Goal: Task Accomplishment & Management: Use online tool/utility

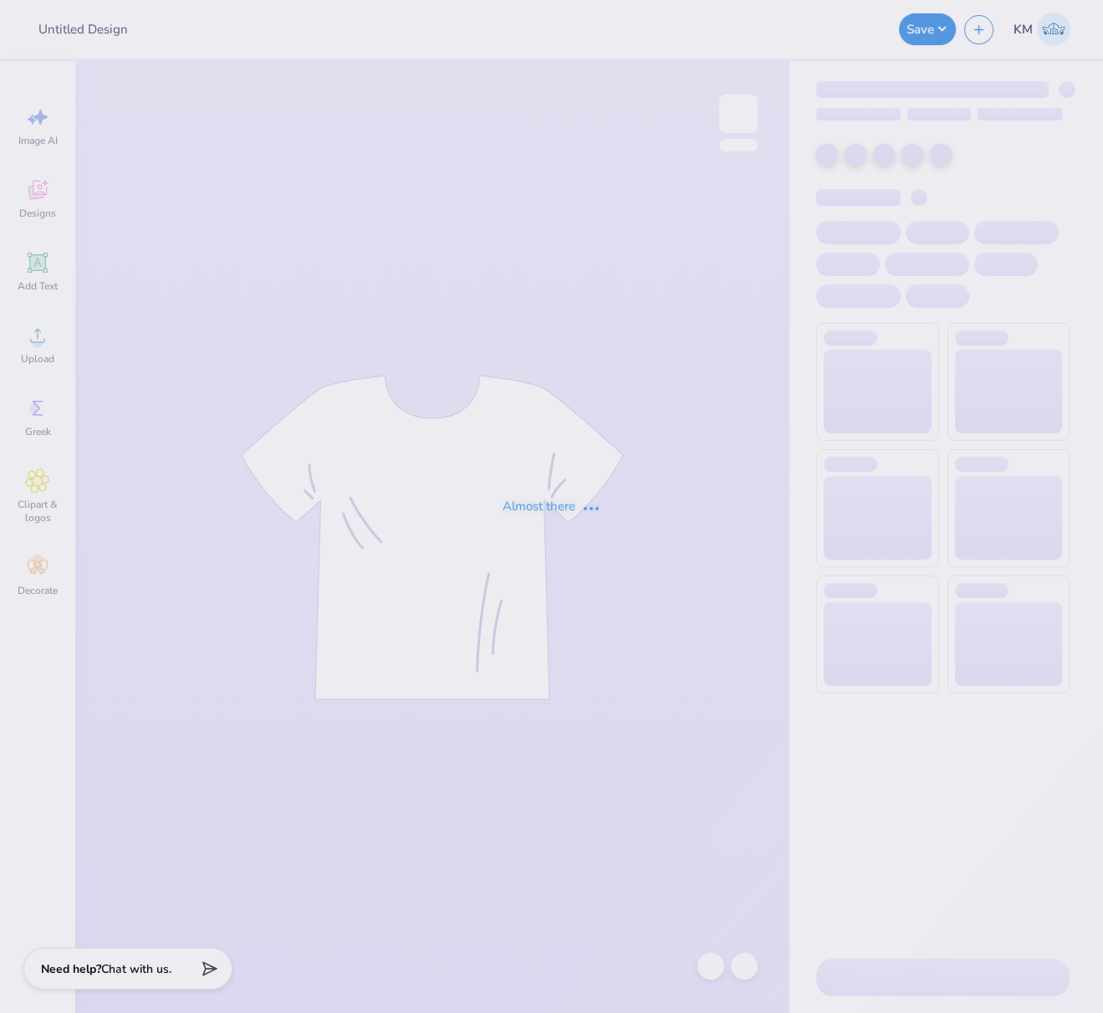
type input "FPS238908"
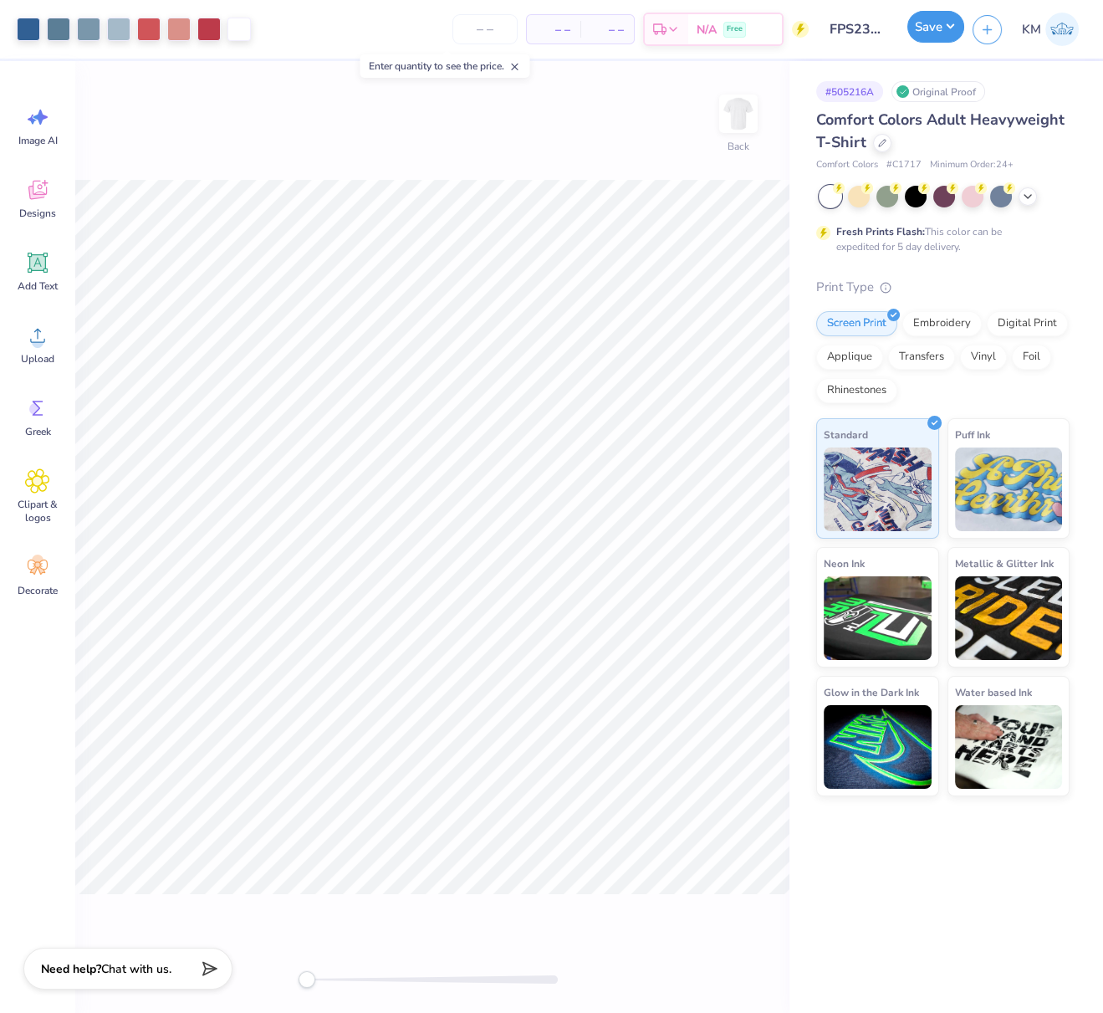
click at [943, 21] on button "Save" at bounding box center [935, 27] width 57 height 32
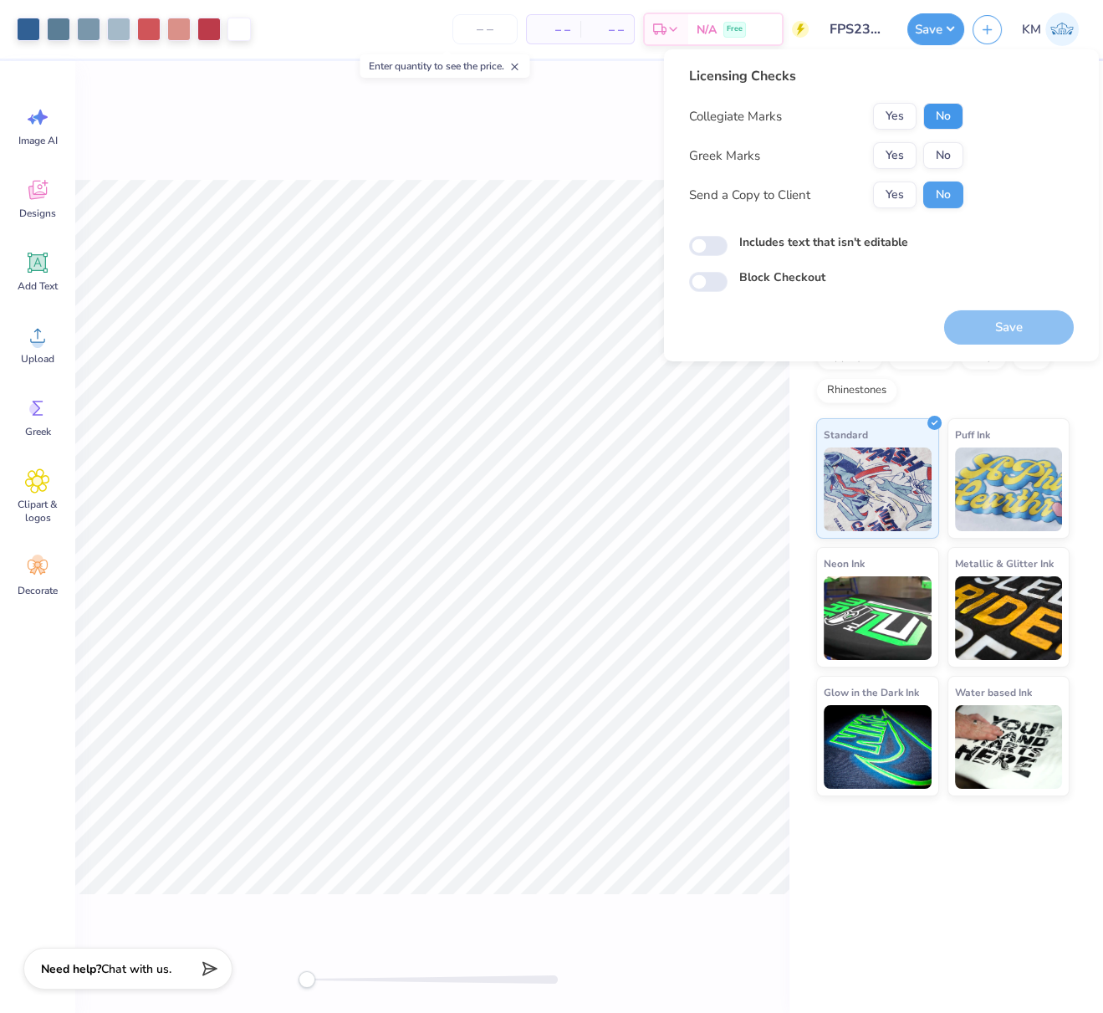
click at [931, 121] on button "No" at bounding box center [943, 116] width 40 height 27
click at [902, 149] on button "Yes" at bounding box center [894, 155] width 43 height 27
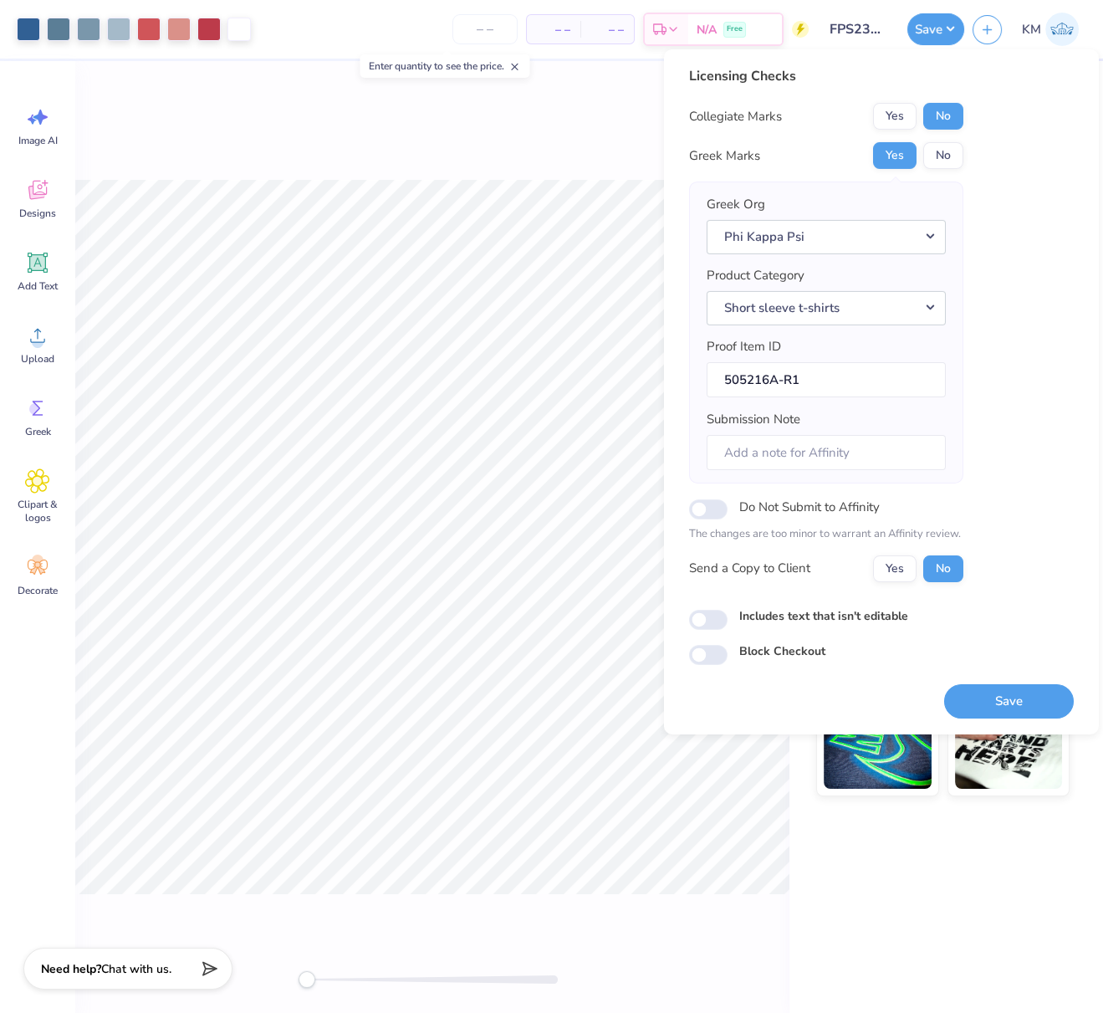
click at [1004, 696] on button "Save" at bounding box center [1009, 700] width 130 height 34
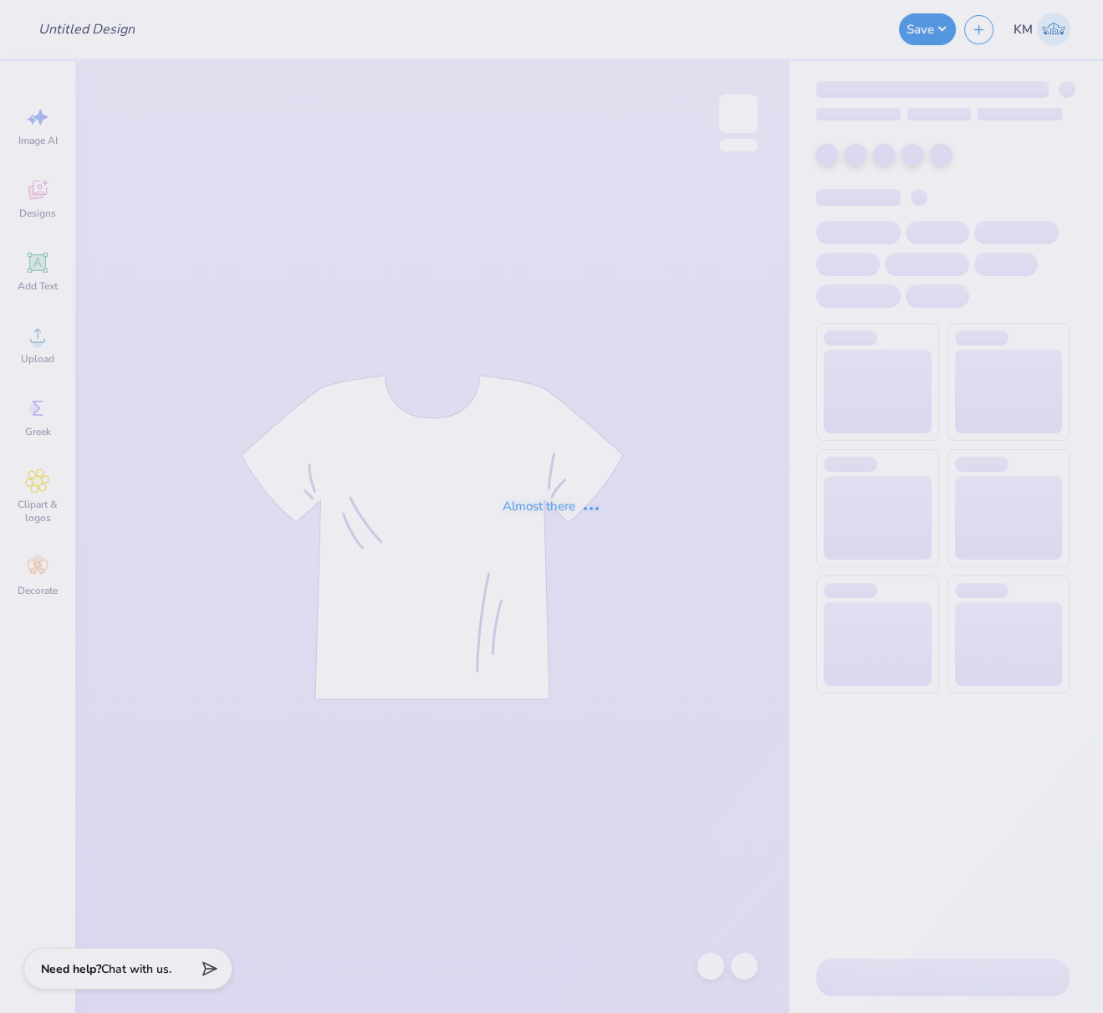
type input "FPS239235"
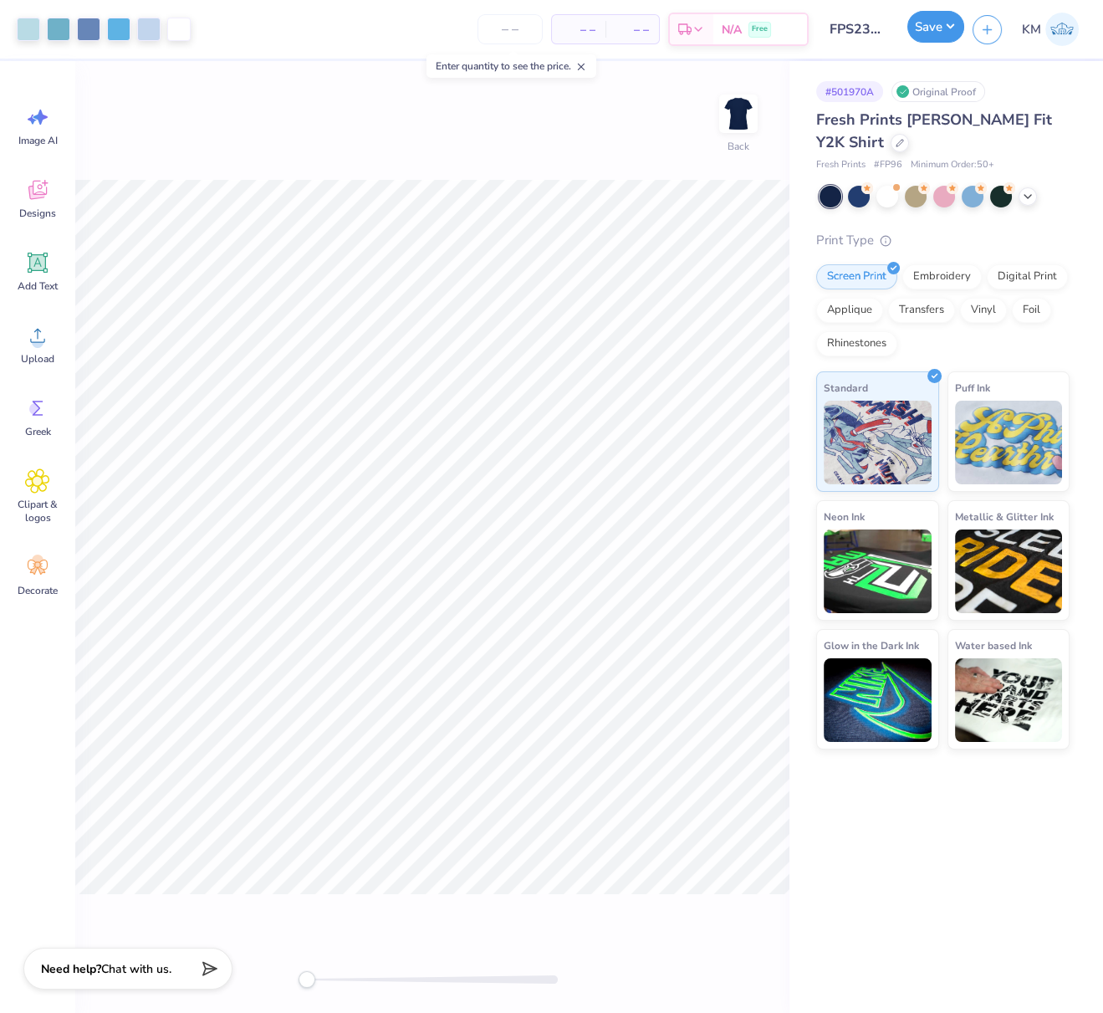
click at [948, 21] on button "Save" at bounding box center [935, 27] width 57 height 32
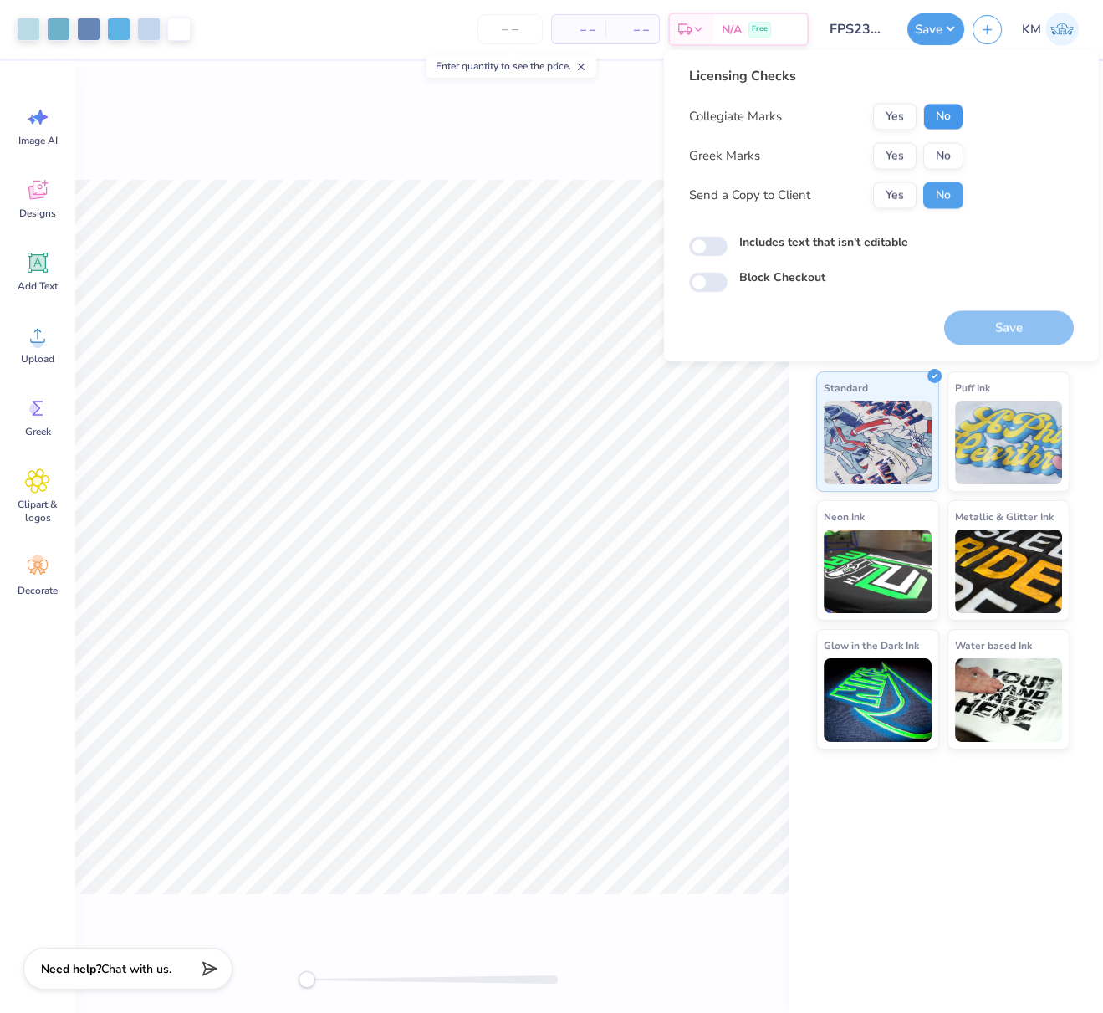
click at [943, 120] on button "No" at bounding box center [943, 116] width 40 height 27
click at [899, 152] on button "Yes" at bounding box center [894, 155] width 43 height 27
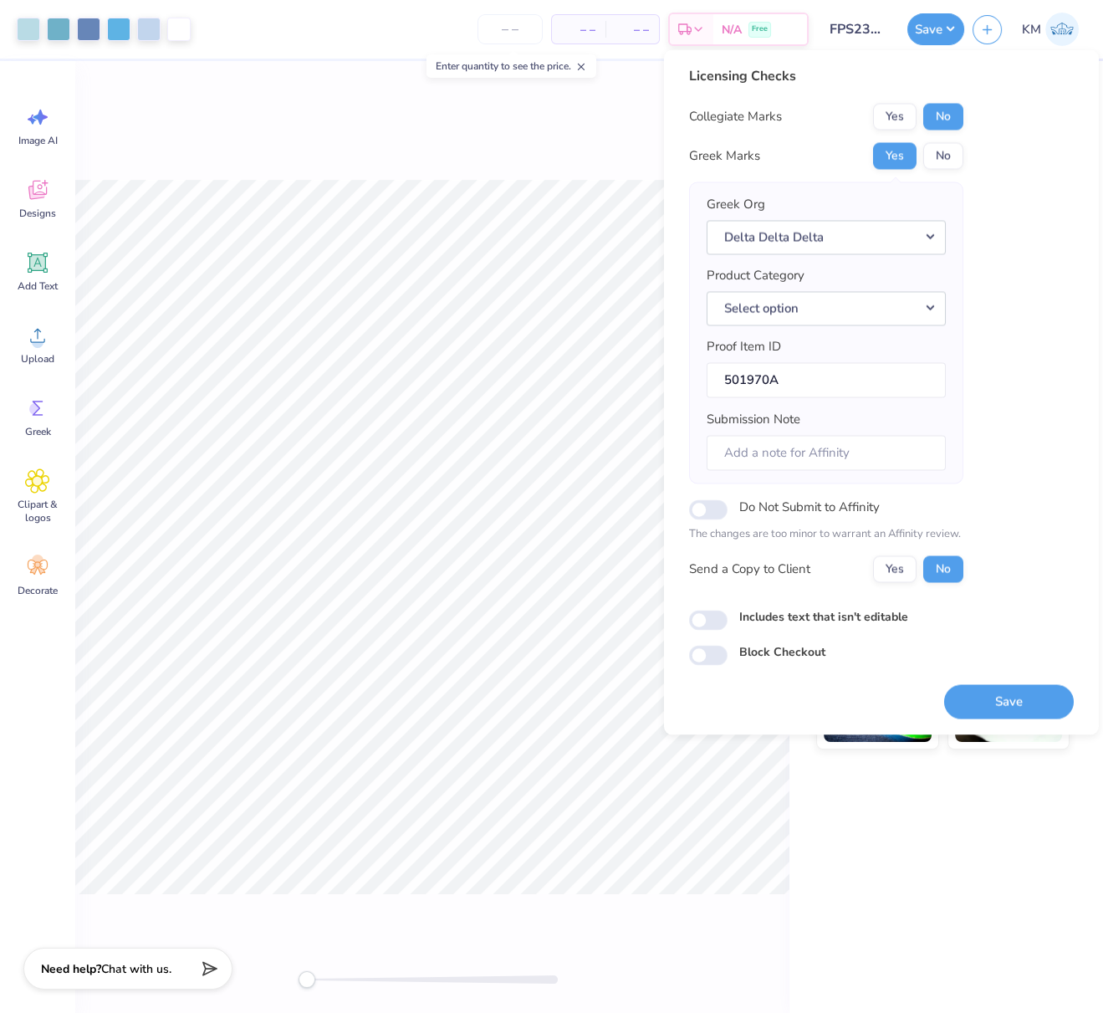
drag, startPoint x: 1000, startPoint y: 684, endPoint x: 987, endPoint y: 640, distance: 46.3
click at [1000, 684] on button "Save" at bounding box center [1009, 701] width 130 height 34
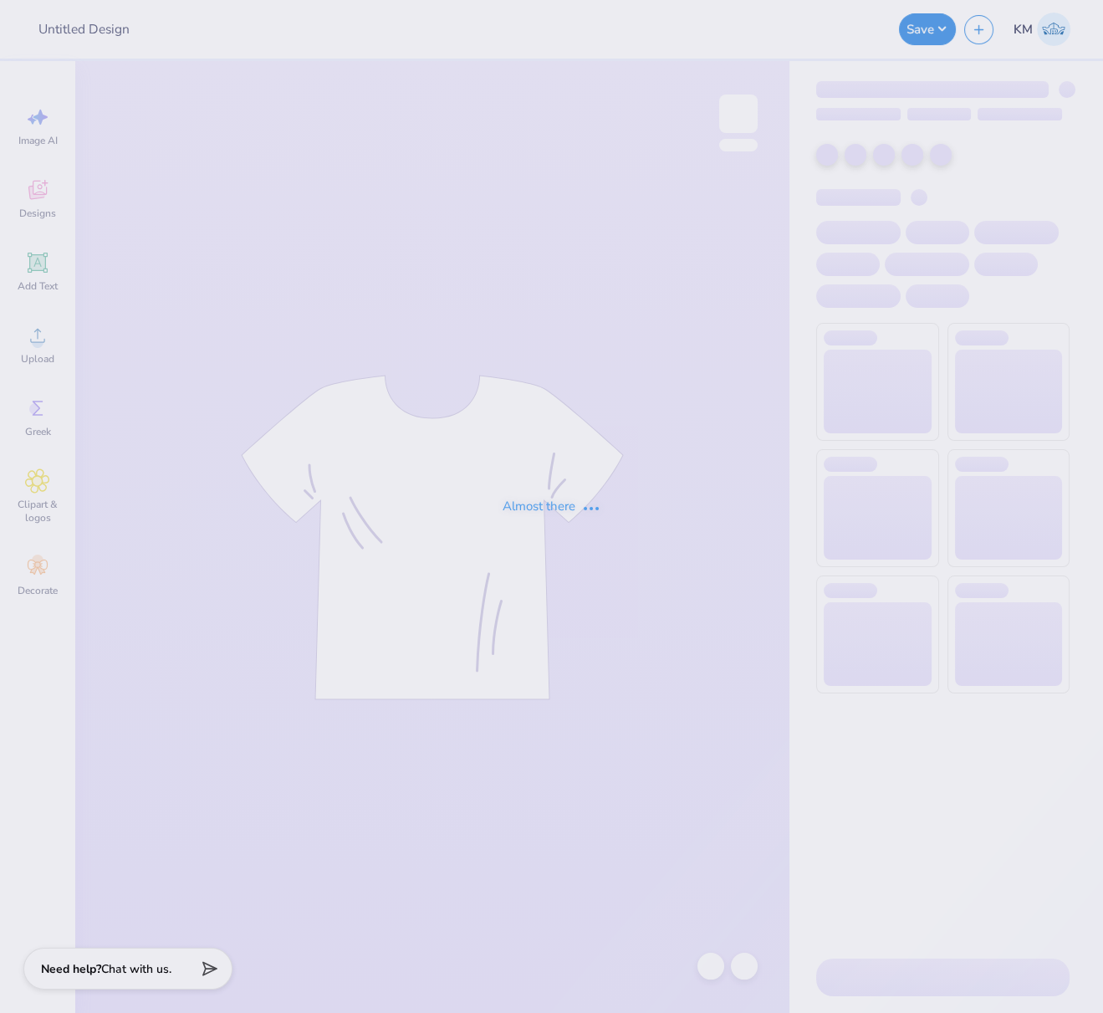
type input "FPS239245"
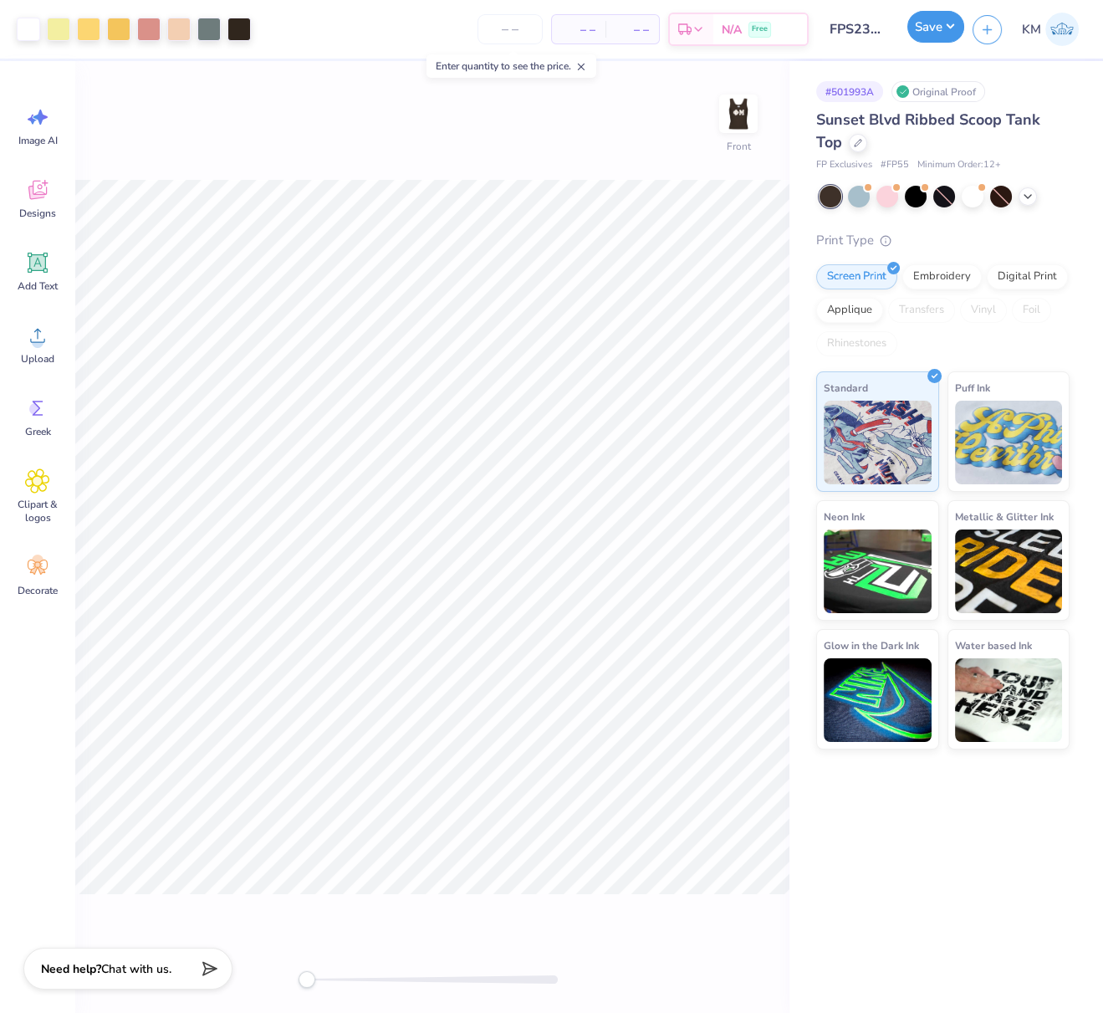
click at [935, 23] on button "Save" at bounding box center [935, 27] width 57 height 32
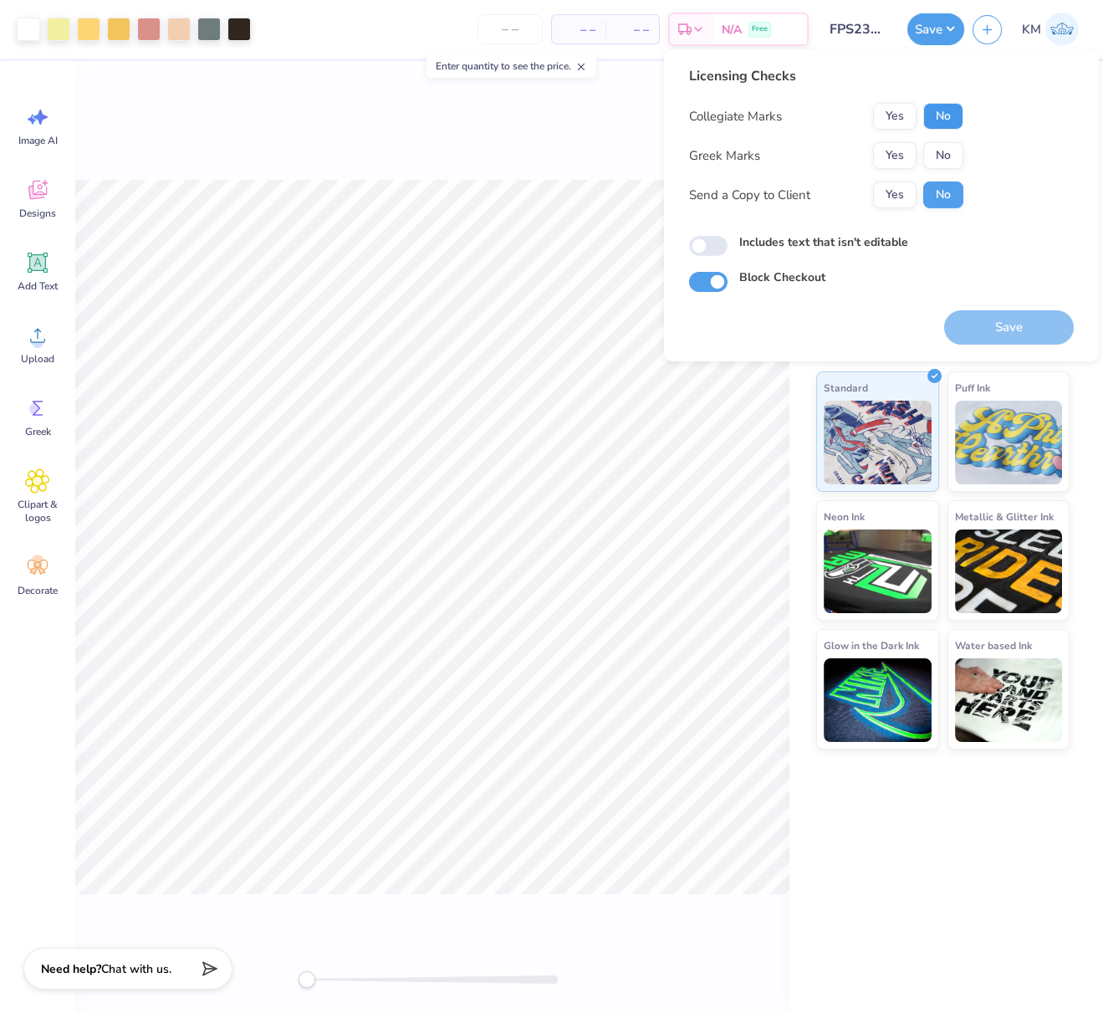
click at [943, 126] on button "No" at bounding box center [943, 116] width 40 height 27
click at [909, 150] on button "Yes" at bounding box center [894, 155] width 43 height 27
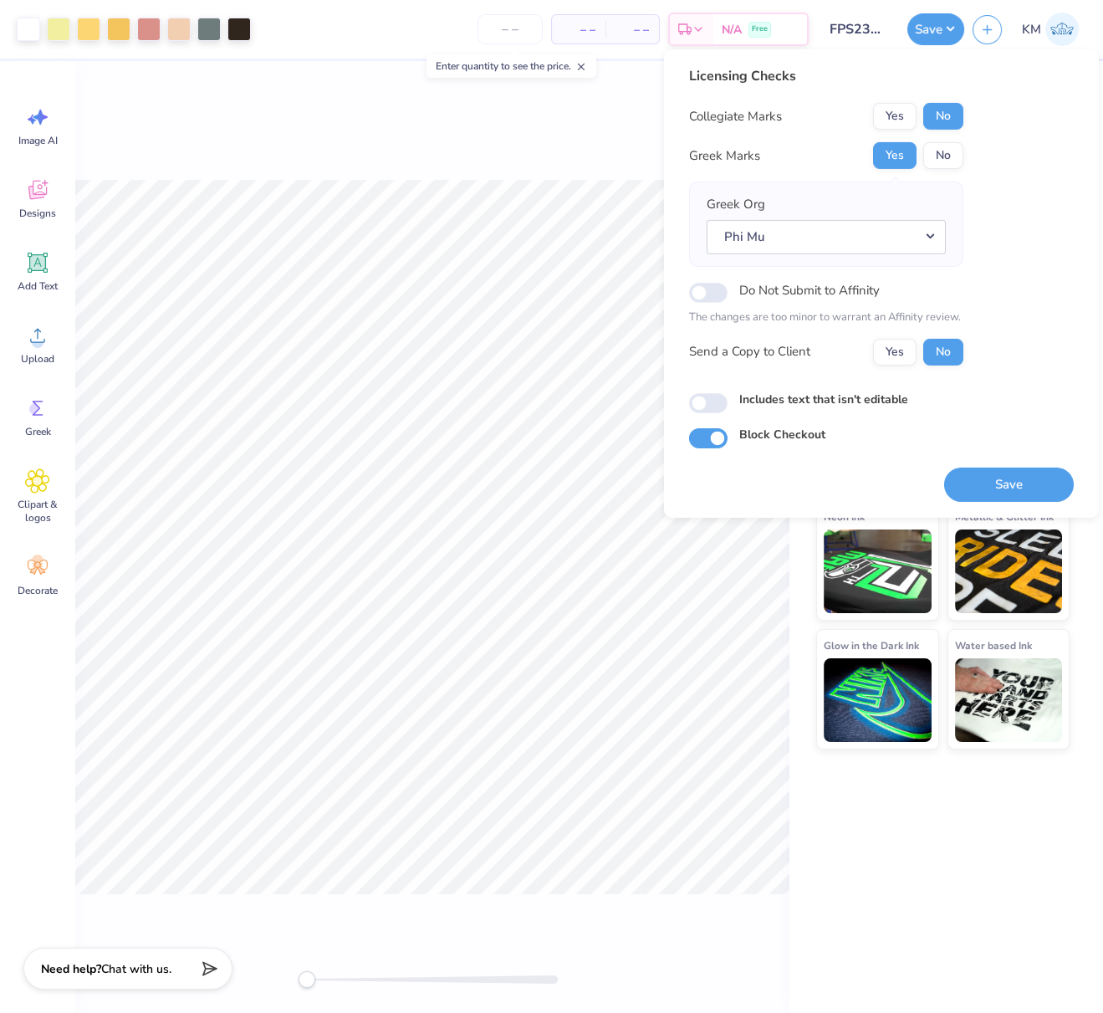
drag, startPoint x: 990, startPoint y: 478, endPoint x: 289, endPoint y: 3, distance: 847.3
click at [990, 478] on button "Save" at bounding box center [1009, 484] width 130 height 34
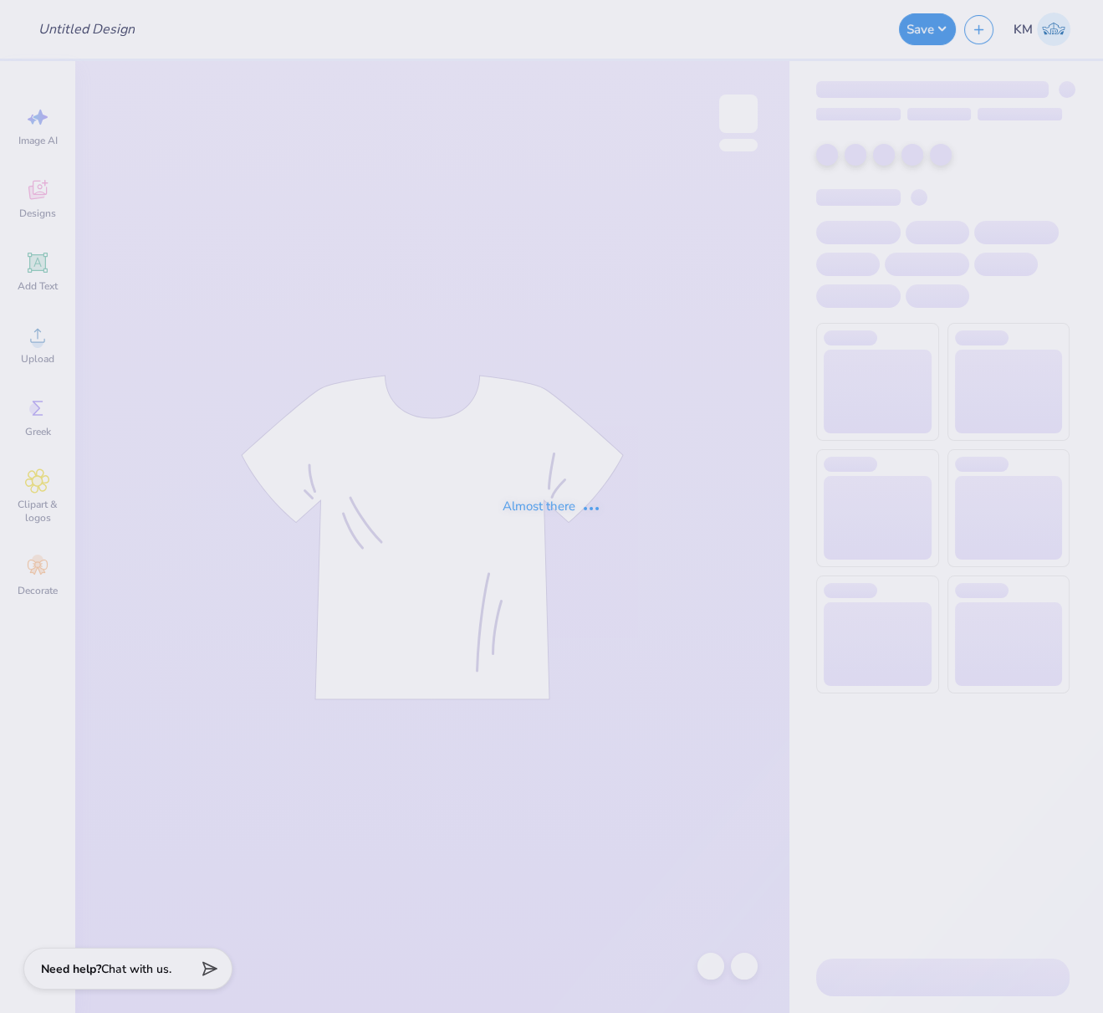
type input "FPS239249"
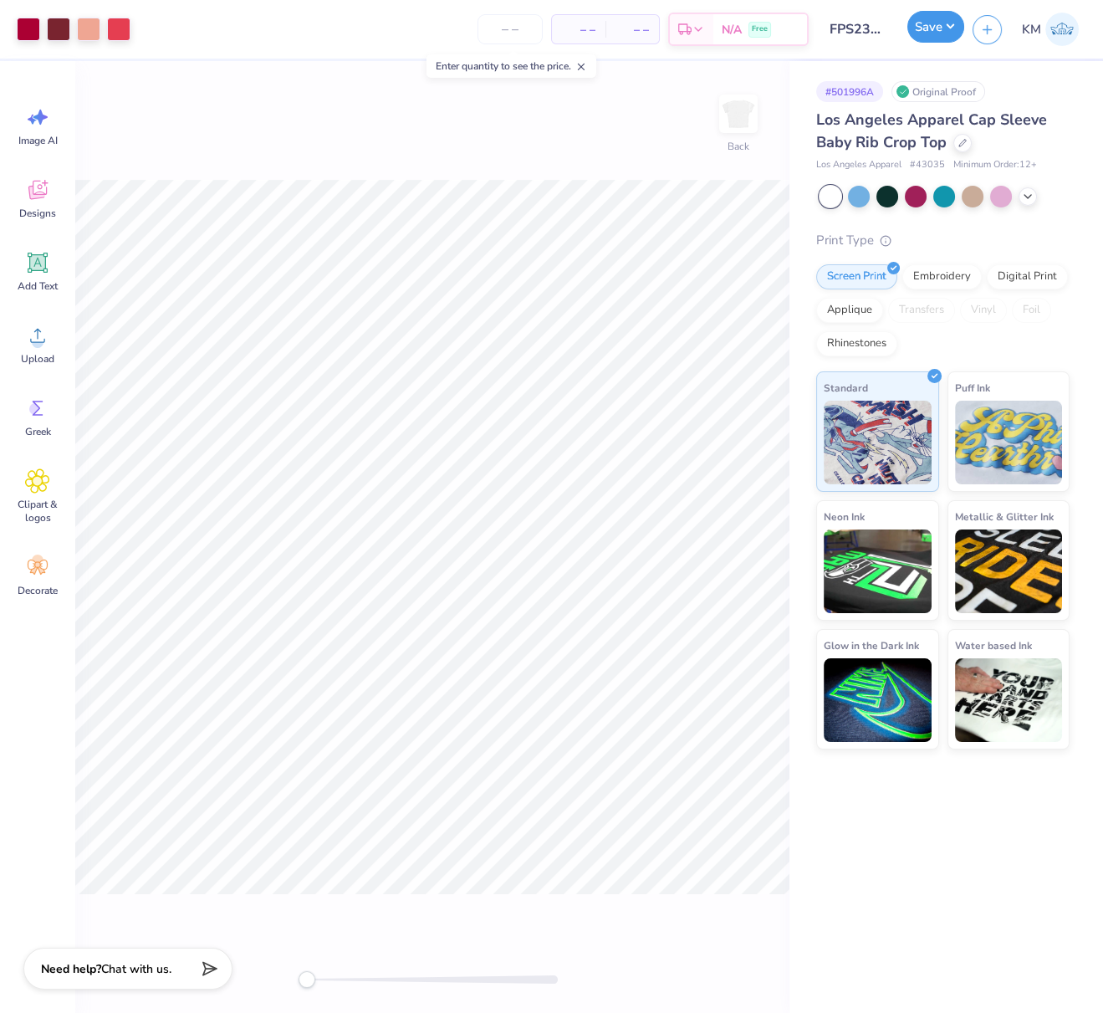
click at [949, 33] on button "Save" at bounding box center [935, 27] width 57 height 32
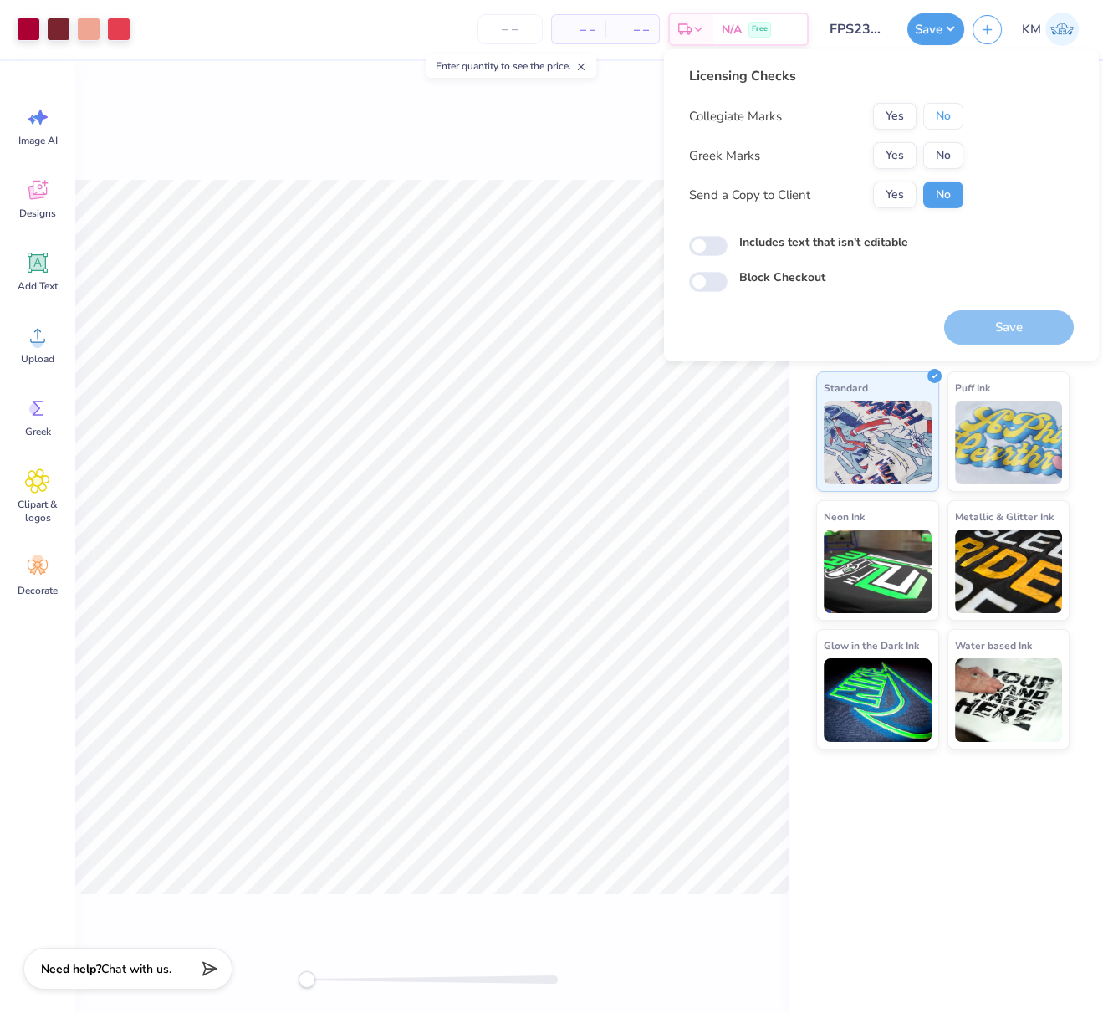
click at [952, 114] on button "No" at bounding box center [943, 116] width 40 height 27
click at [905, 142] on button "Yes" at bounding box center [894, 155] width 43 height 27
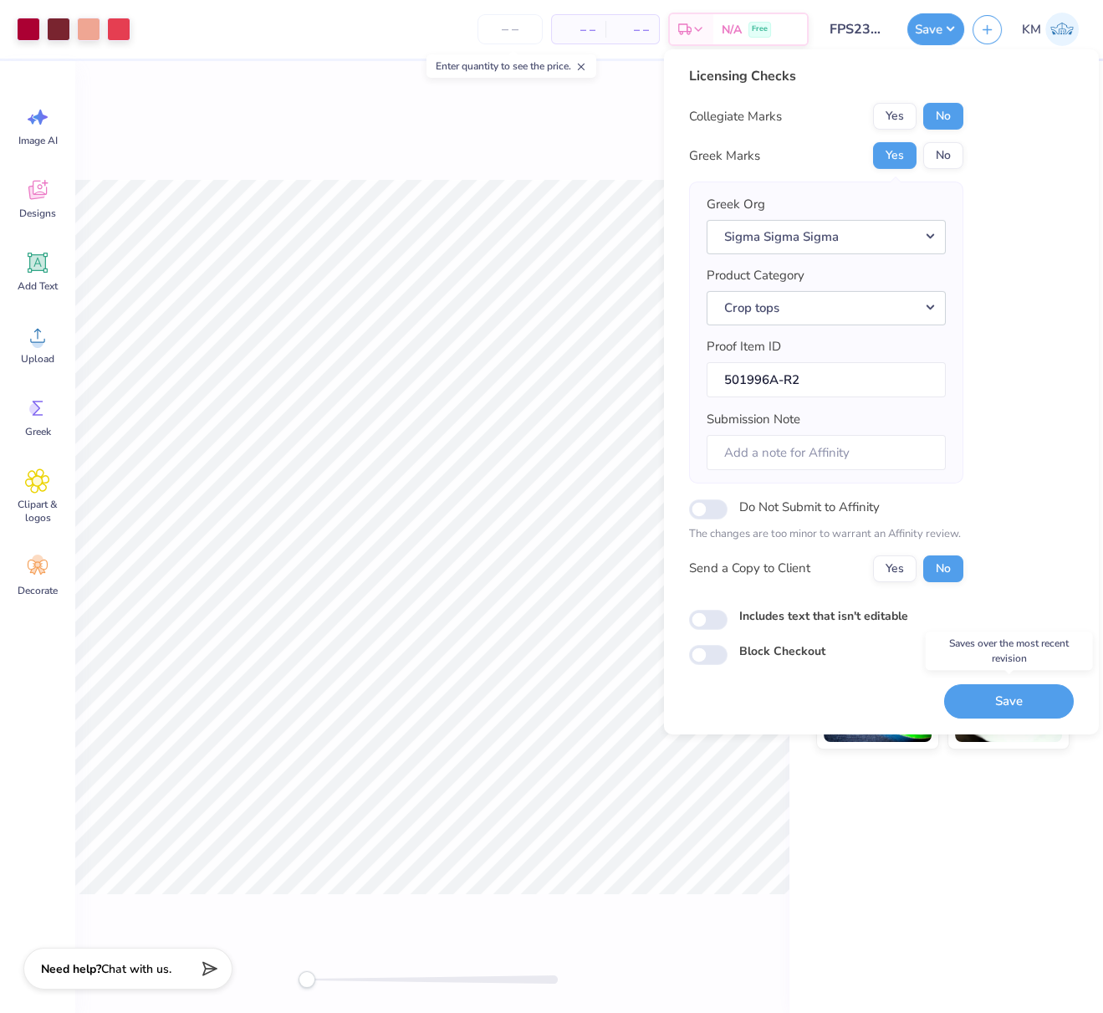
drag, startPoint x: 1007, startPoint y: 692, endPoint x: 986, endPoint y: 644, distance: 52.1
click at [1007, 692] on button "Save" at bounding box center [1009, 700] width 130 height 34
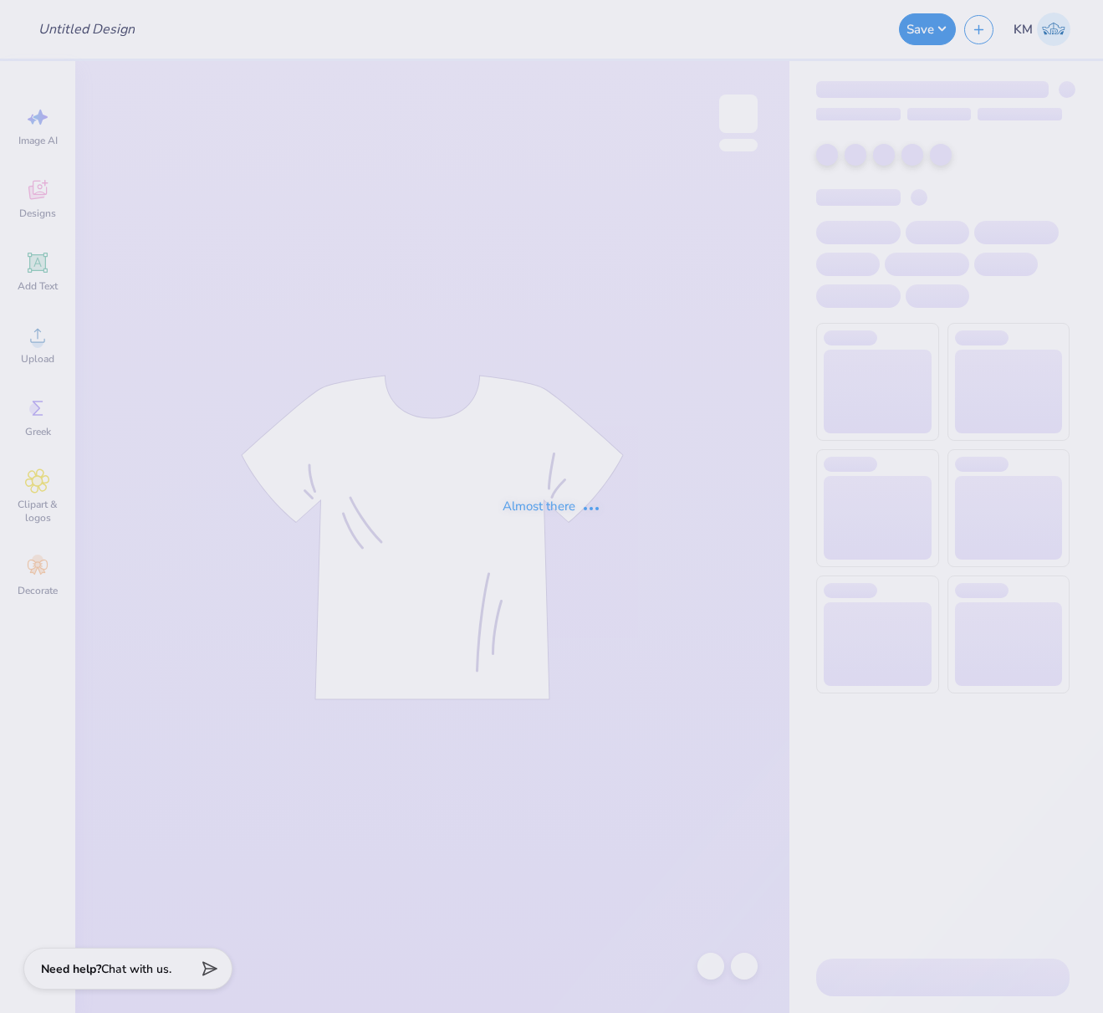
type input "FPS239256"
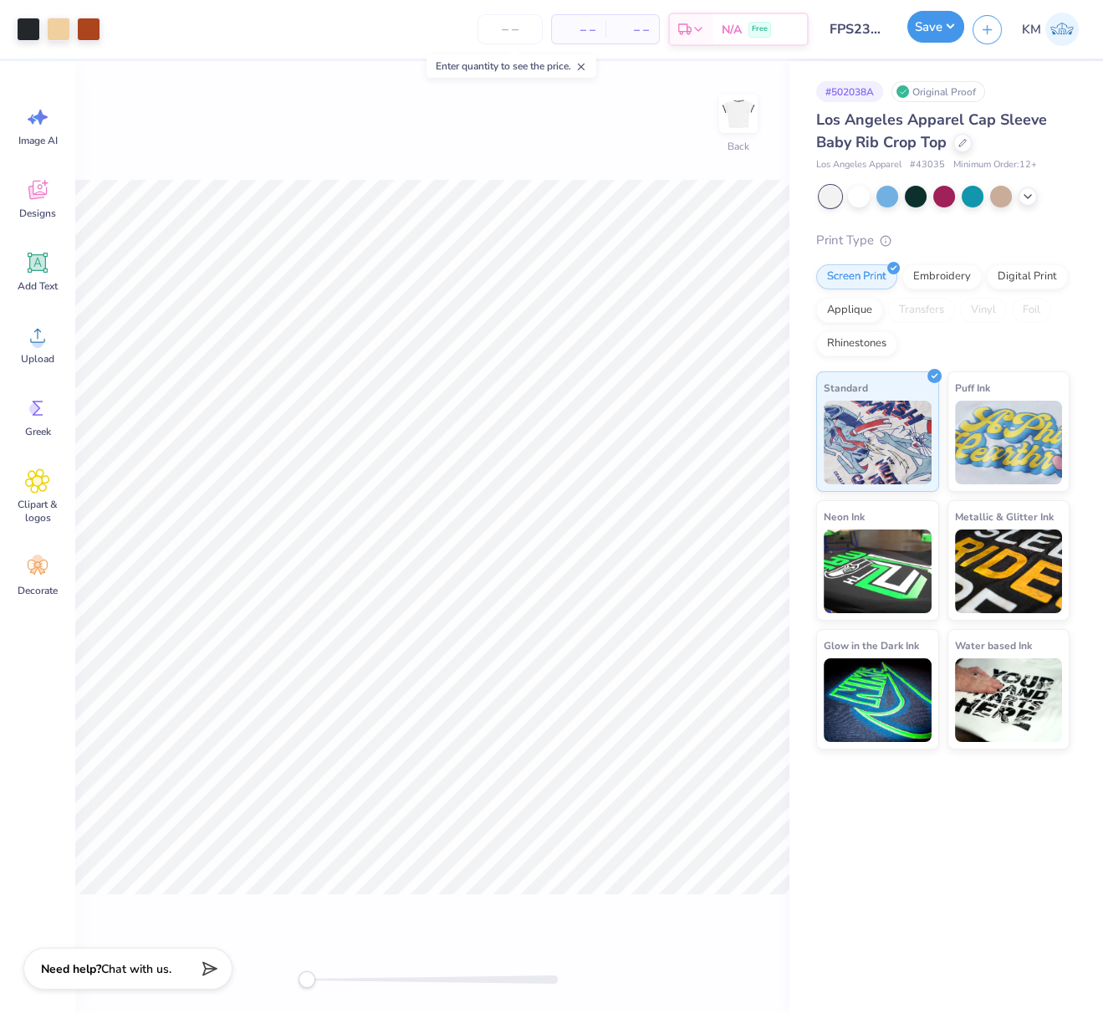
click at [951, 20] on button "Save" at bounding box center [935, 27] width 57 height 32
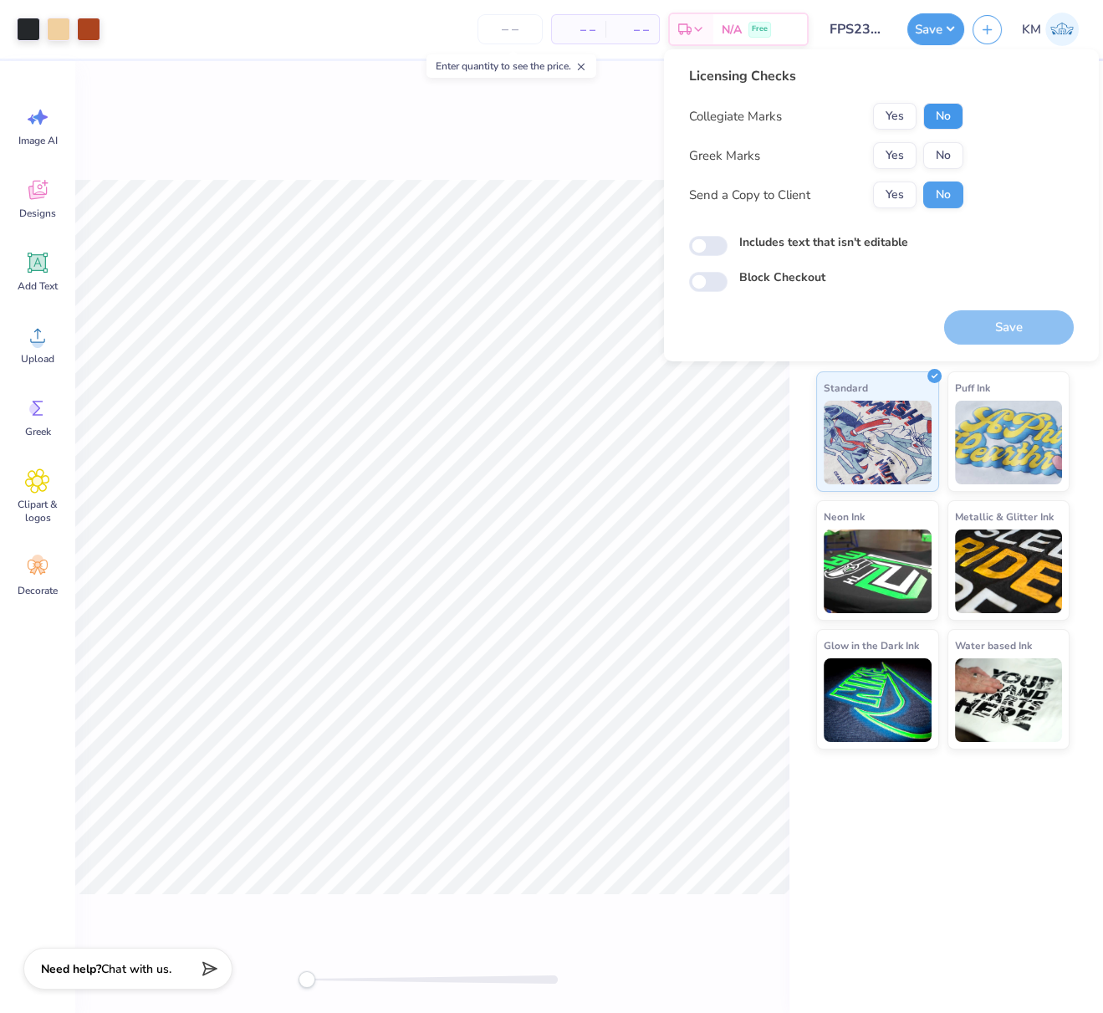
click at [949, 111] on button "No" at bounding box center [943, 116] width 40 height 27
click at [895, 149] on button "Yes" at bounding box center [894, 155] width 43 height 27
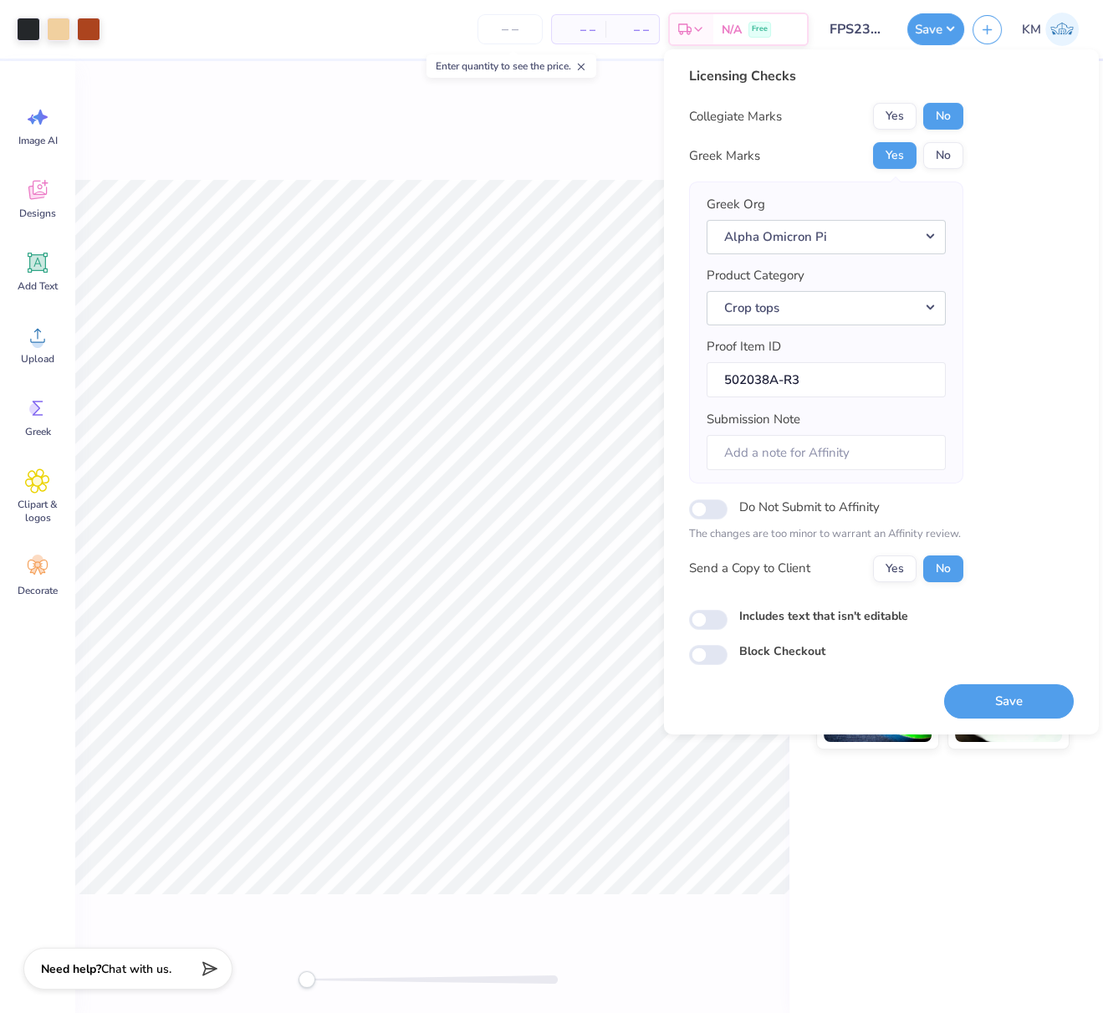
click at [992, 697] on button "Save" at bounding box center [1009, 700] width 130 height 34
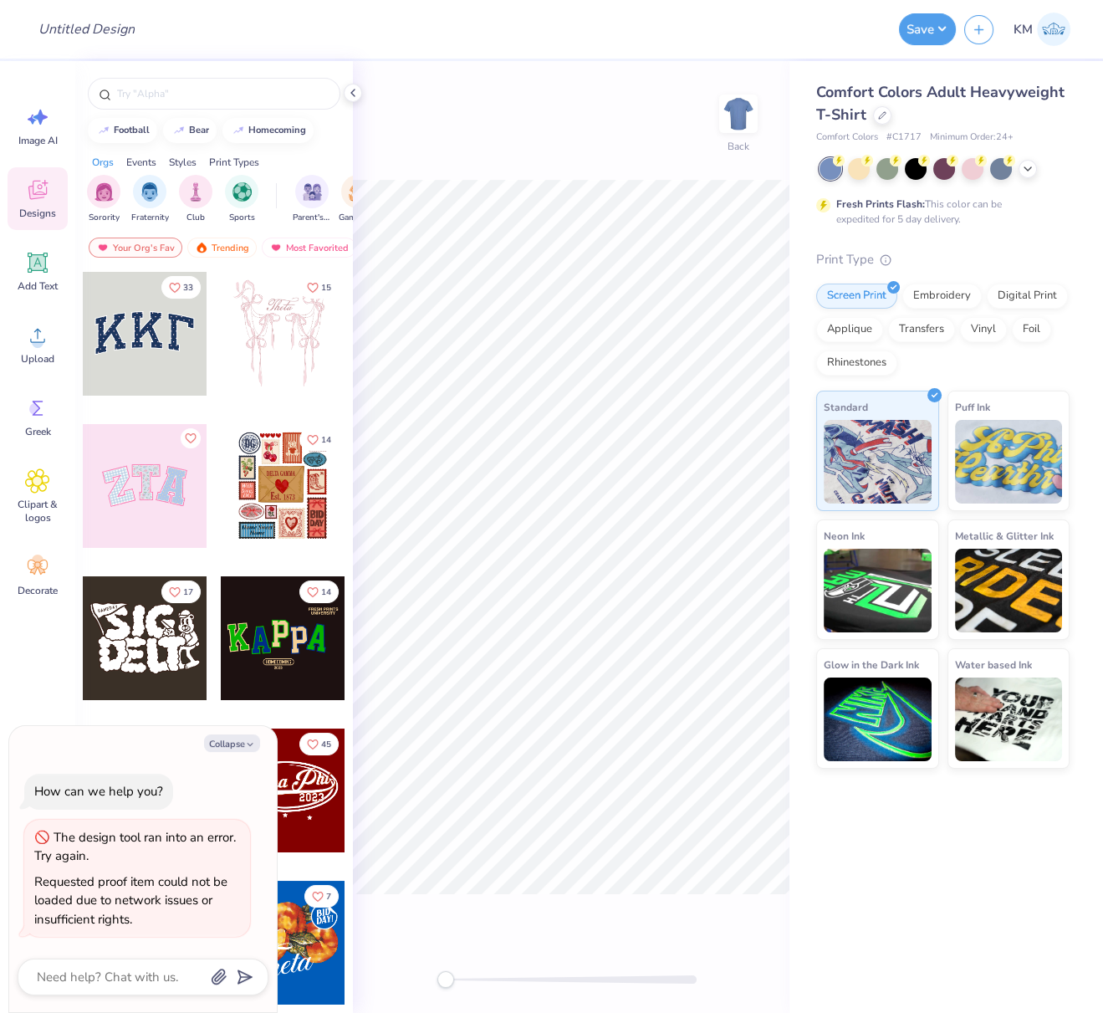
type textarea "x"
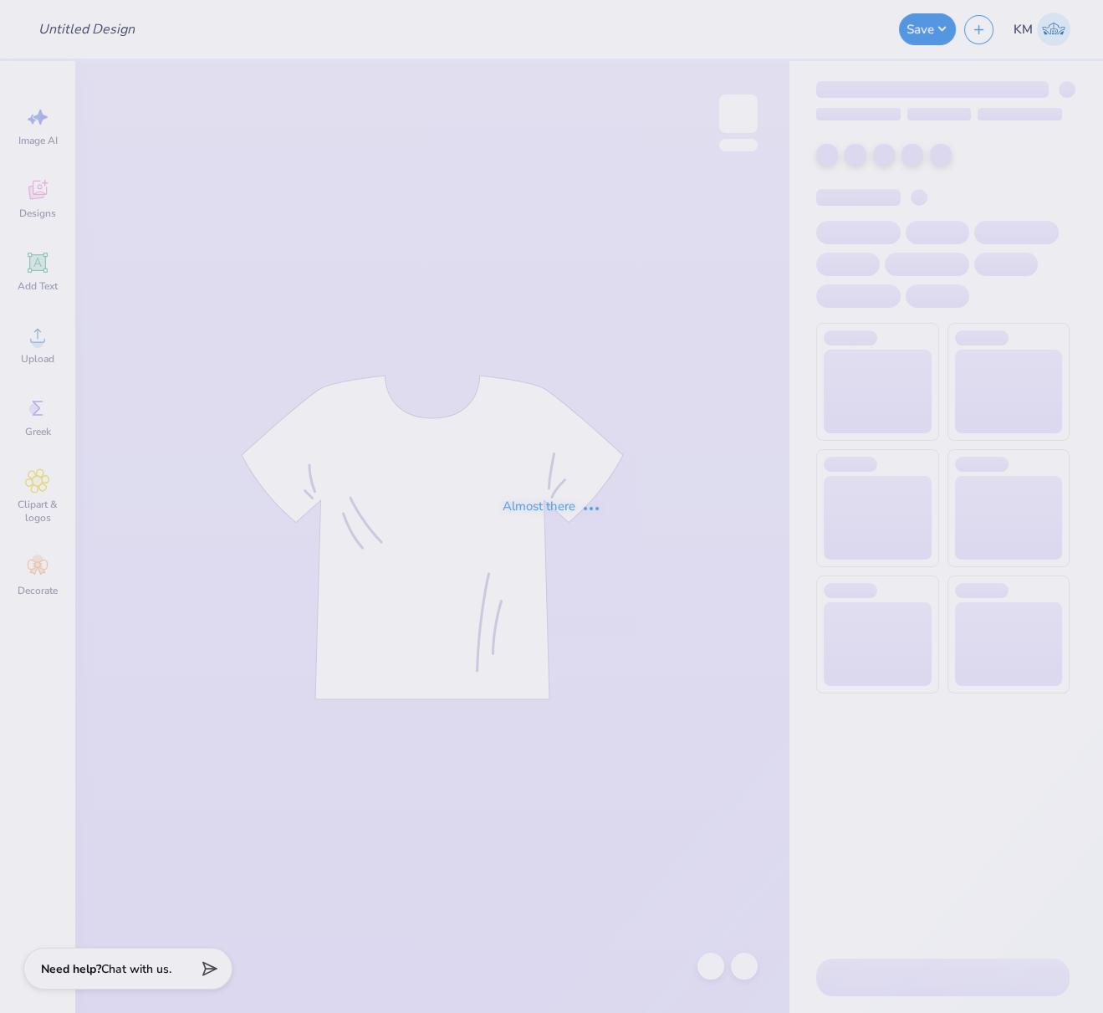
type input "FPS239264"
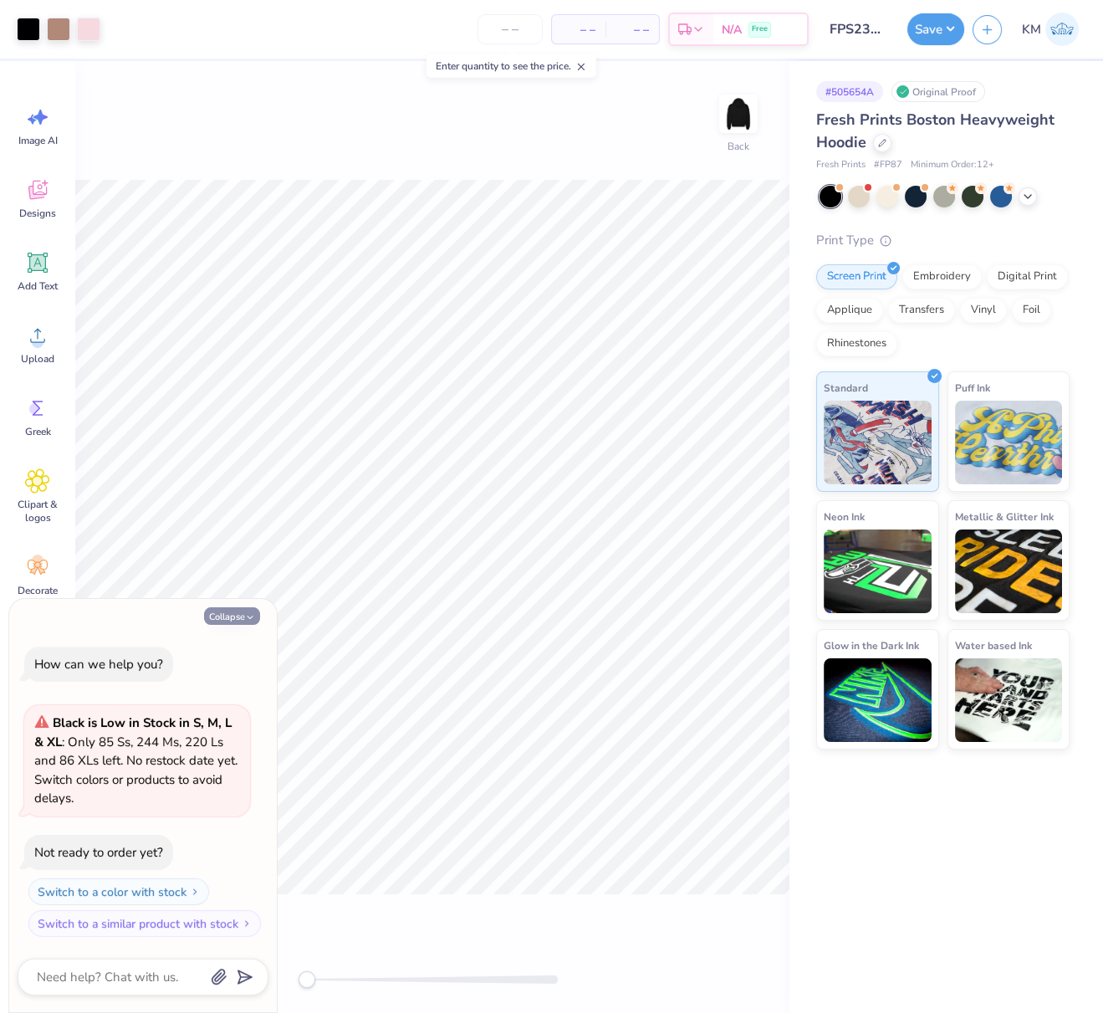
click at [230, 618] on button "Collapse" at bounding box center [232, 616] width 56 height 18
type textarea "x"
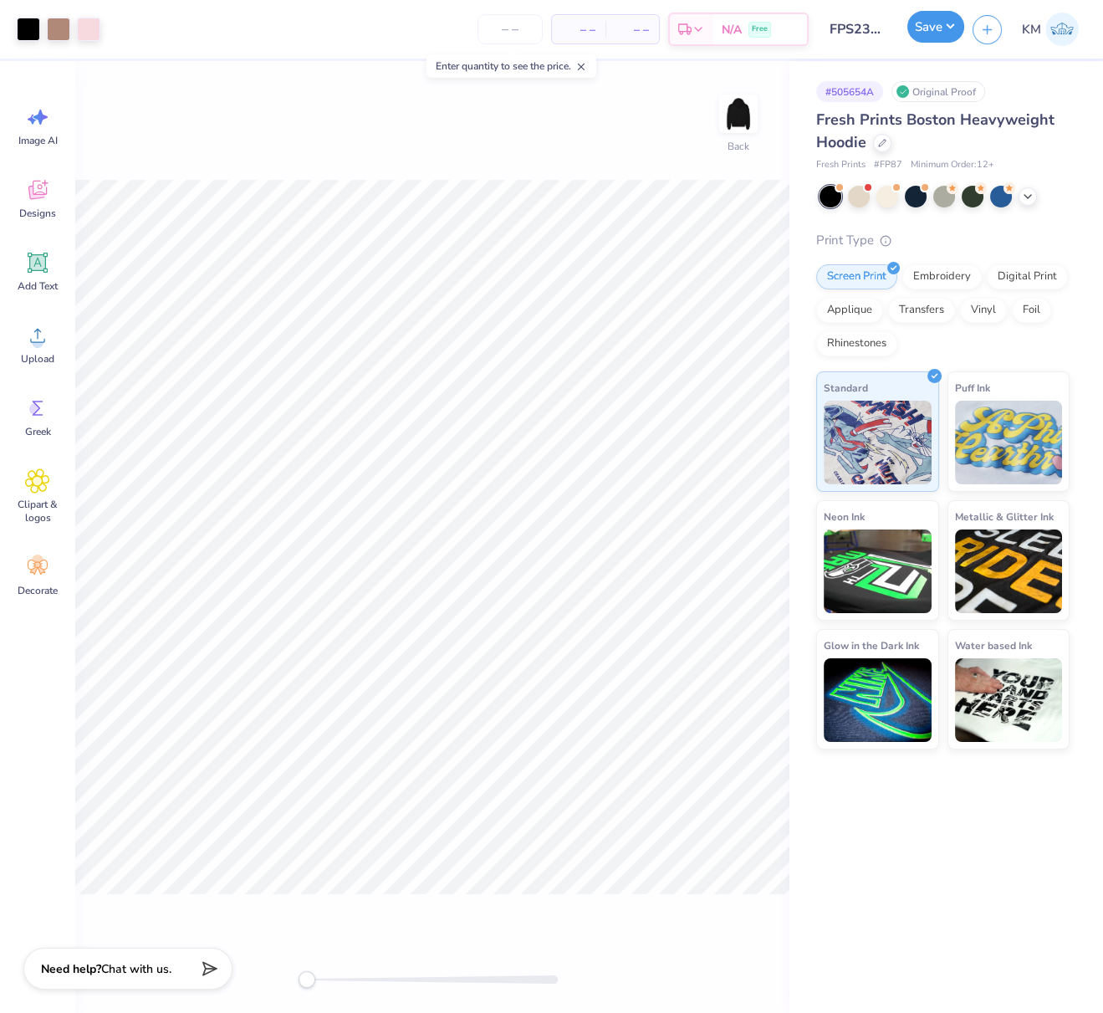
click at [943, 30] on button "Save" at bounding box center [935, 27] width 57 height 32
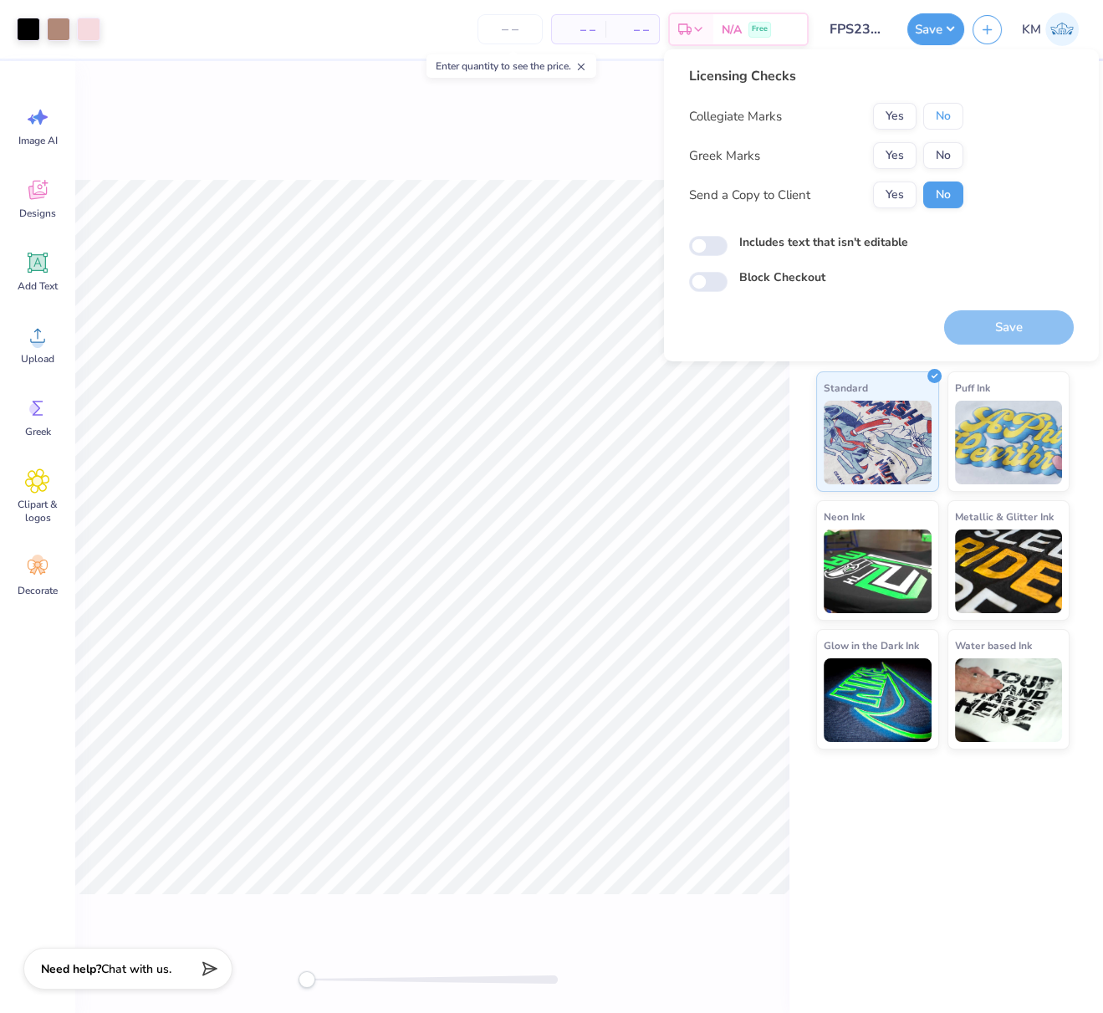
click at [939, 120] on button "No" at bounding box center [943, 116] width 40 height 27
click at [893, 160] on button "Yes" at bounding box center [894, 155] width 43 height 27
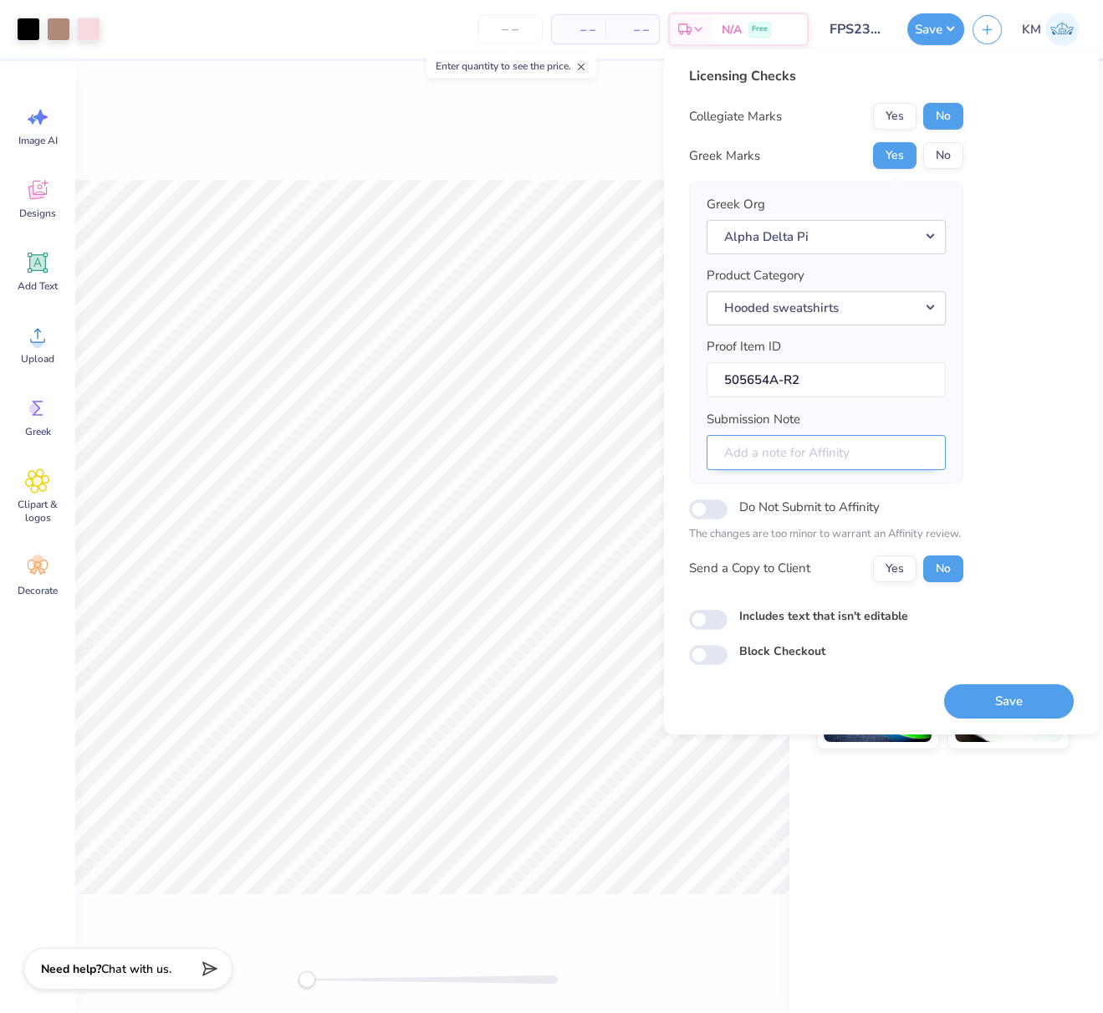
click at [854, 452] on input "Submission Note" at bounding box center [826, 452] width 239 height 36
drag, startPoint x: 790, startPoint y: 447, endPoint x: 707, endPoint y: 447, distance: 83.6
click at [699, 434] on div "Greek Org Alpha Delta Pi Product Category Hooded sweatshirts Proof Item ID 5056…" at bounding box center [826, 332] width 274 height 302
type input "Event: Gameday, Chapter: Alpha Eta"
drag, startPoint x: 1011, startPoint y: 693, endPoint x: 1019, endPoint y: 708, distance: 16.5
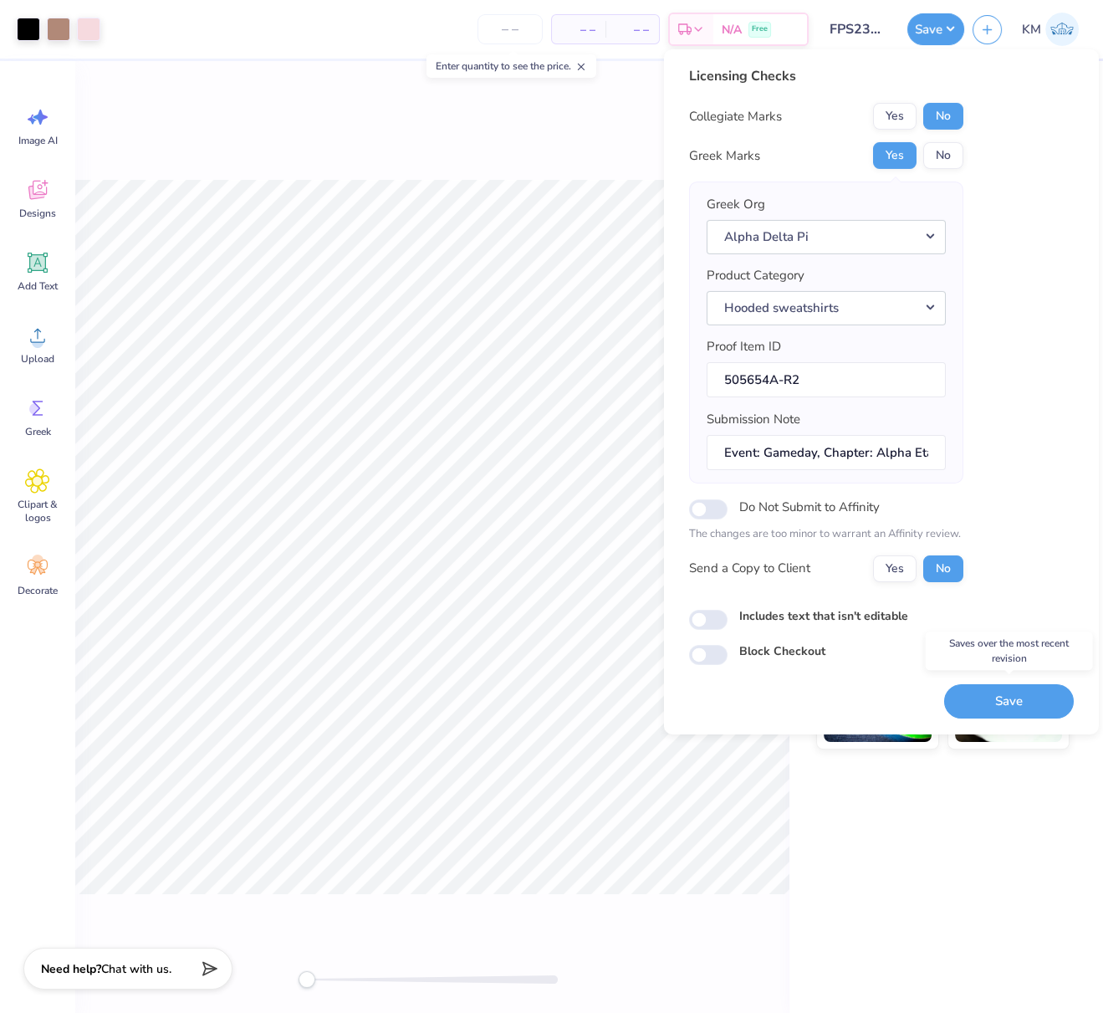
click at [1012, 694] on button "Save" at bounding box center [1009, 700] width 130 height 34
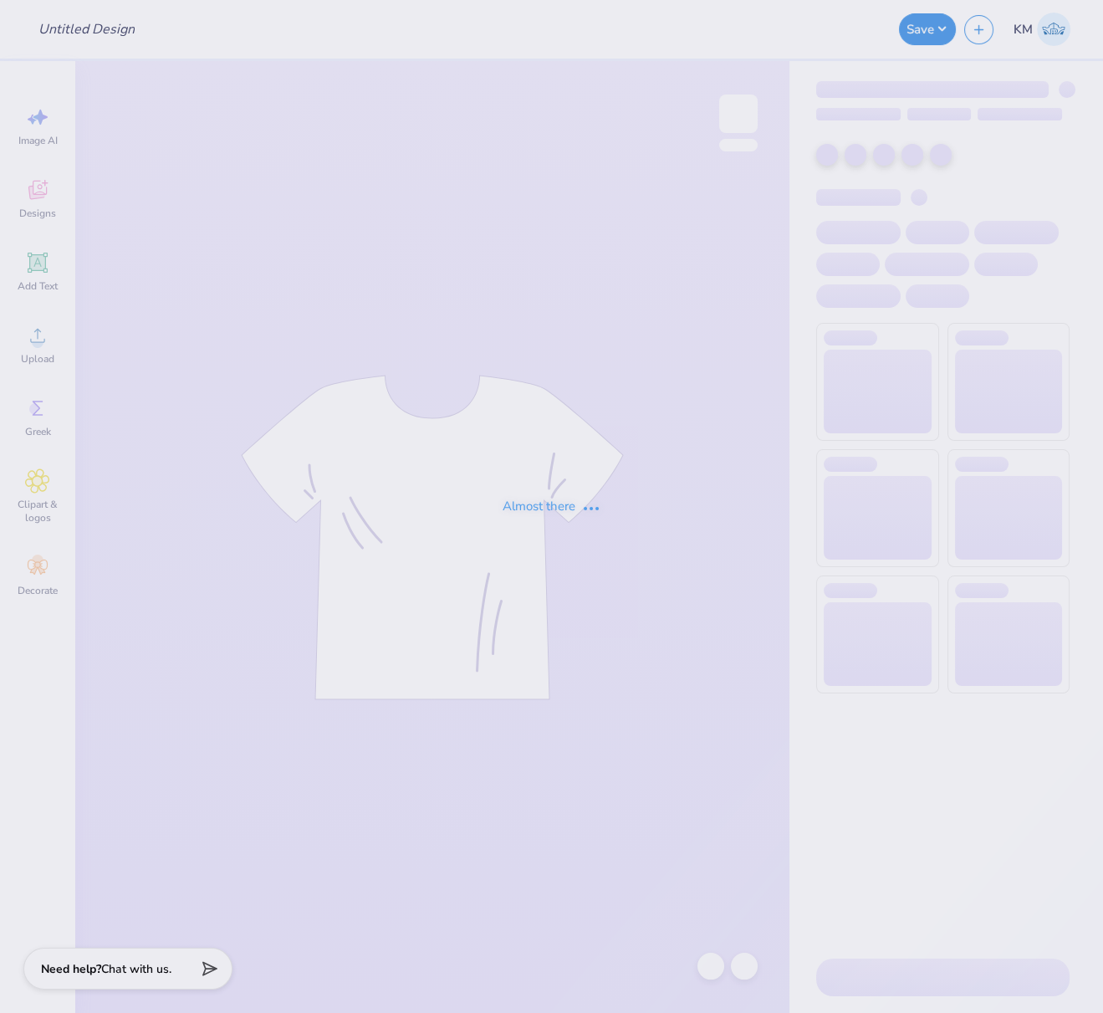
type input "FPS239394"
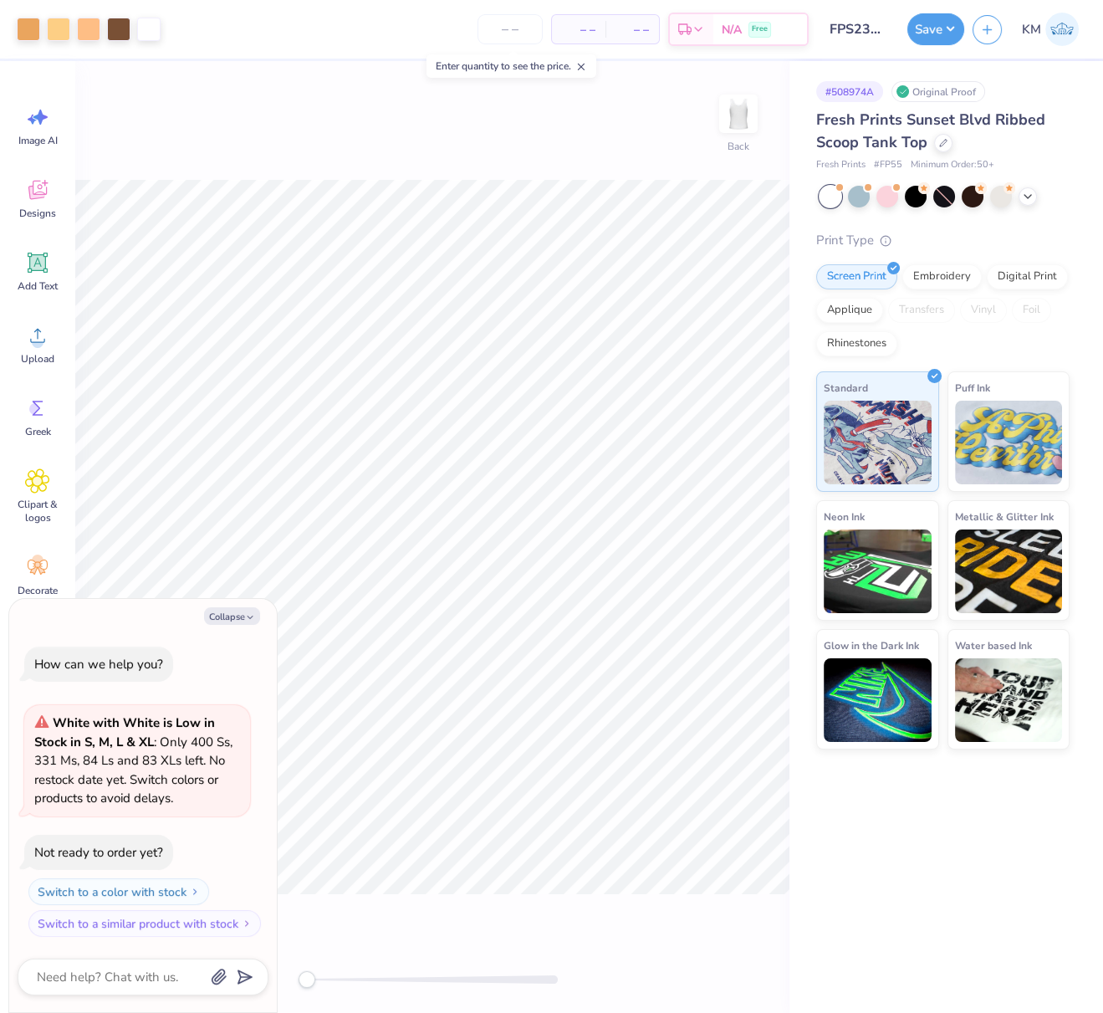
drag, startPoint x: 952, startPoint y: 28, endPoint x: 949, endPoint y: 46, distance: 18.6
click at [951, 28] on button "Save" at bounding box center [935, 29] width 57 height 32
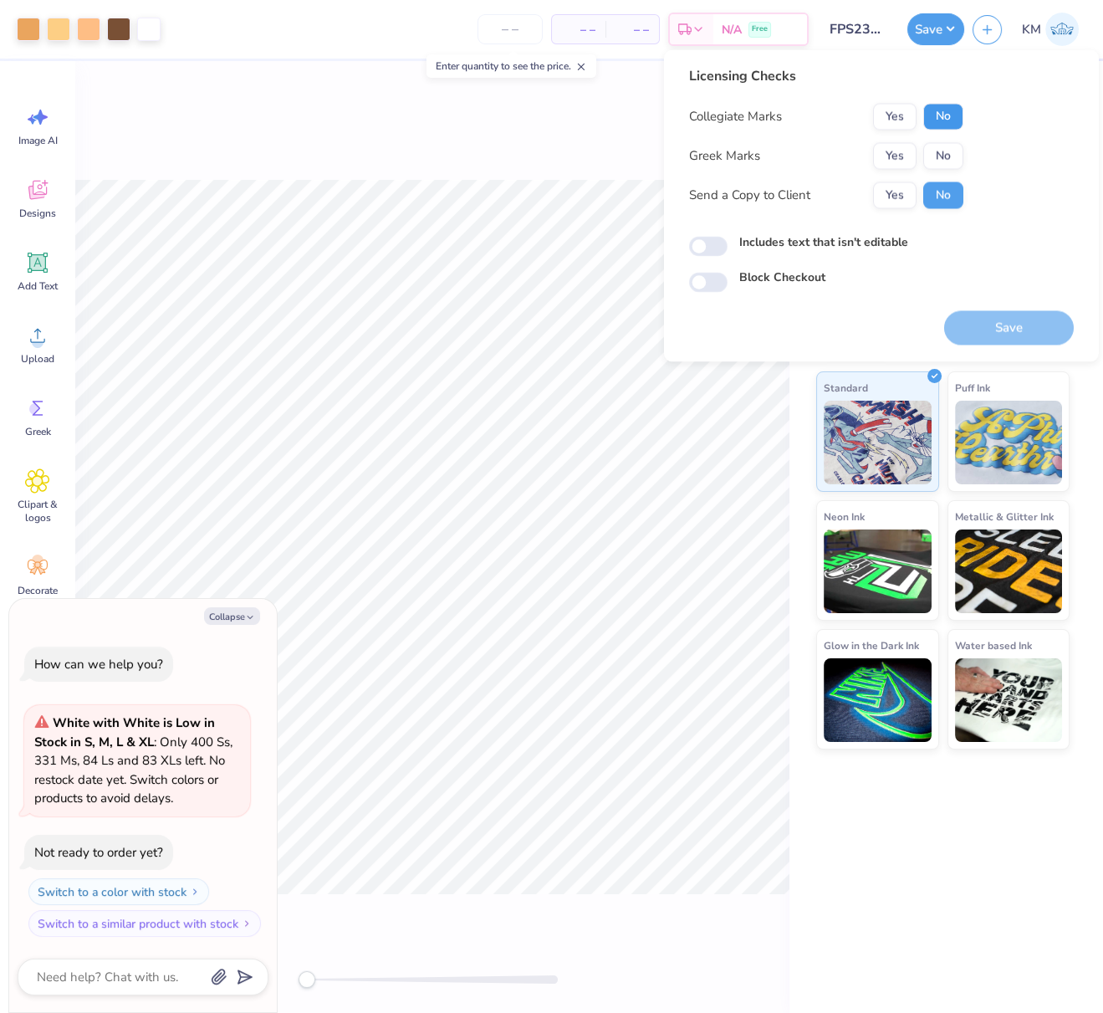
click at [945, 119] on button "No" at bounding box center [943, 116] width 40 height 27
drag, startPoint x: 895, startPoint y: 152, endPoint x: 912, endPoint y: 179, distance: 32.0
click at [897, 150] on button "Yes" at bounding box center [894, 155] width 43 height 27
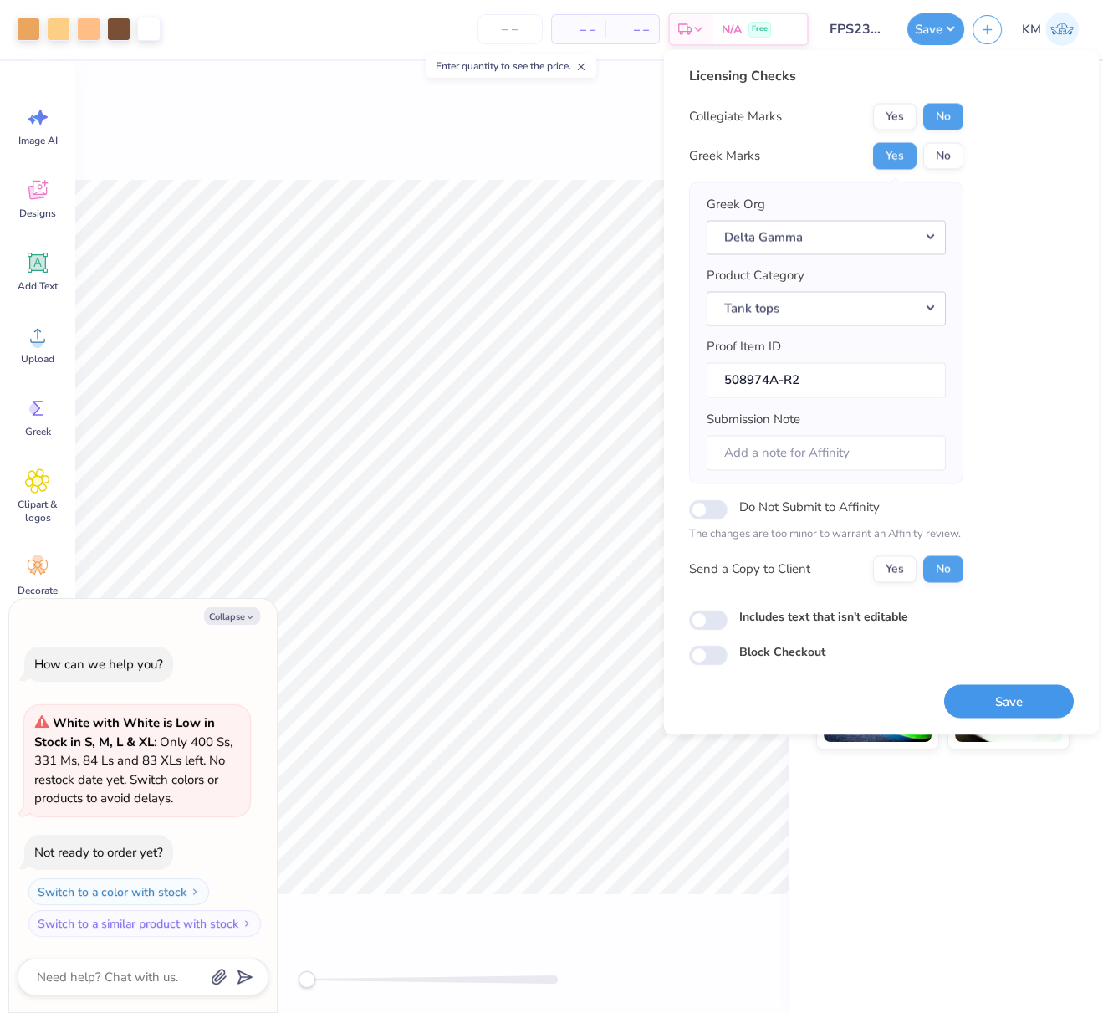
click at [1009, 685] on button "Save" at bounding box center [1009, 701] width 130 height 34
type textarea "x"
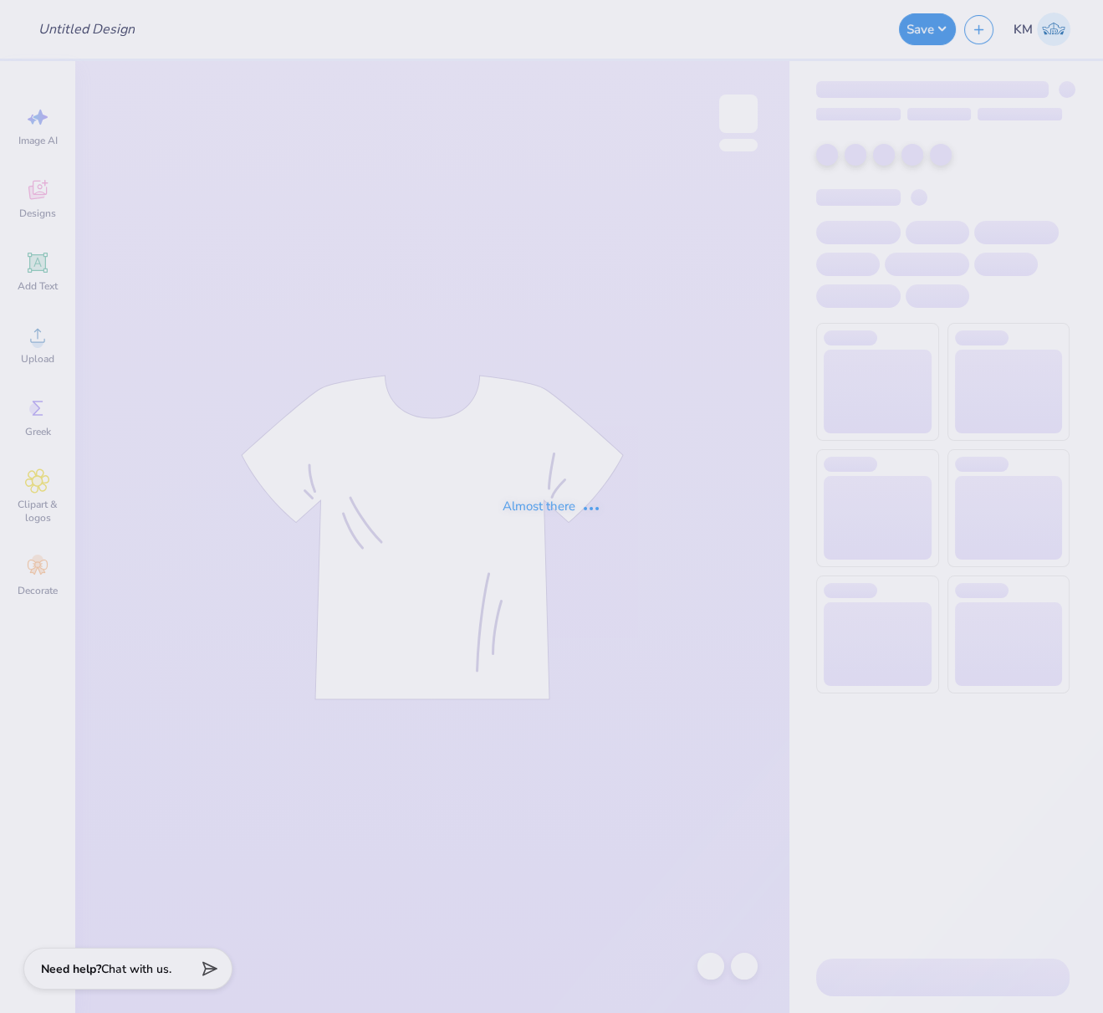
type input "FPS239434"
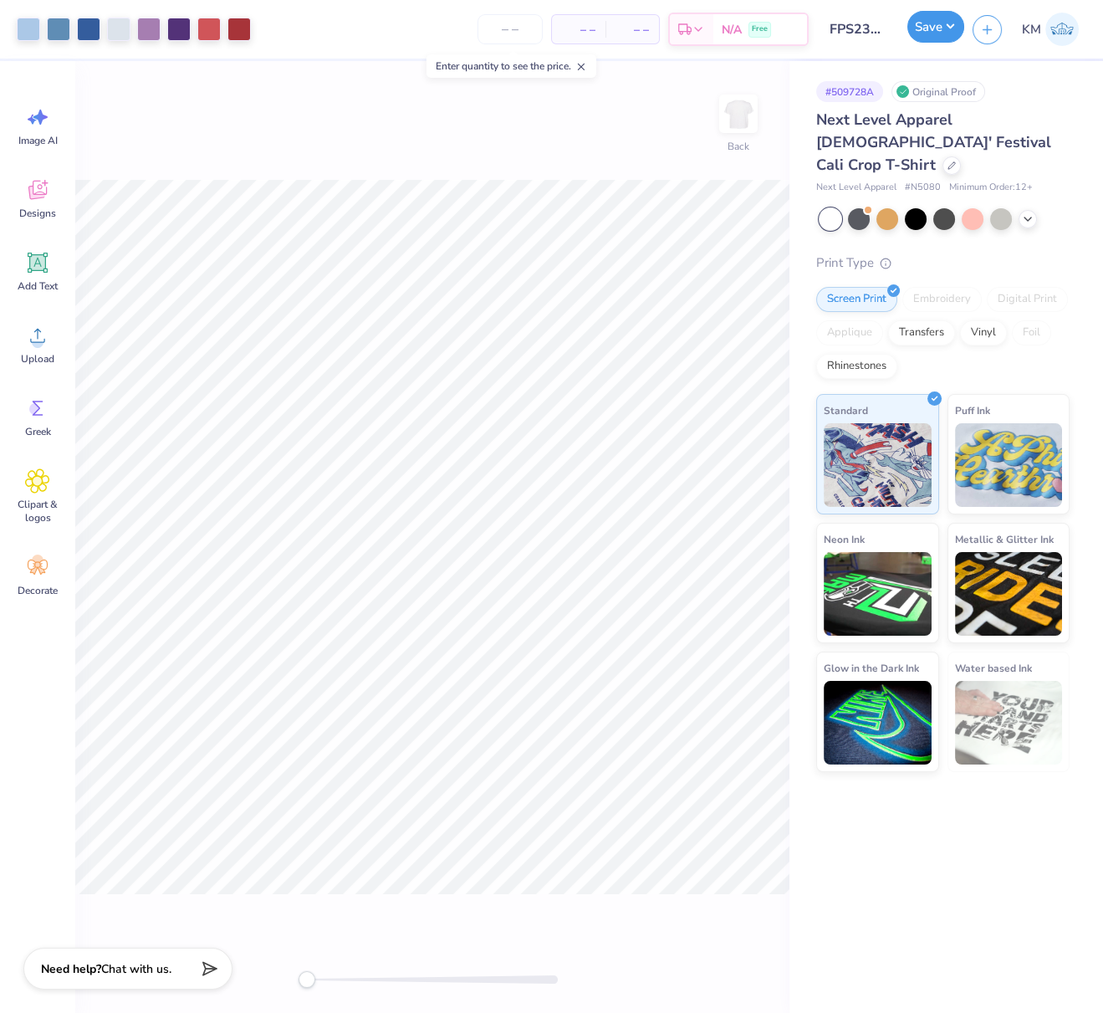
click at [937, 31] on button "Save" at bounding box center [935, 27] width 57 height 32
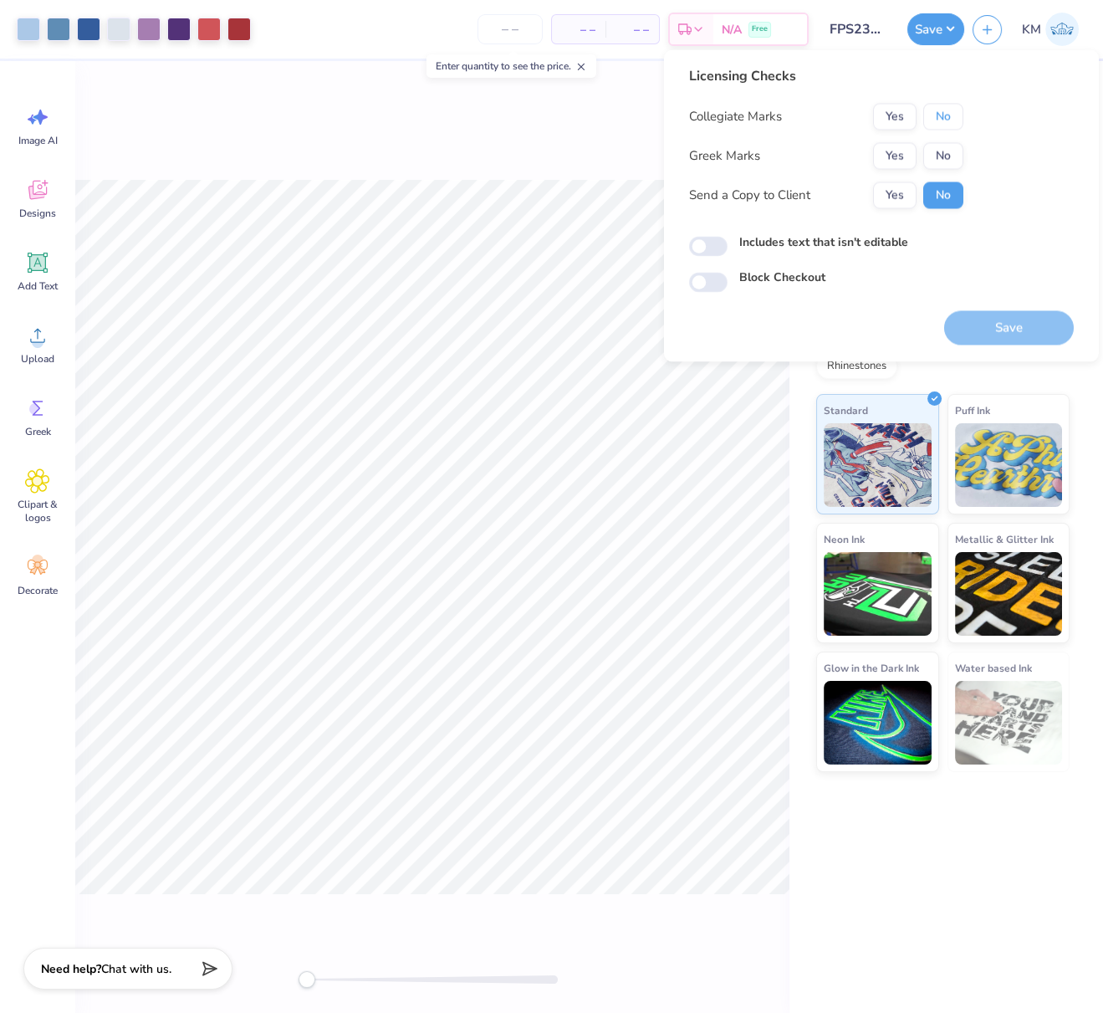
drag, startPoint x: 949, startPoint y: 125, endPoint x: 921, endPoint y: 141, distance: 32.6
click at [944, 128] on button "No" at bounding box center [943, 116] width 40 height 27
click at [909, 149] on button "Yes" at bounding box center [894, 155] width 43 height 27
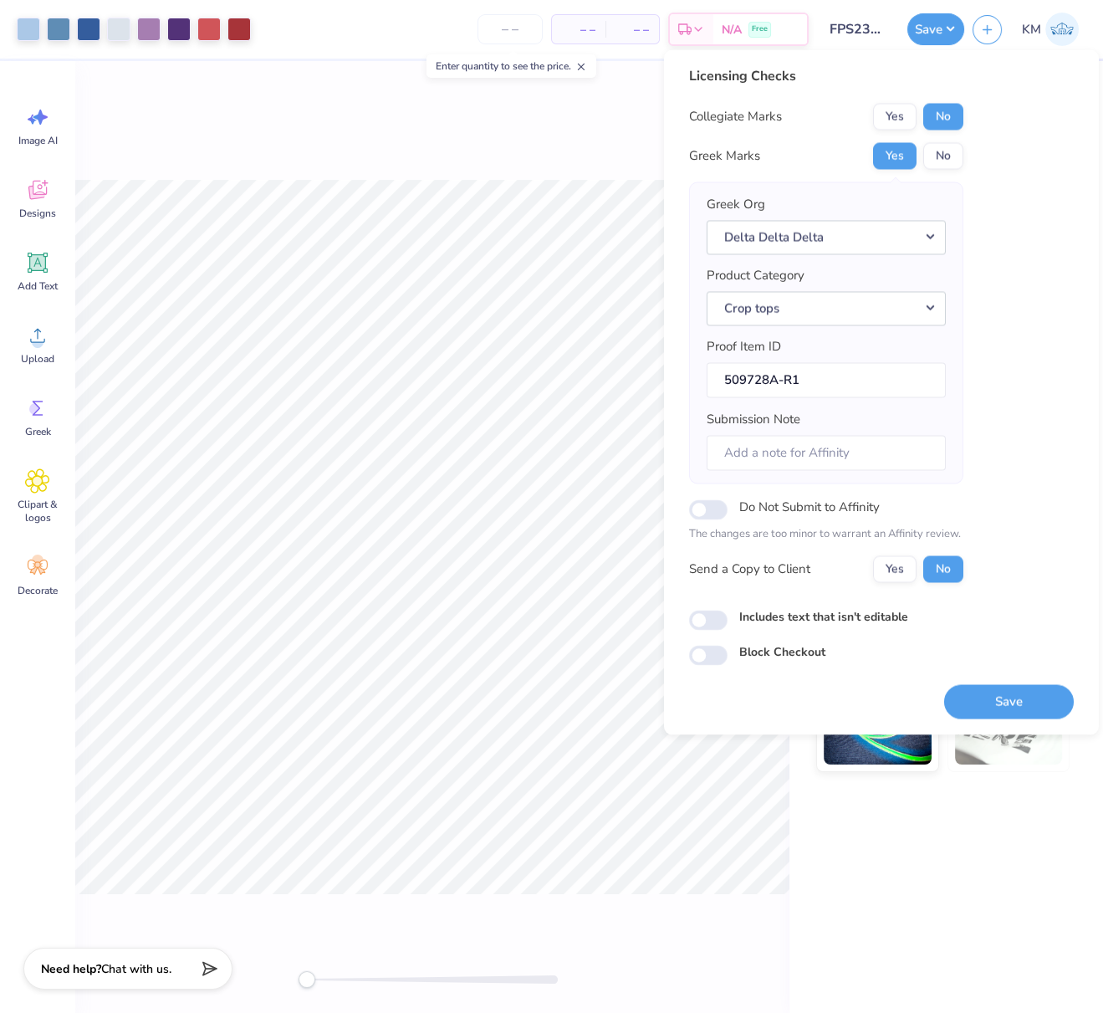
drag, startPoint x: 1027, startPoint y: 693, endPoint x: 375, endPoint y: 1, distance: 950.7
click at [1027, 694] on button "Save" at bounding box center [1009, 701] width 130 height 34
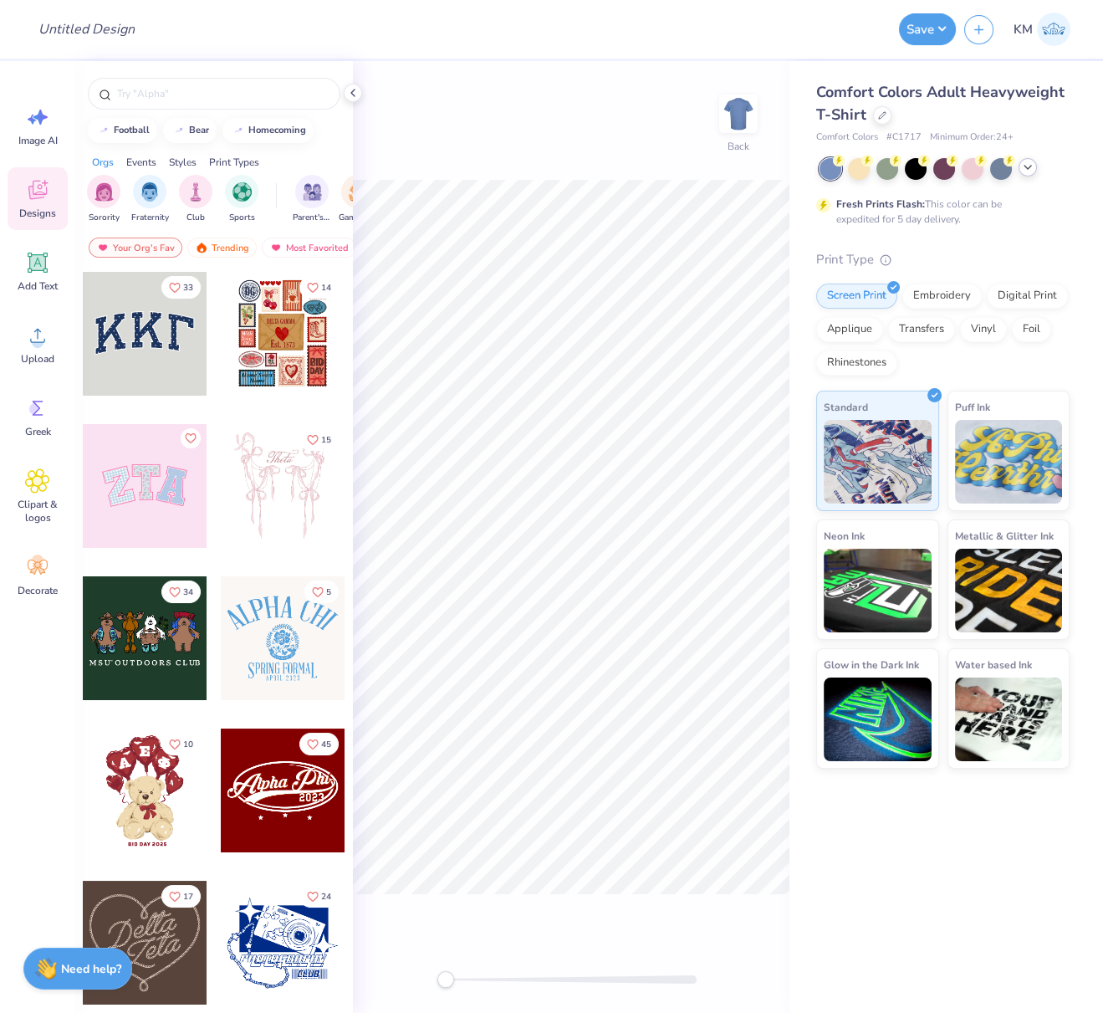
click at [1028, 165] on icon at bounding box center [1027, 167] width 13 height 13
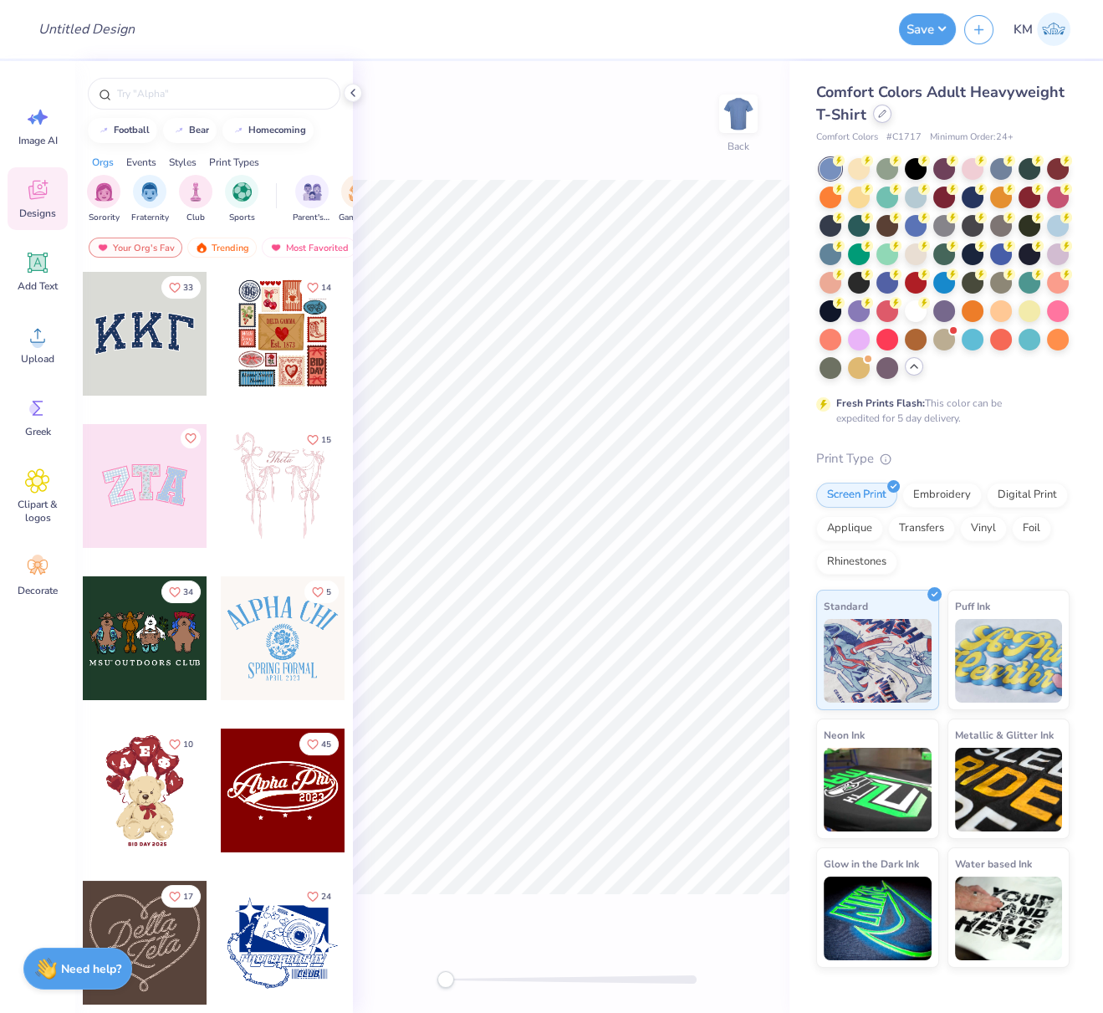
click at [881, 116] on icon at bounding box center [882, 114] width 8 height 8
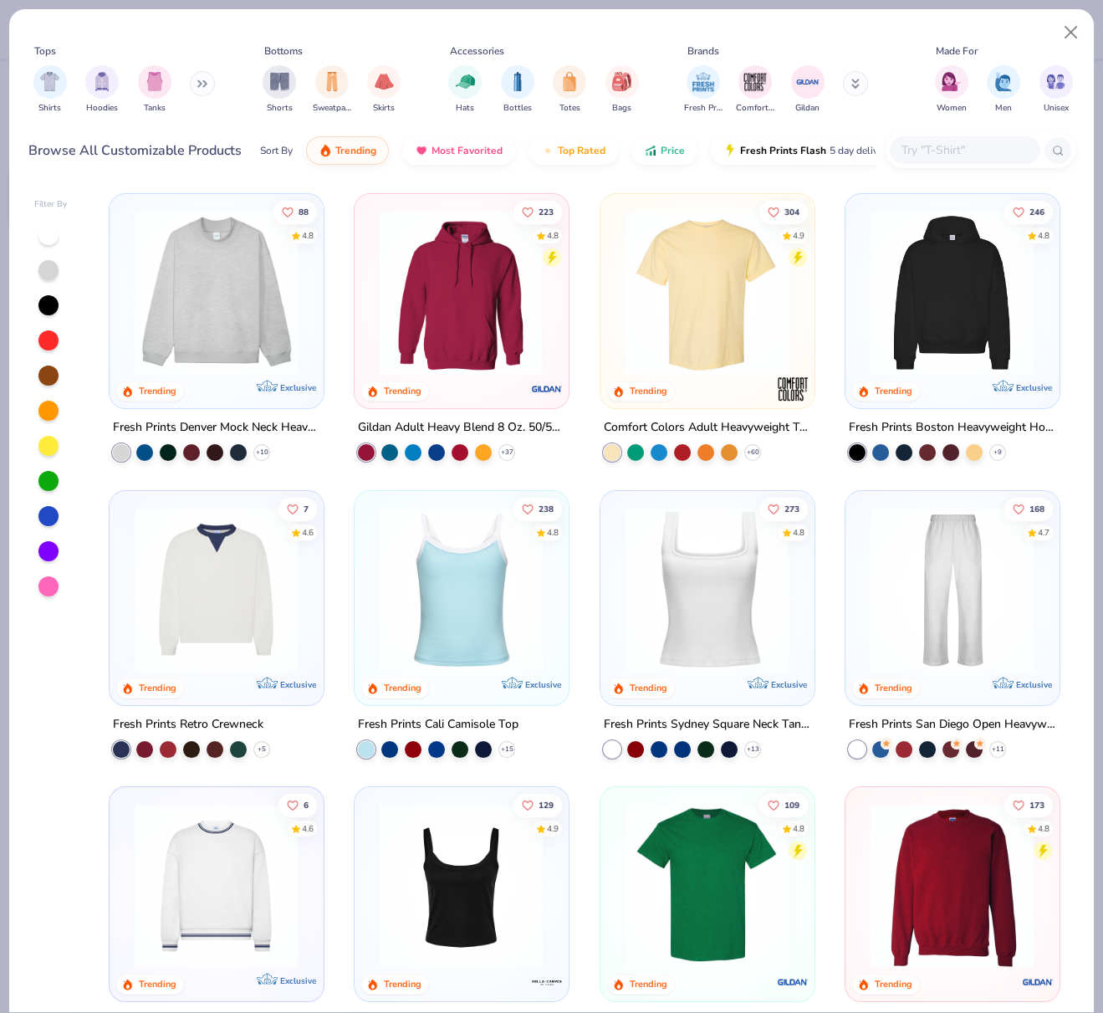
click at [692, 298] on img at bounding box center [707, 293] width 180 height 164
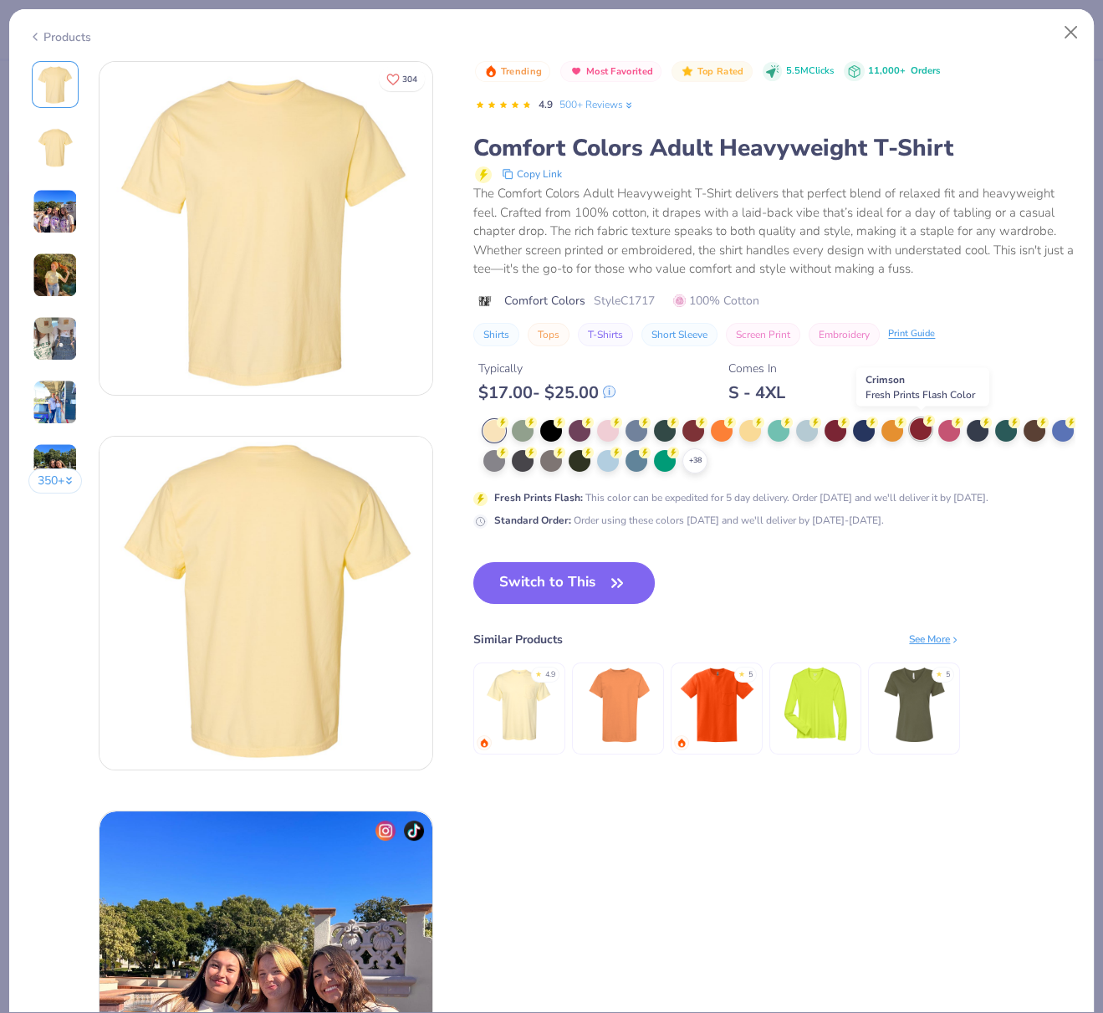
click at [917, 430] on div at bounding box center [921, 429] width 22 height 22
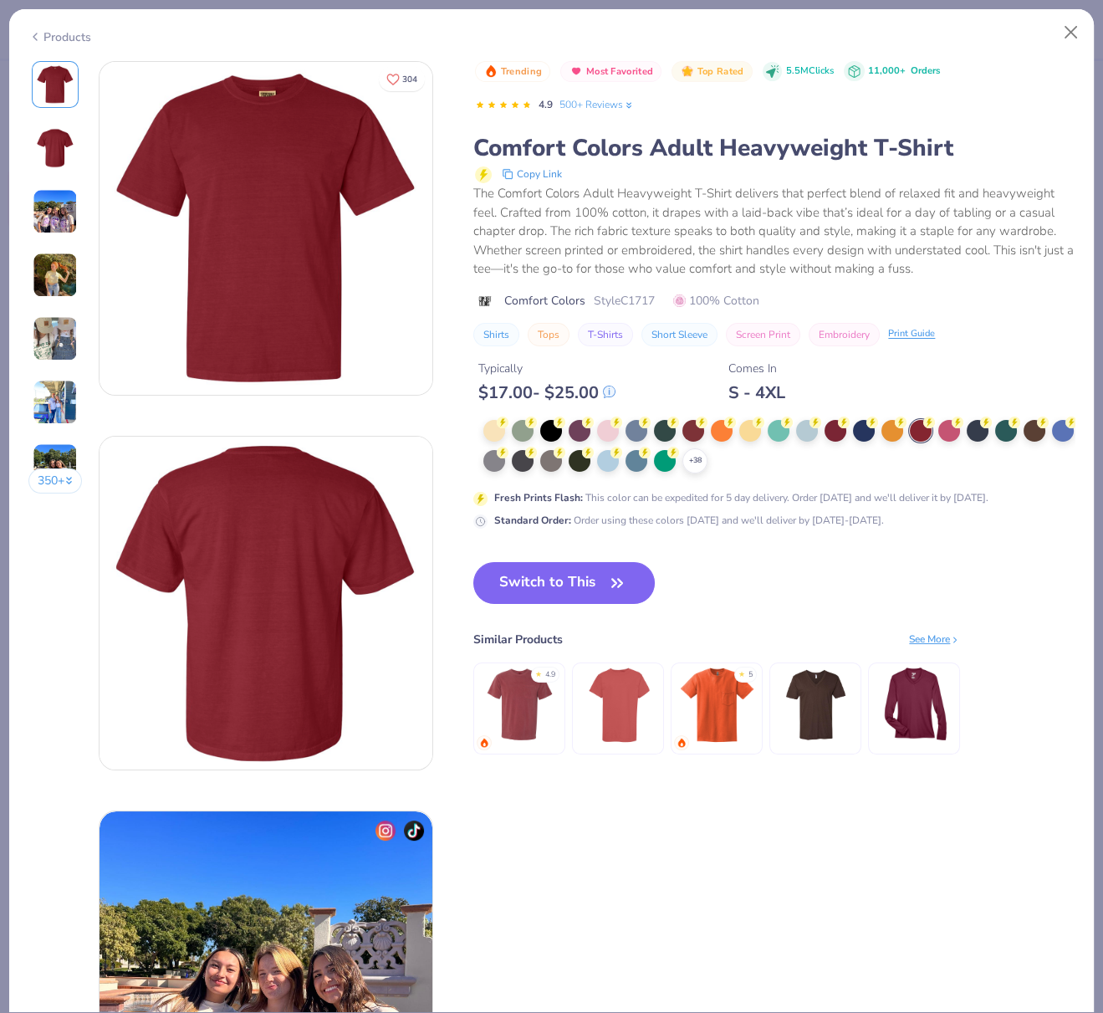
click at [526, 573] on button "Switch to This" at bounding box center [563, 583] width 181 height 42
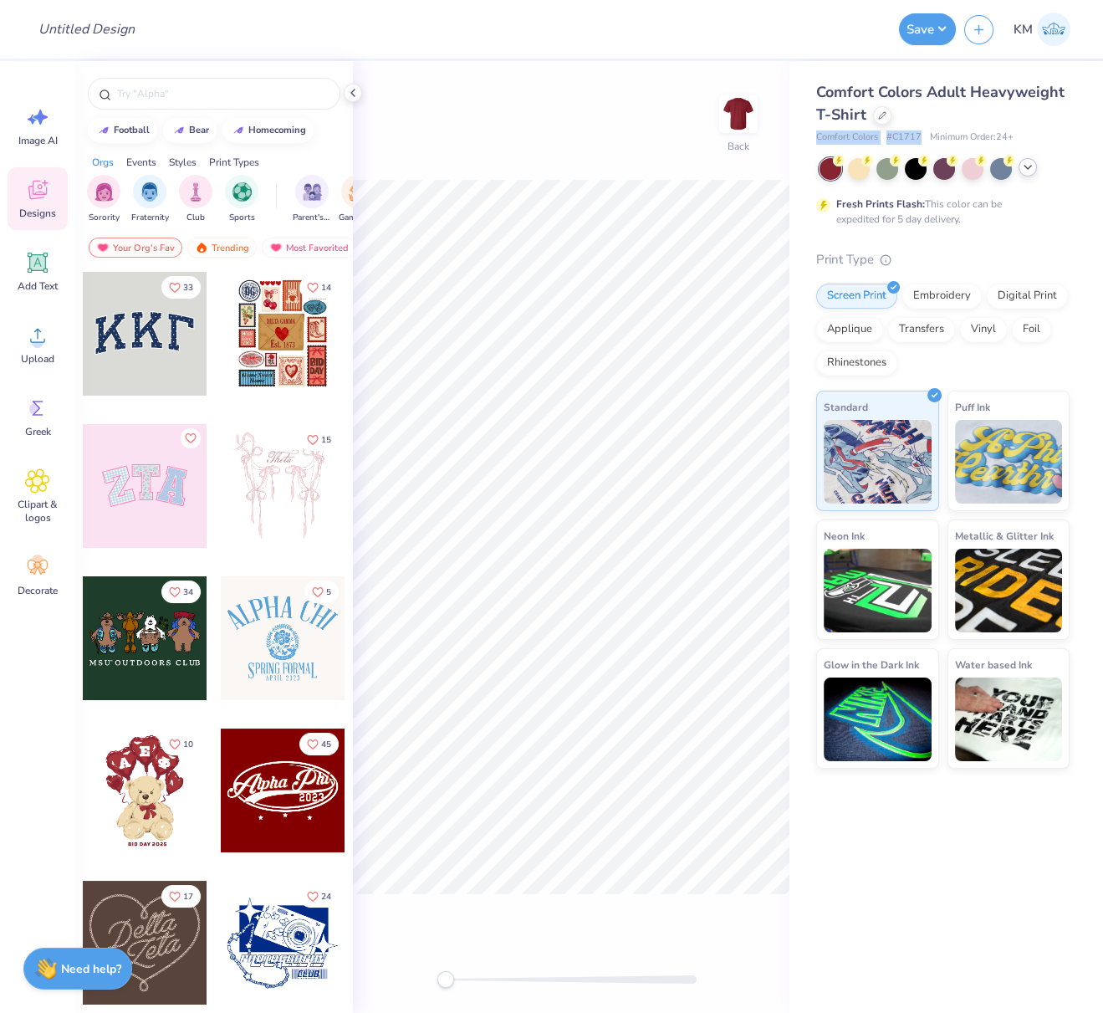
drag, startPoint x: 816, startPoint y: 138, endPoint x: 920, endPoint y: 135, distance: 103.8
click at [920, 135] on div "Comfort Colors # C1717 Minimum Order: 24 +" at bounding box center [942, 137] width 253 height 14
copy div "Comfort Colors # C1717"
click at [28, 340] on icon at bounding box center [37, 335] width 25 height 25
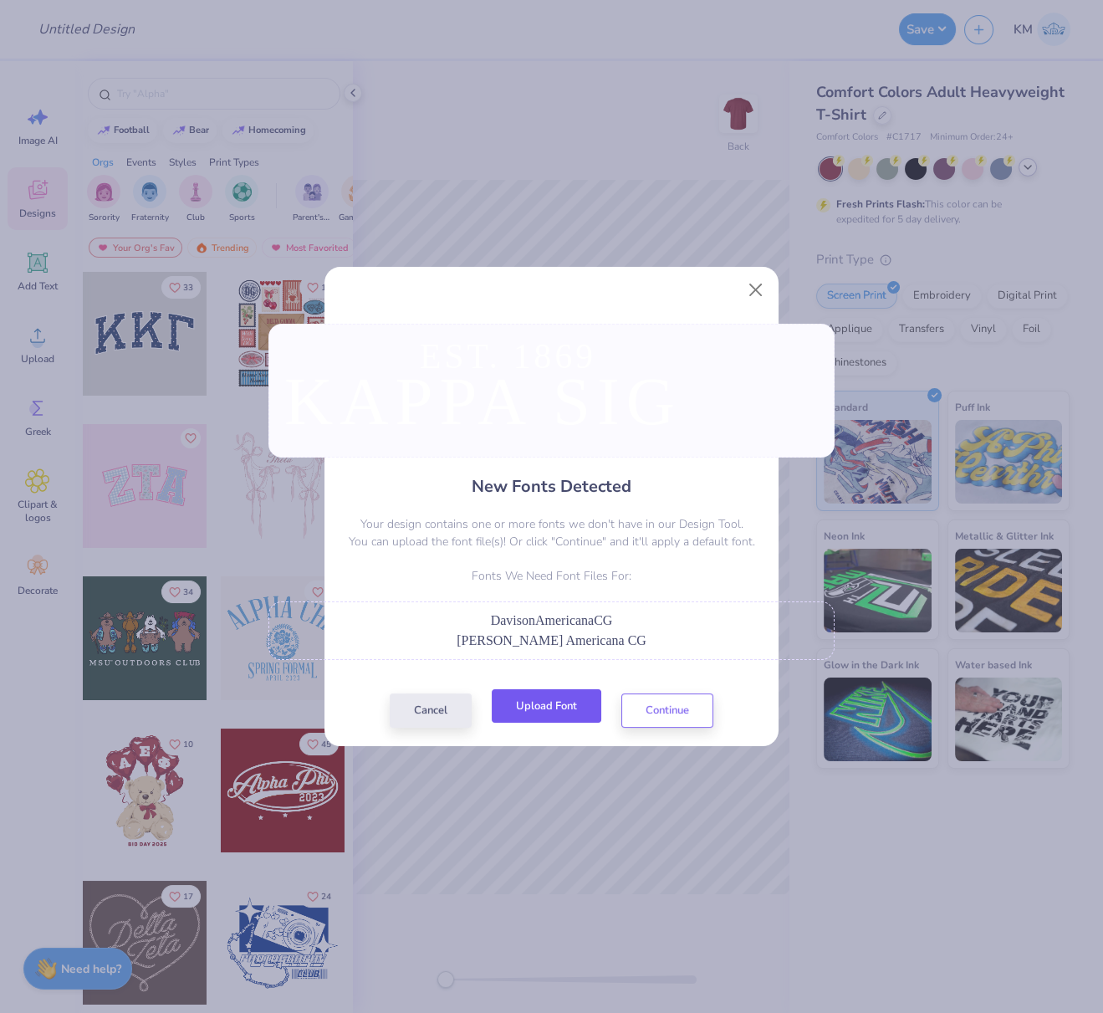
click at [573, 710] on button "Upload Font" at bounding box center [547, 706] width 110 height 34
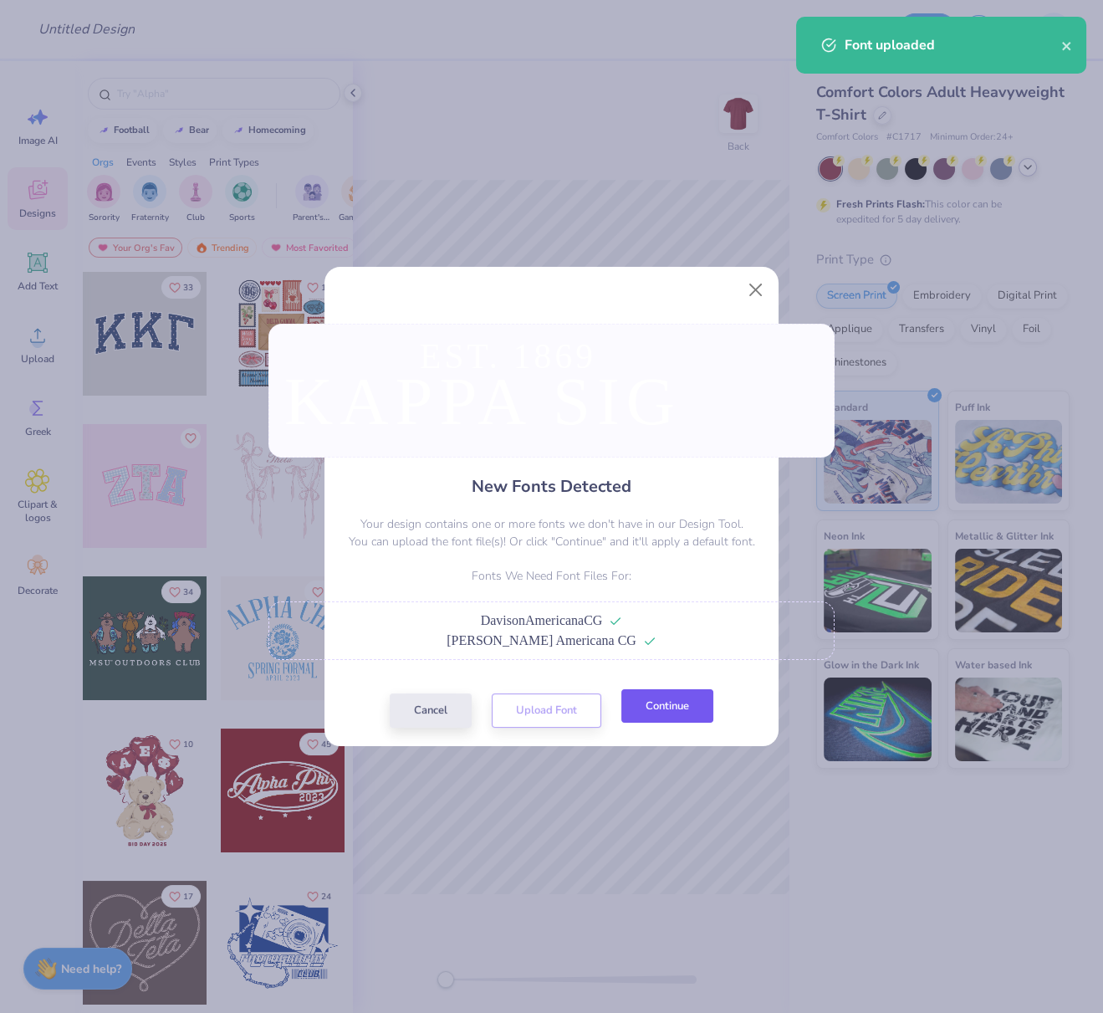
click at [675, 708] on button "Continue" at bounding box center [667, 706] width 92 height 34
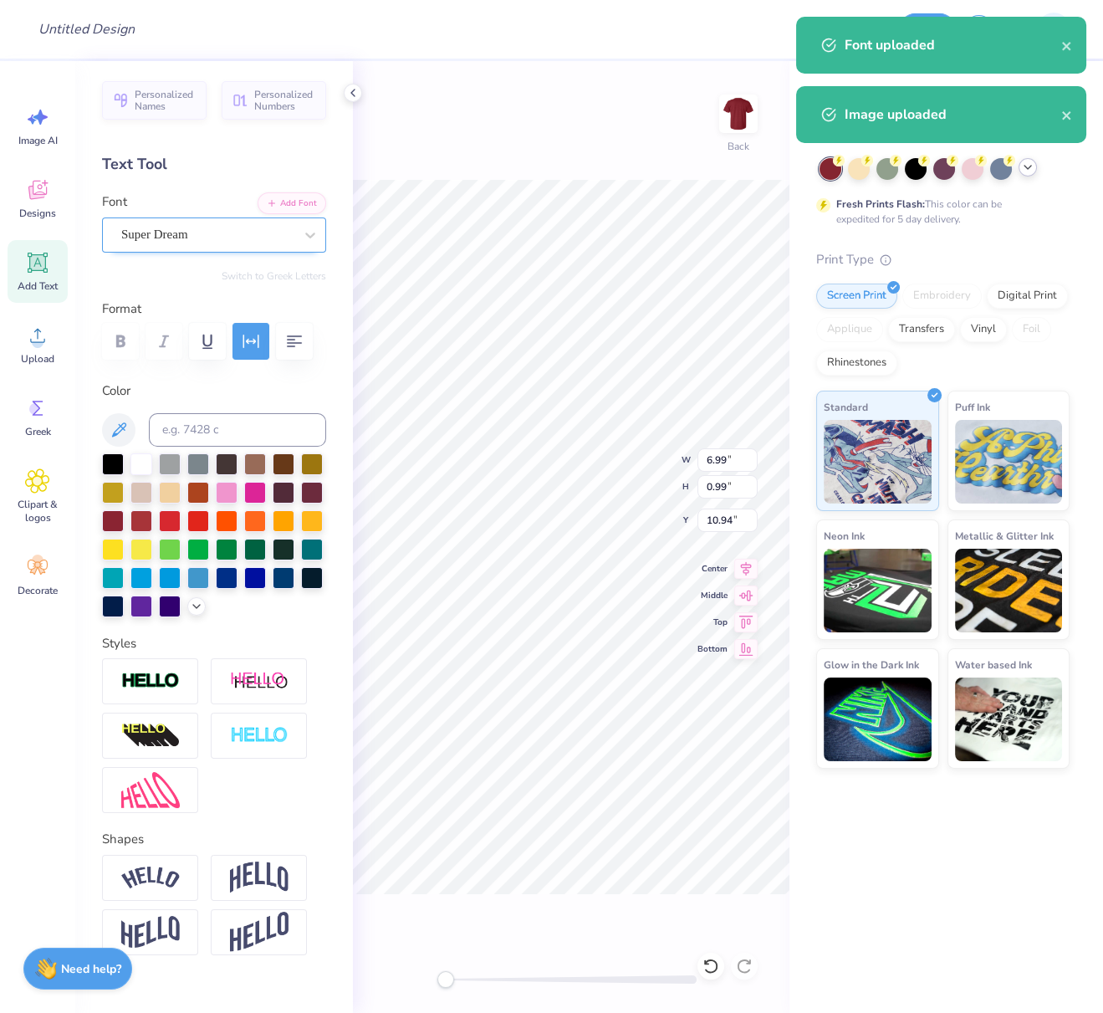
click at [208, 234] on div "Super Dream" at bounding box center [208, 235] width 176 height 26
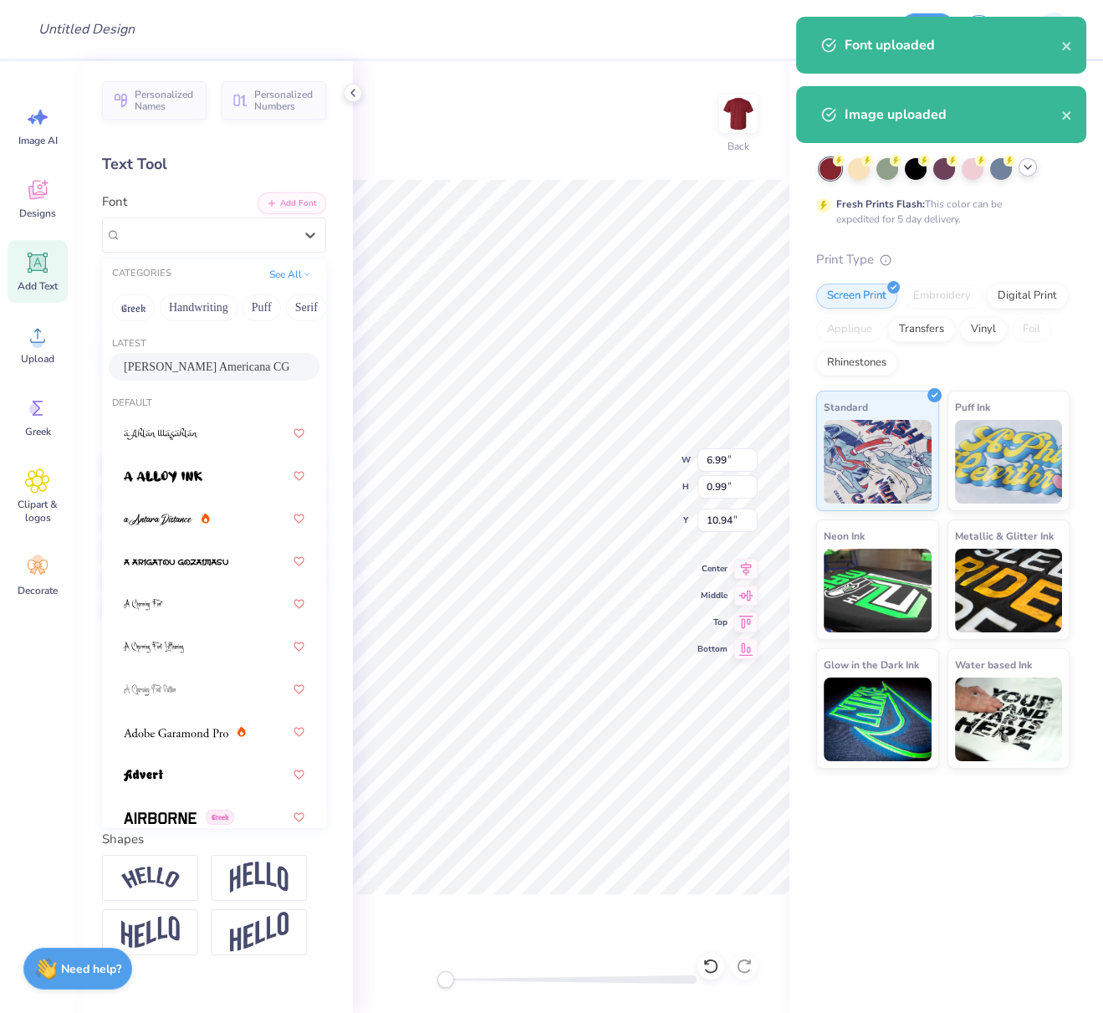
click at [166, 367] on span "Davison Americana CG" at bounding box center [207, 367] width 166 height 18
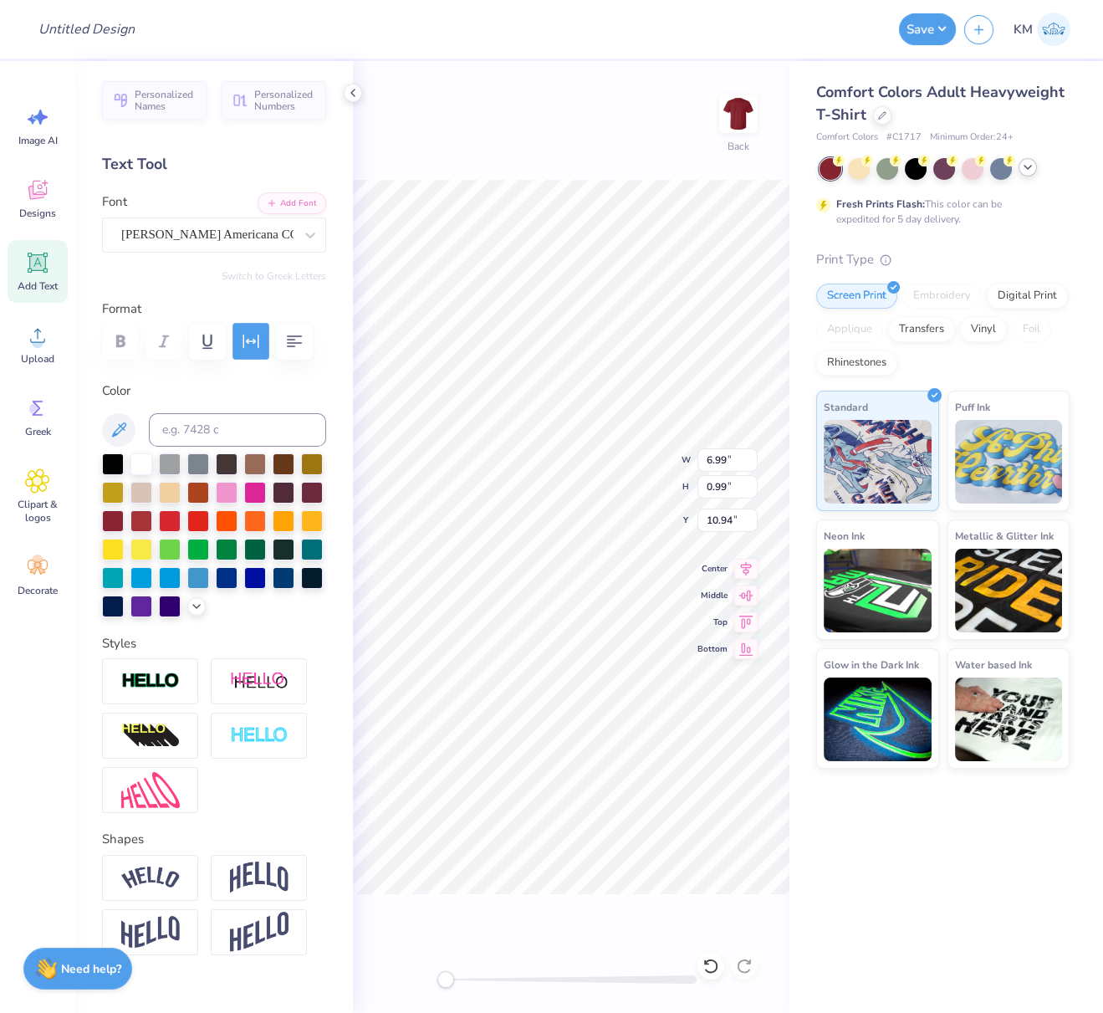
click at [248, 340] on icon "button" at bounding box center [251, 341] width 16 height 13
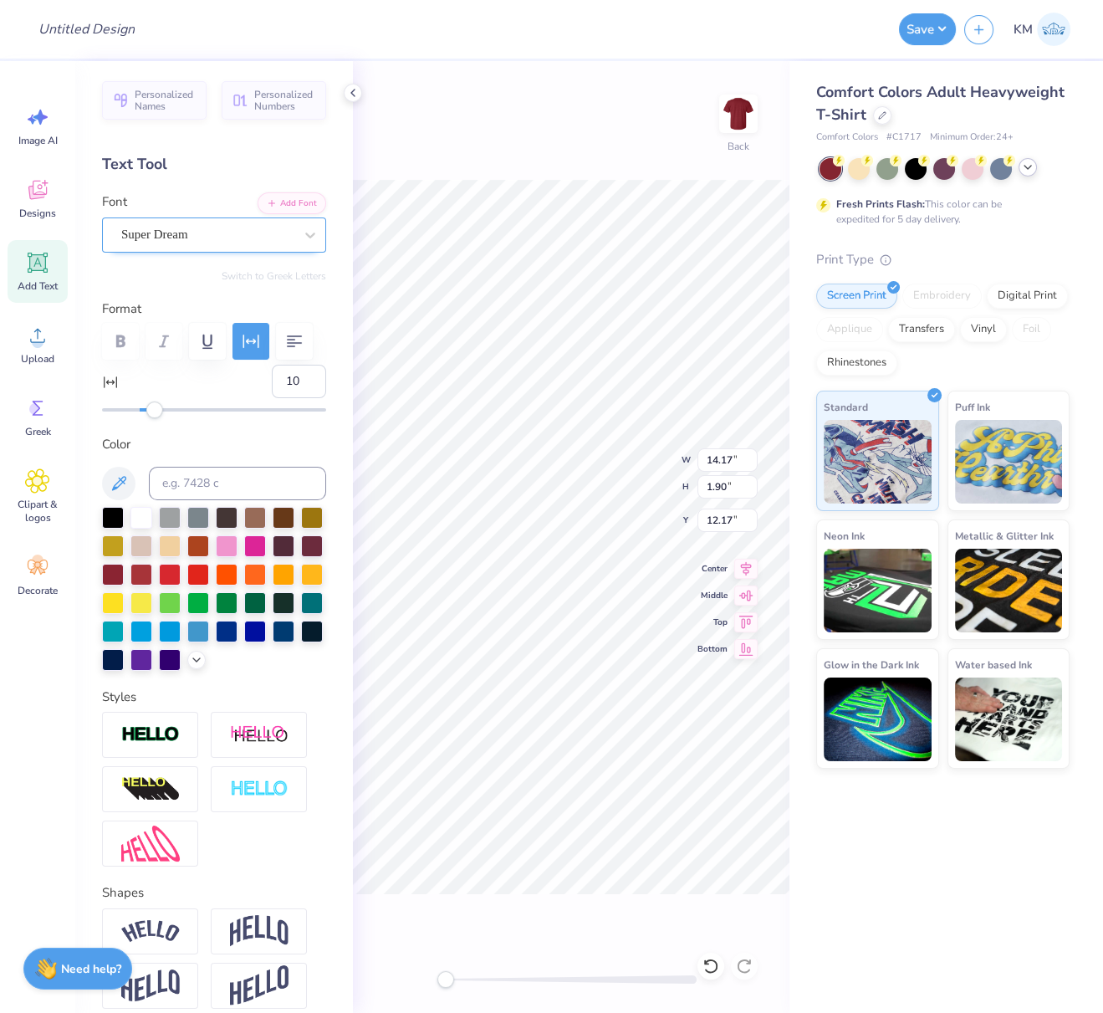
click at [179, 234] on div "Super Dream" at bounding box center [208, 235] width 176 height 26
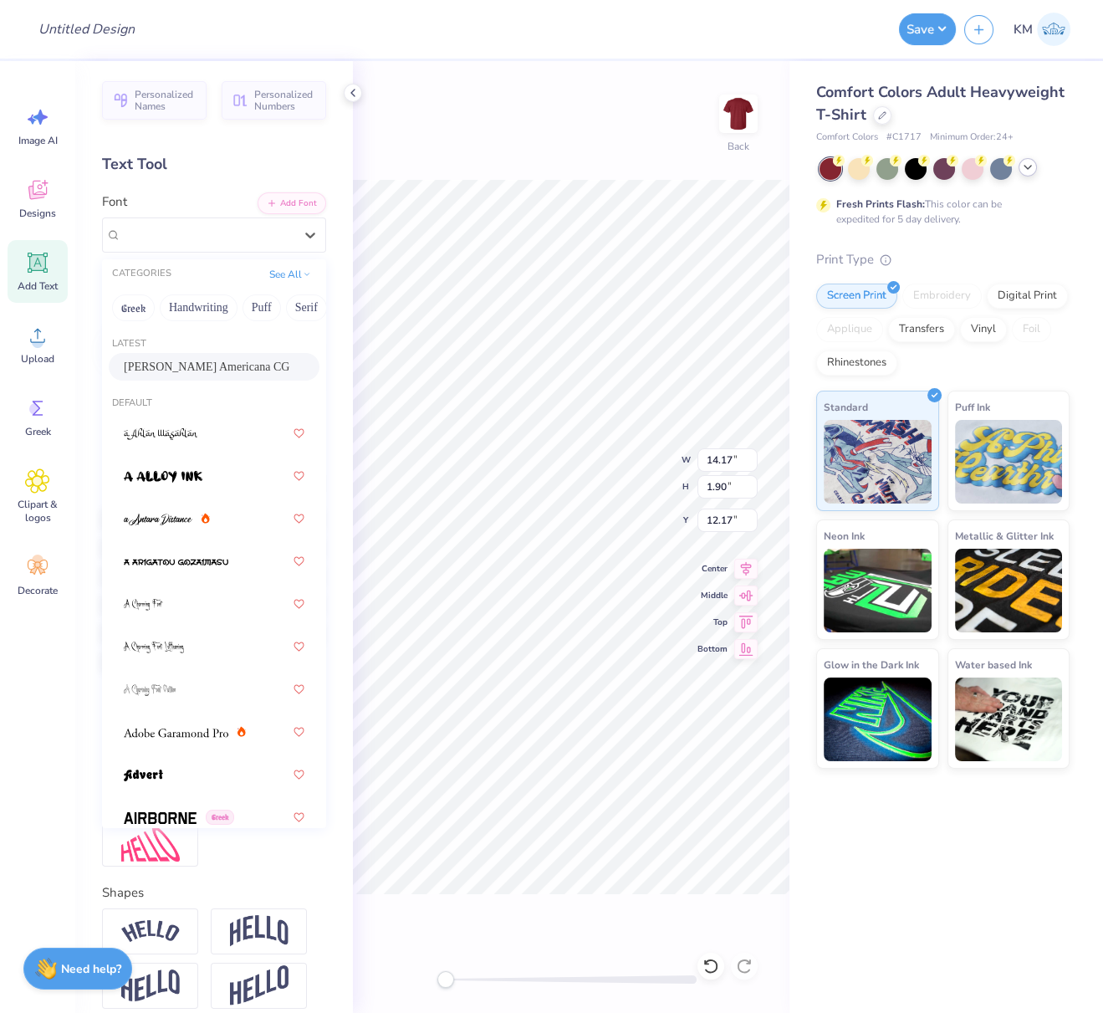
click at [185, 370] on span "Davison Americana CG" at bounding box center [207, 367] width 166 height 18
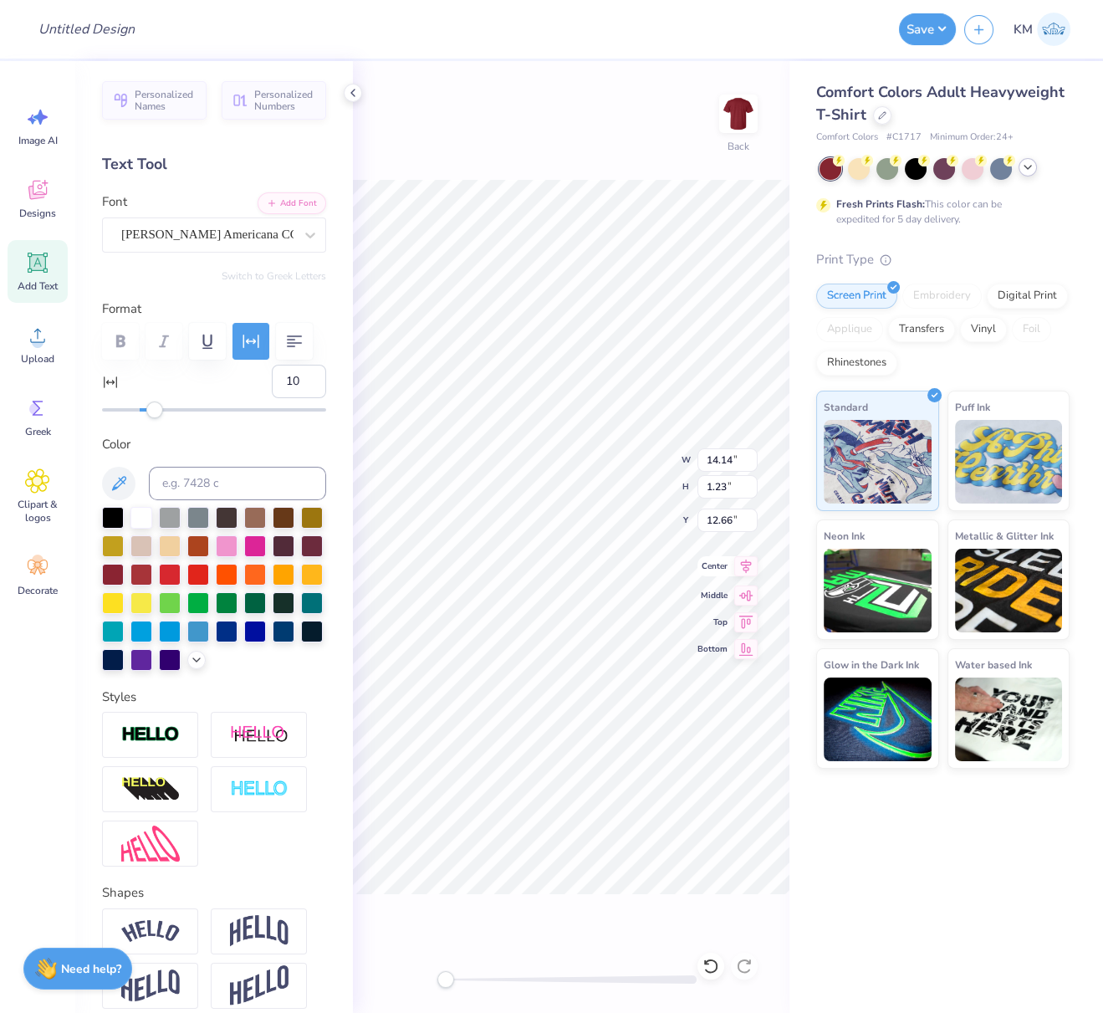
drag, startPoint x: 743, startPoint y: 569, endPoint x: 728, endPoint y: 572, distance: 15.4
click at [743, 569] on icon at bounding box center [746, 566] width 11 height 14
drag, startPoint x: 747, startPoint y: 567, endPoint x: 728, endPoint y: 574, distance: 20.4
click at [746, 568] on icon at bounding box center [745, 566] width 23 height 20
drag, startPoint x: 704, startPoint y: 460, endPoint x: 728, endPoint y: 470, distance: 26.2
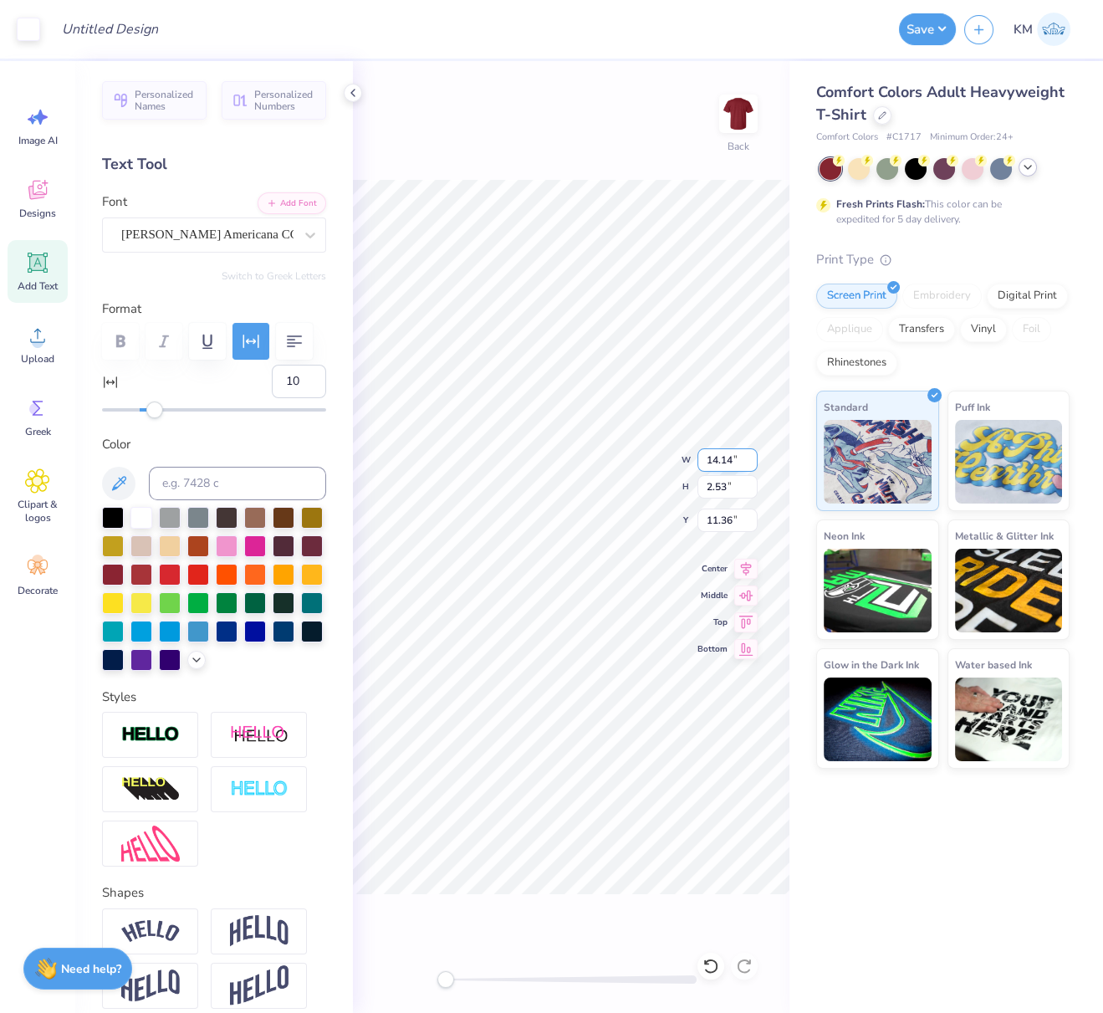
click at [733, 457] on input "14.14" at bounding box center [727, 459] width 60 height 23
type input "3.46"
type input "0.98"
type input "12.11"
type input "4.44"
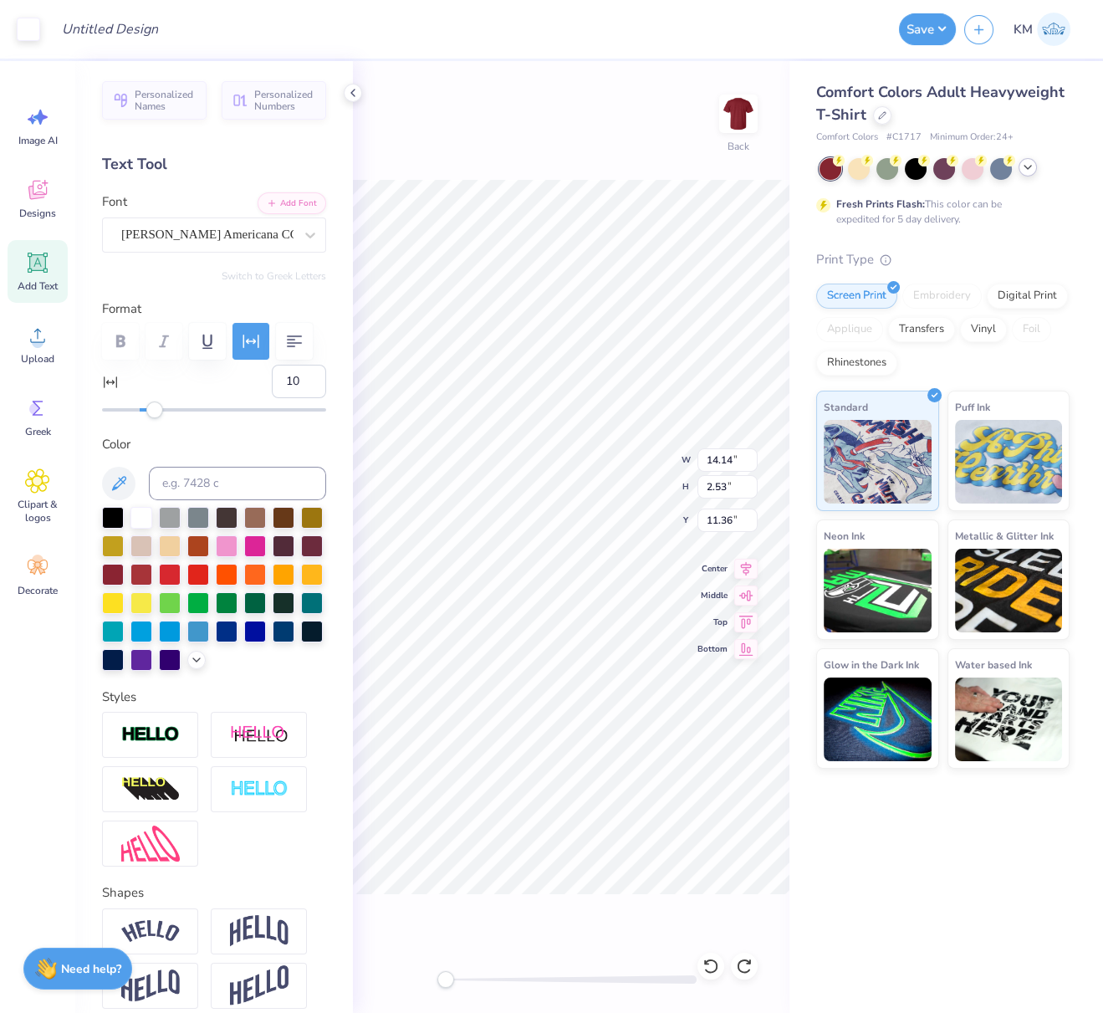
type input "1.15"
type input "12.58"
type input "14.14"
type input "2.53"
type input "11.36"
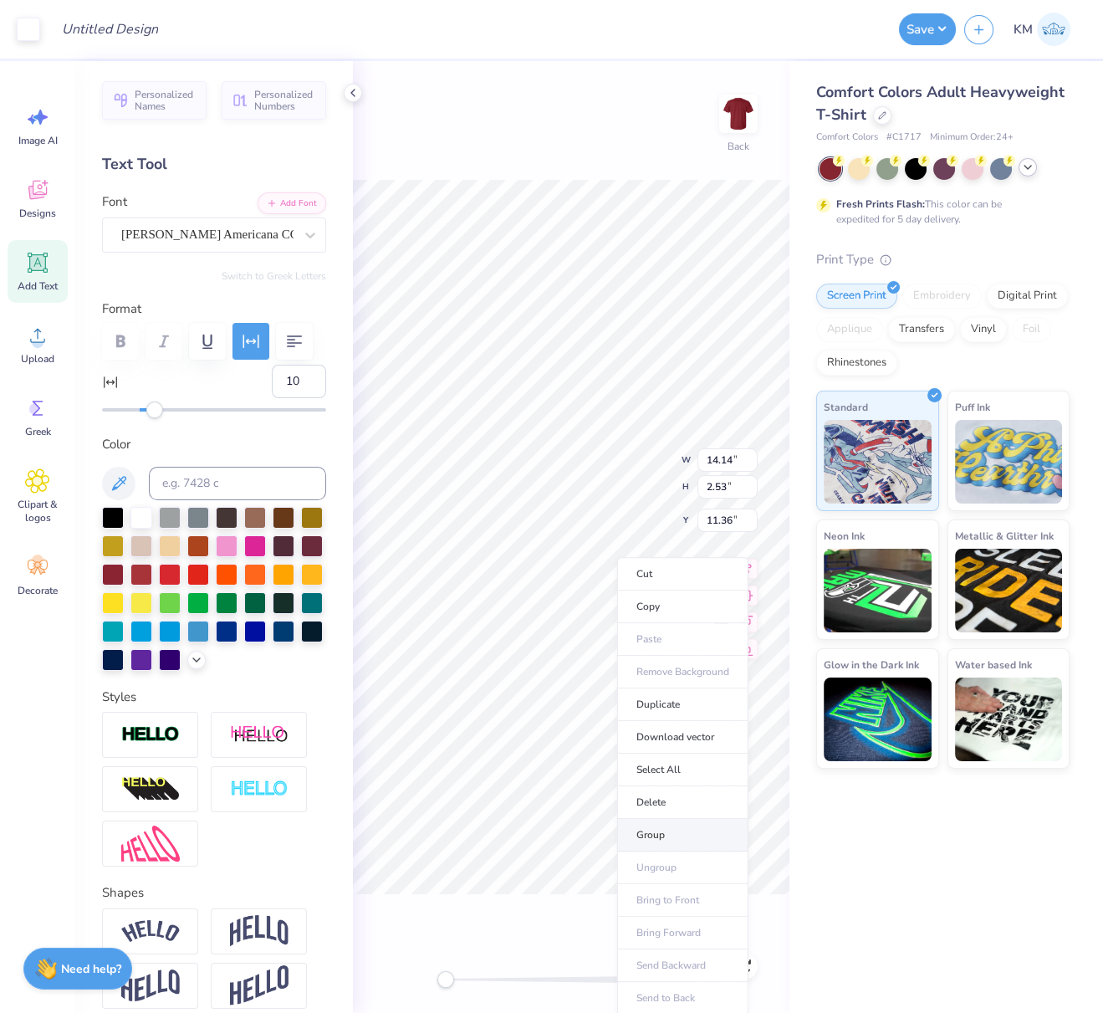
click at [652, 833] on li "Group" at bounding box center [682, 835] width 131 height 33
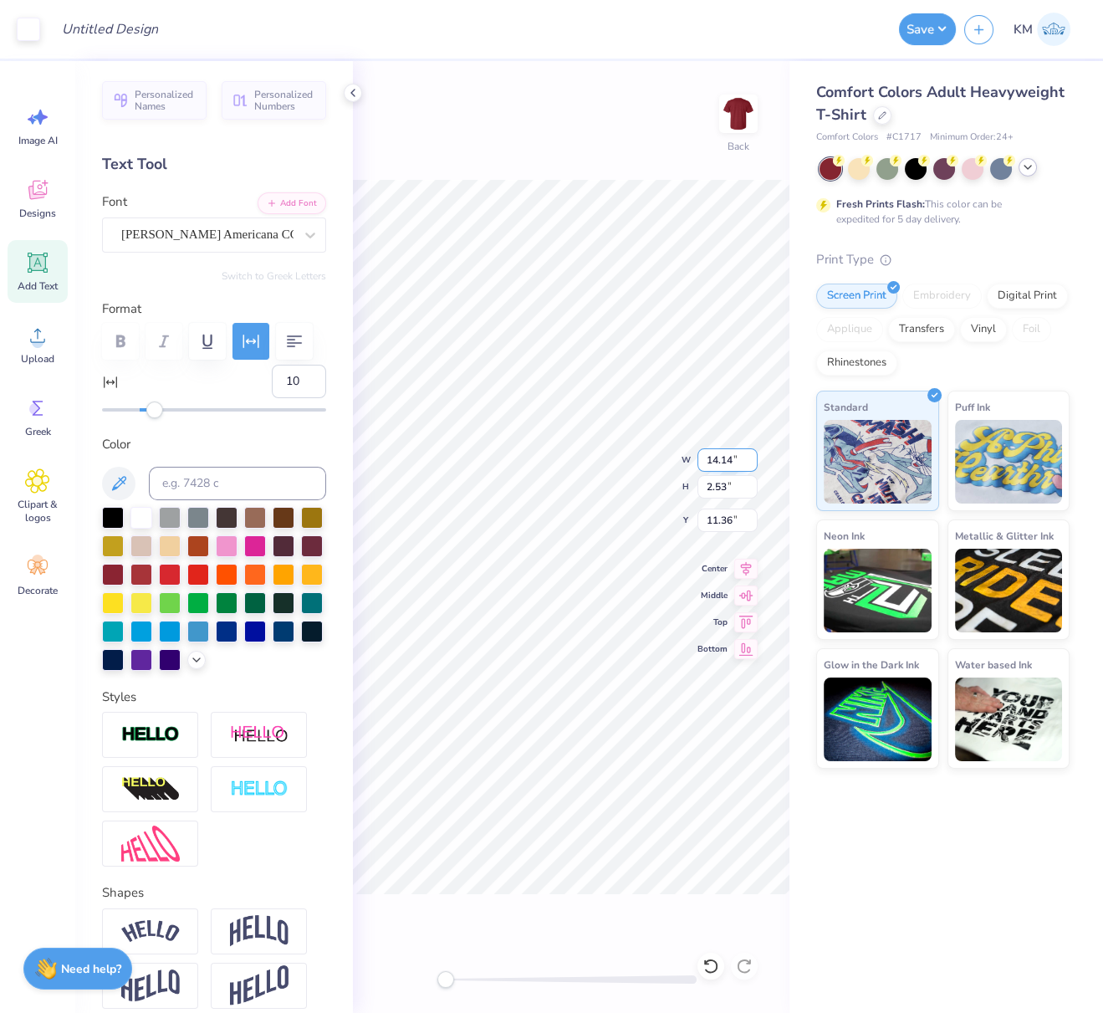
click at [690, 457] on div "Back W 14.14 14.14 " H 2.53 2.53 " Y 11.36 11.36 " Center Middle Top Bottom" at bounding box center [571, 537] width 437 height 952
drag, startPoint x: 742, startPoint y: 458, endPoint x: 702, endPoint y: 456, distance: 40.2
click at [703, 455] on input "14.14" at bounding box center [727, 459] width 60 height 23
type input "7"
click at [694, 519] on div "Back W 7 7 " H 2.53 2.53 " Y 11.36 11.36 " Center Middle Top Bottom" at bounding box center [571, 537] width 437 height 952
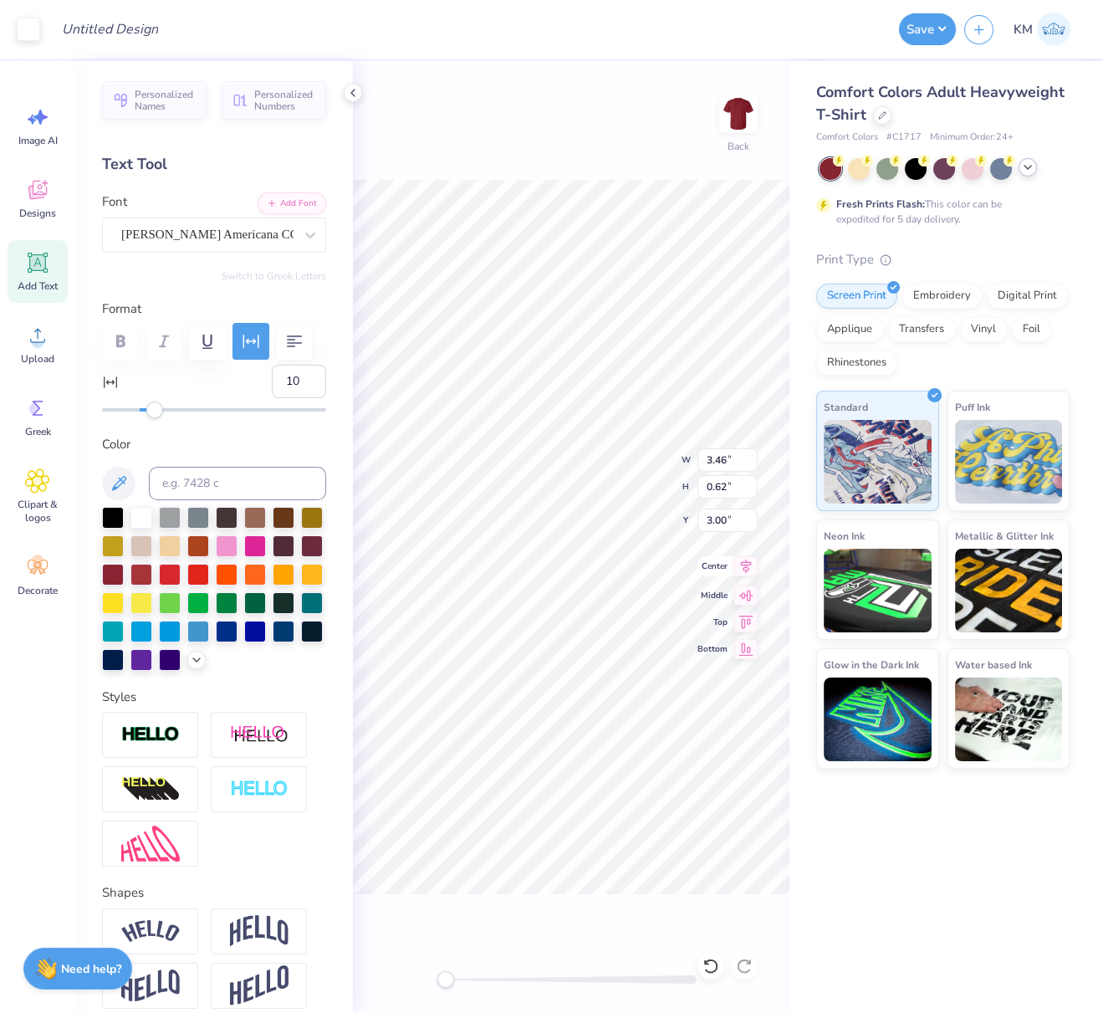
click at [748, 567] on icon at bounding box center [746, 566] width 11 height 14
click at [747, 565] on icon at bounding box center [745, 566] width 23 height 20
click at [945, 23] on button "Save" at bounding box center [927, 27] width 57 height 32
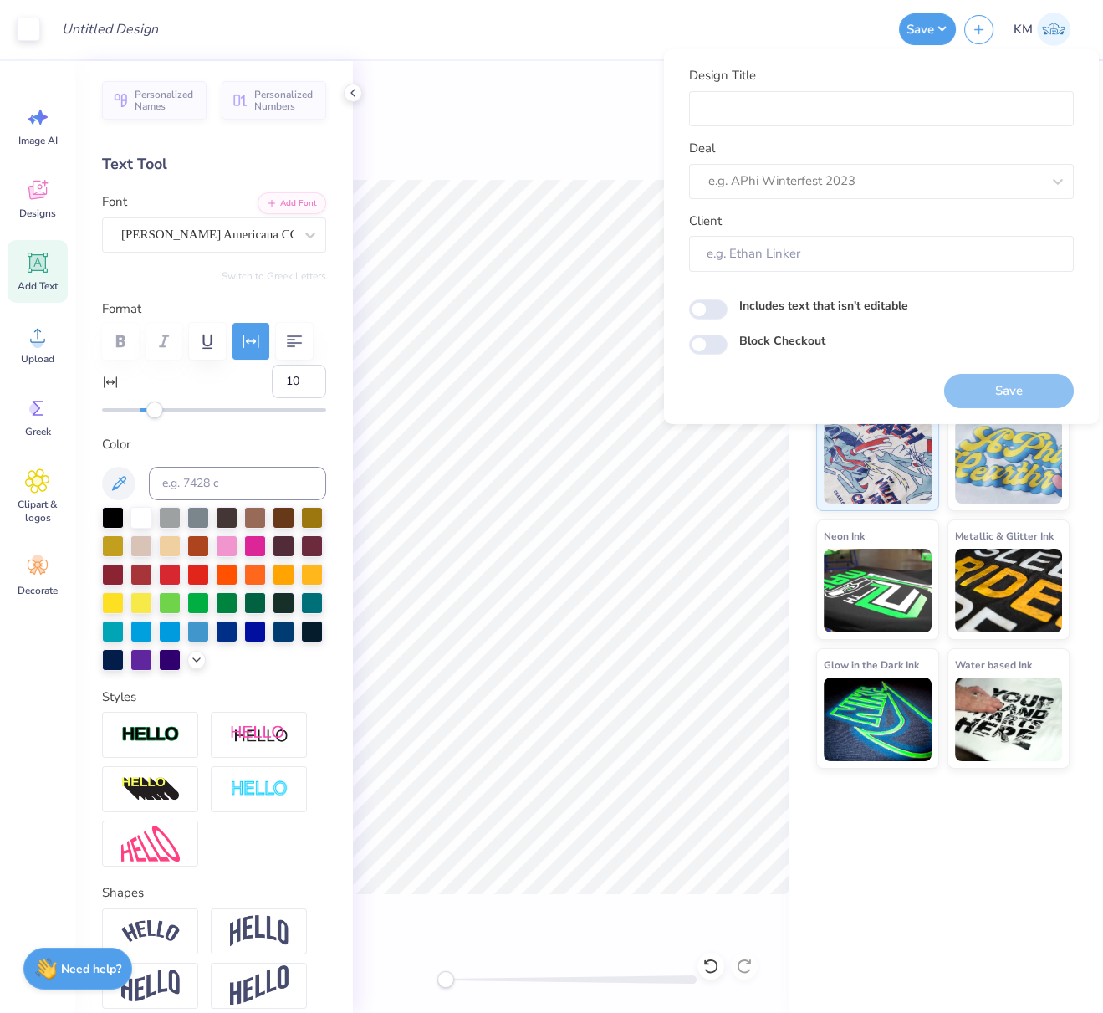
click at [400, 39] on div "Design Title" at bounding box center [470, 29] width 842 height 59
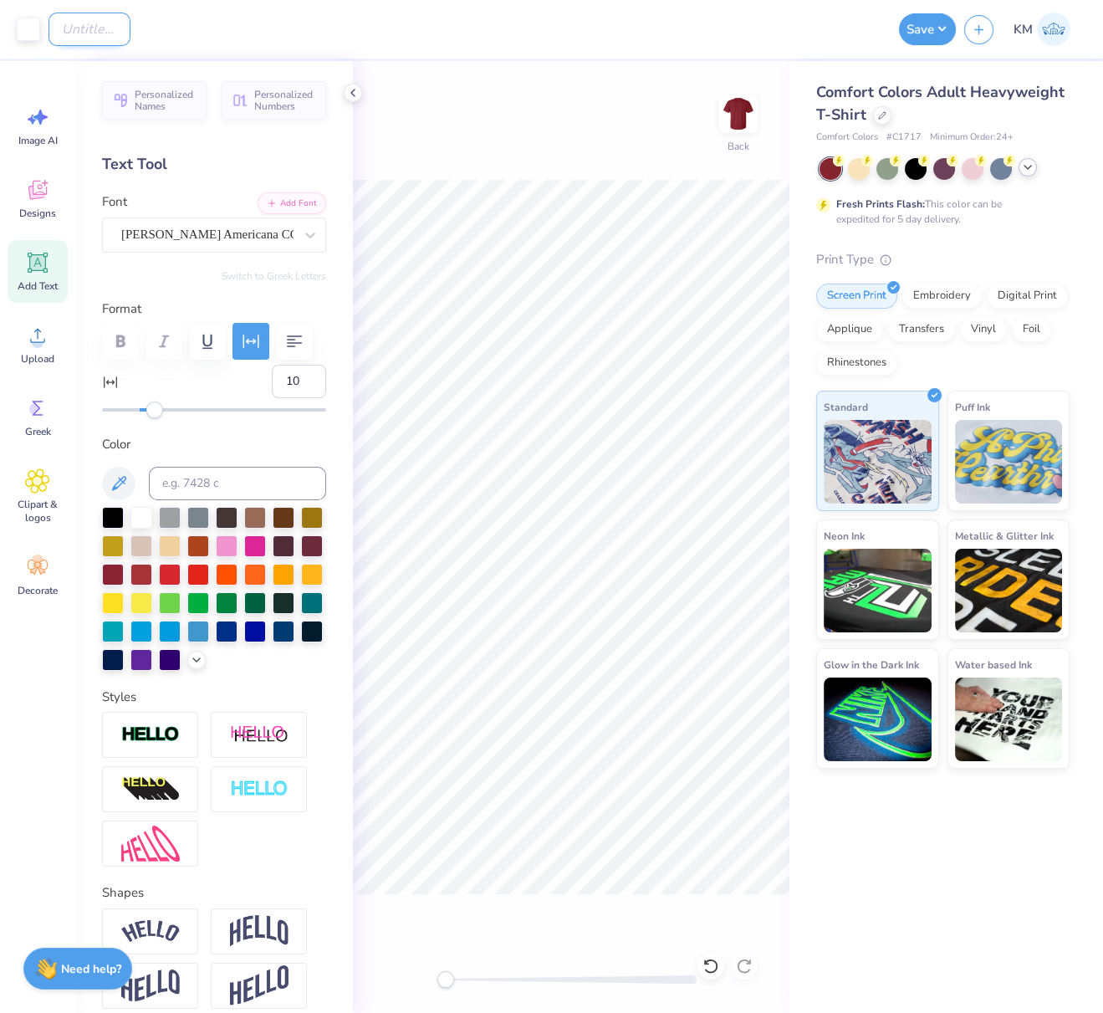
click at [130, 33] on input "Design Title" at bounding box center [90, 29] width 82 height 33
paste input "FPS240102"
type input "FPS240102"
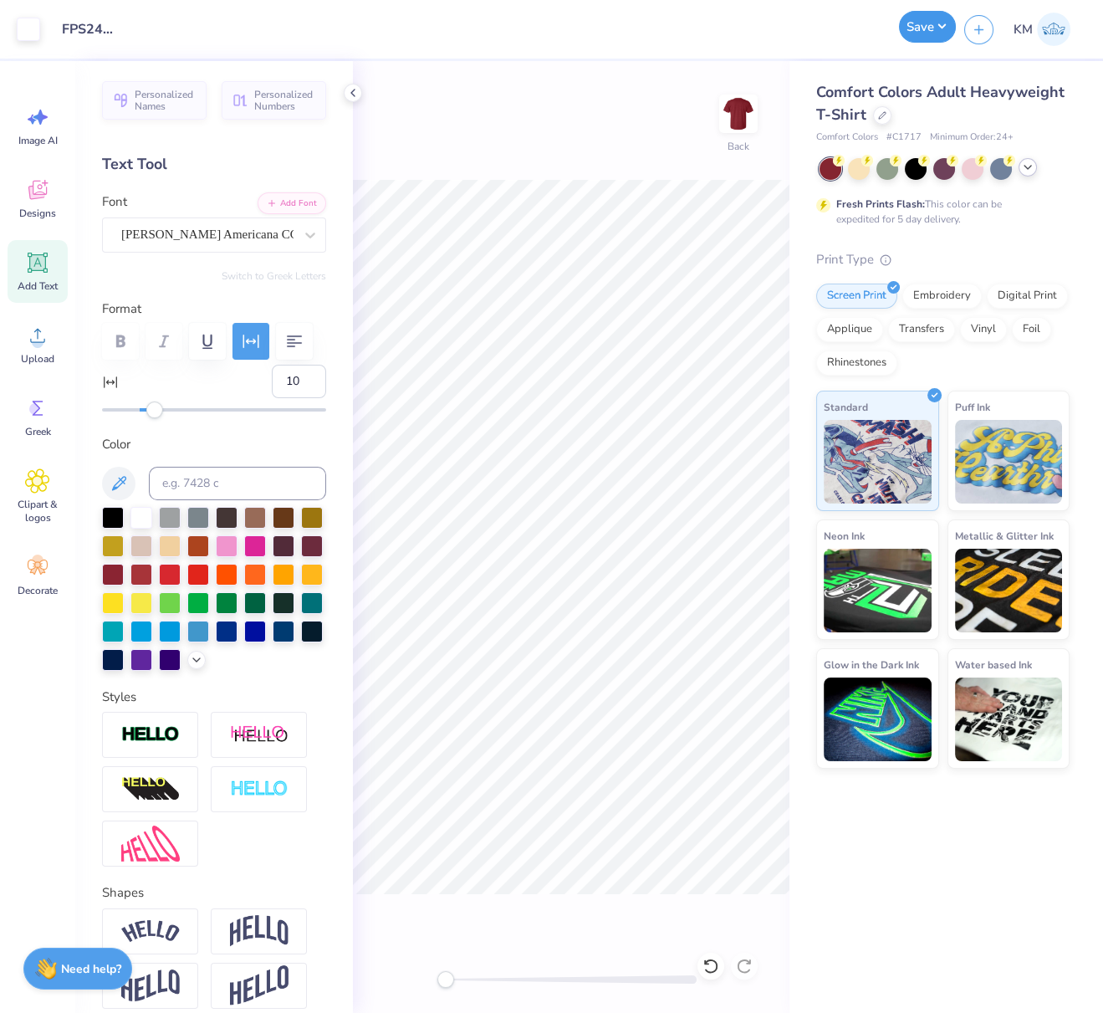
click at [941, 28] on button "Save" at bounding box center [927, 27] width 57 height 32
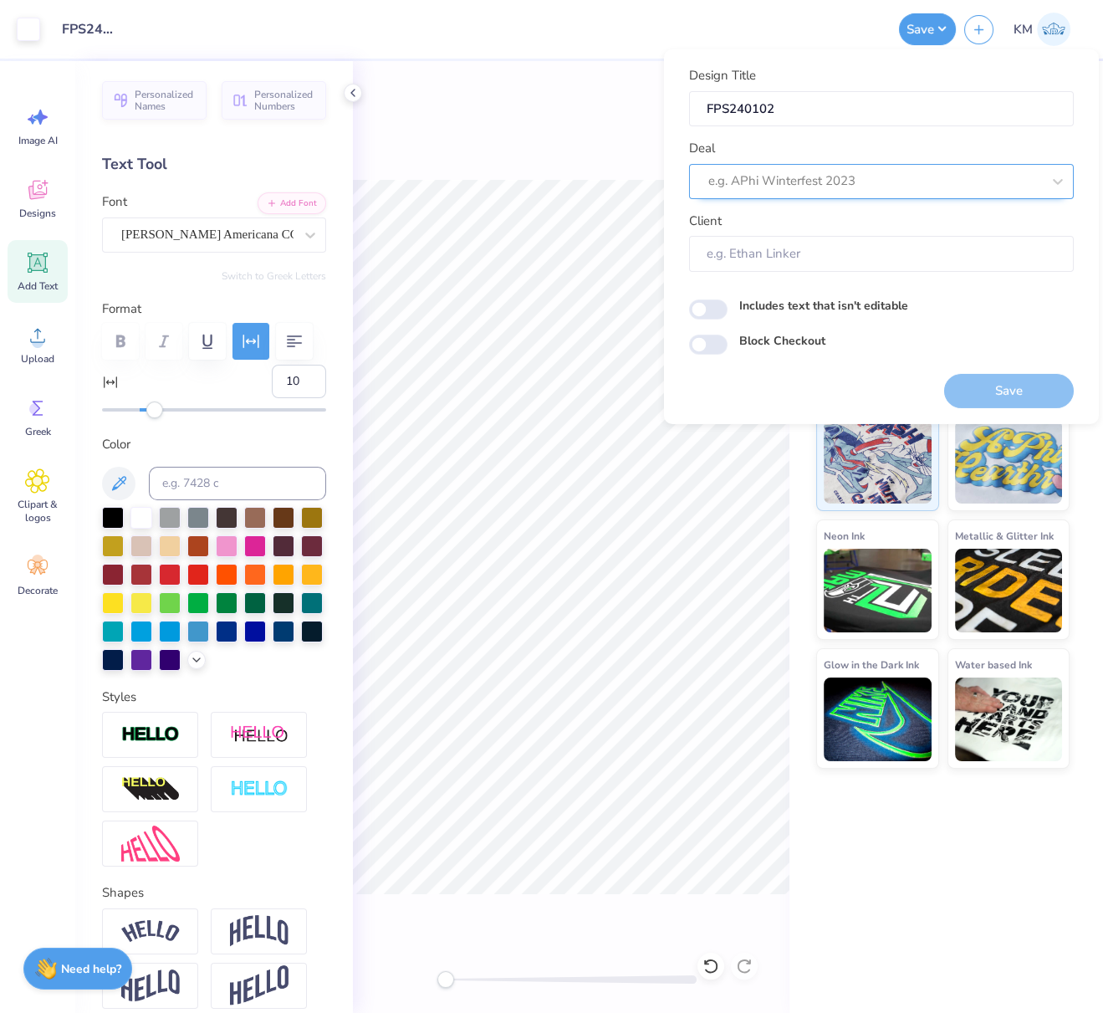
click at [852, 180] on div at bounding box center [874, 181] width 333 height 23
click at [866, 226] on div "Design Tool Gallery" at bounding box center [881, 226] width 371 height 28
type input "design tool gall"
type input "Design Tool Gallery User"
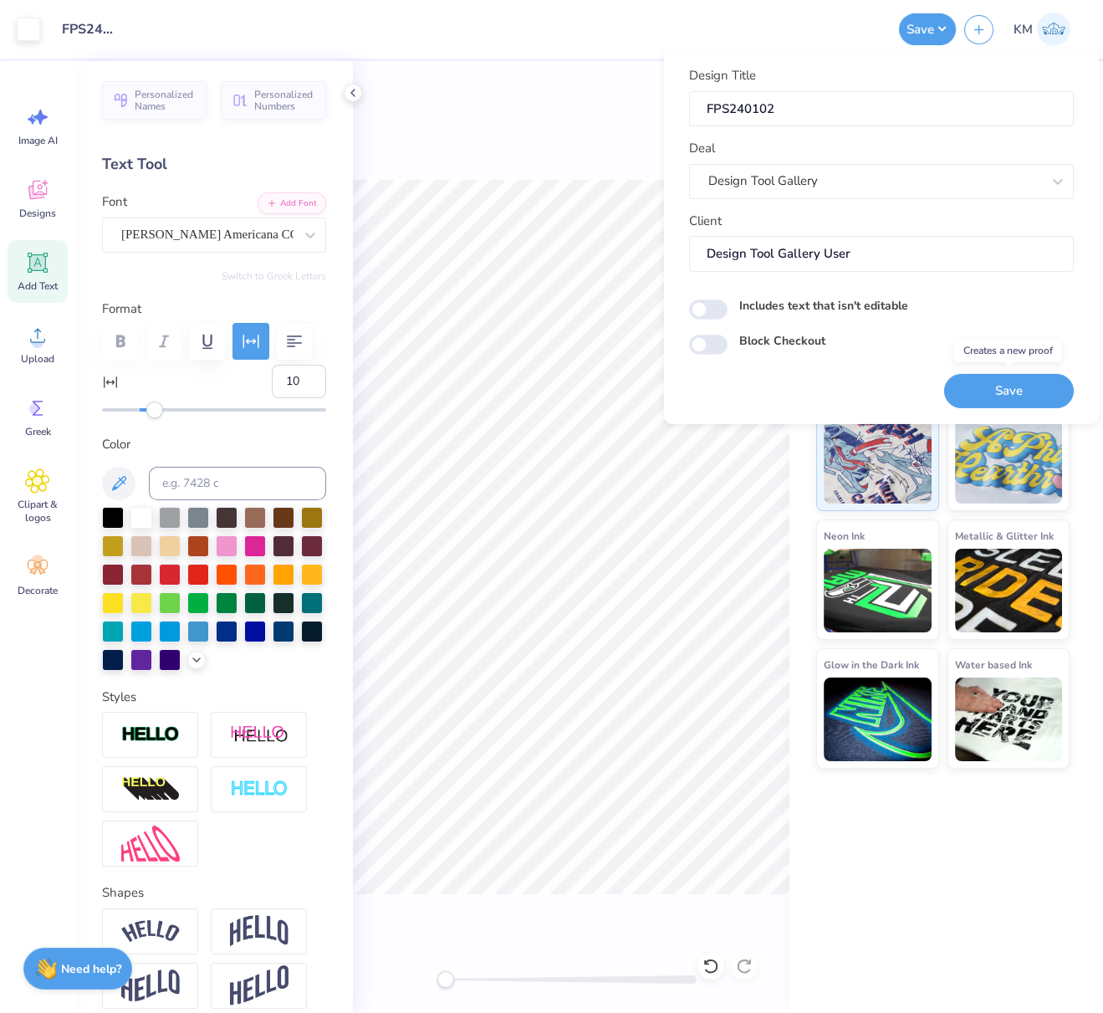
drag, startPoint x: 1010, startPoint y: 388, endPoint x: 988, endPoint y: 386, distance: 22.6
click at [1010, 388] on button "Save" at bounding box center [1009, 390] width 130 height 34
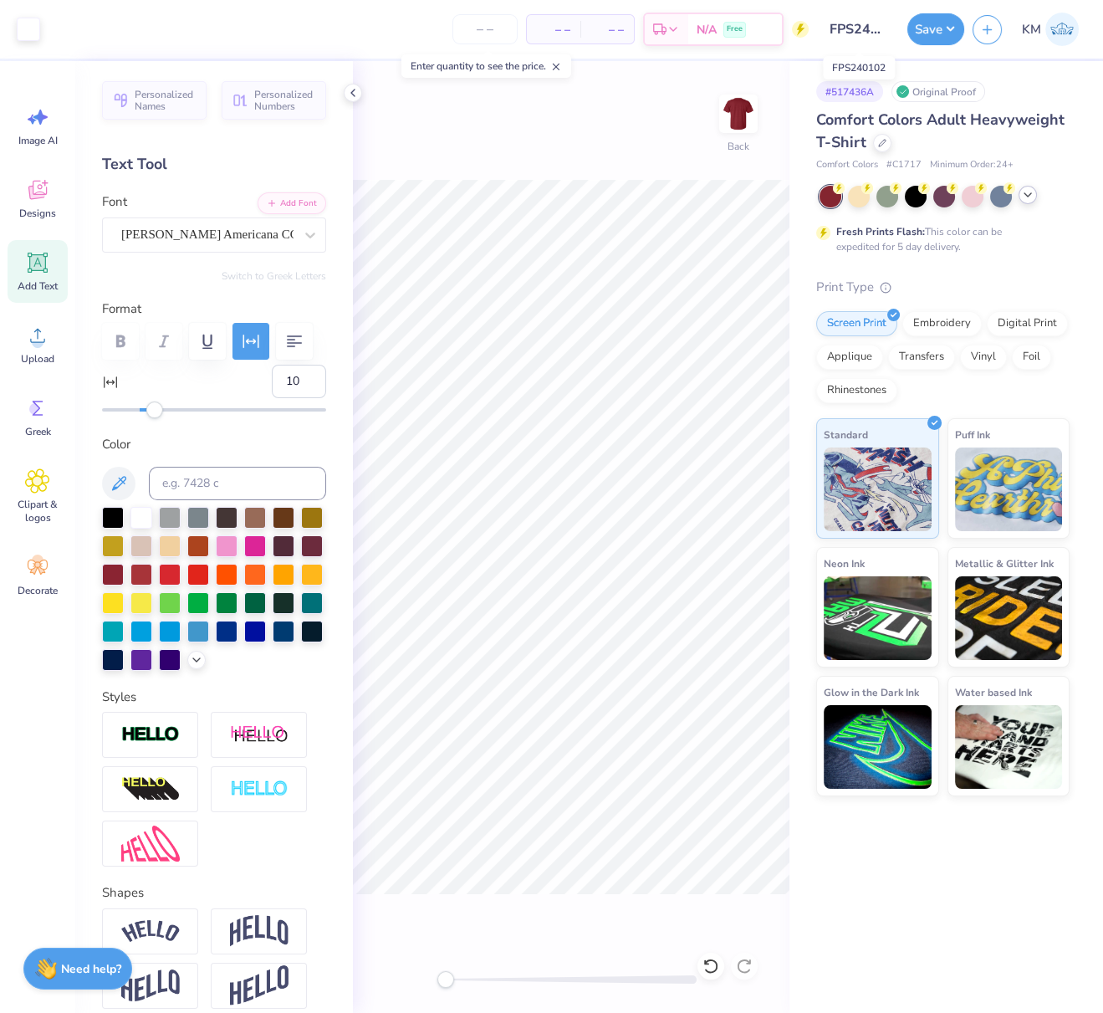
scroll to position [0, 16]
drag, startPoint x: 833, startPoint y: 30, endPoint x: 881, endPoint y: 29, distance: 47.7
click at [895, 29] on input "FPS240102" at bounding box center [858, 29] width 82 height 33
drag, startPoint x: 953, startPoint y: 29, endPoint x: 952, endPoint y: 38, distance: 9.2
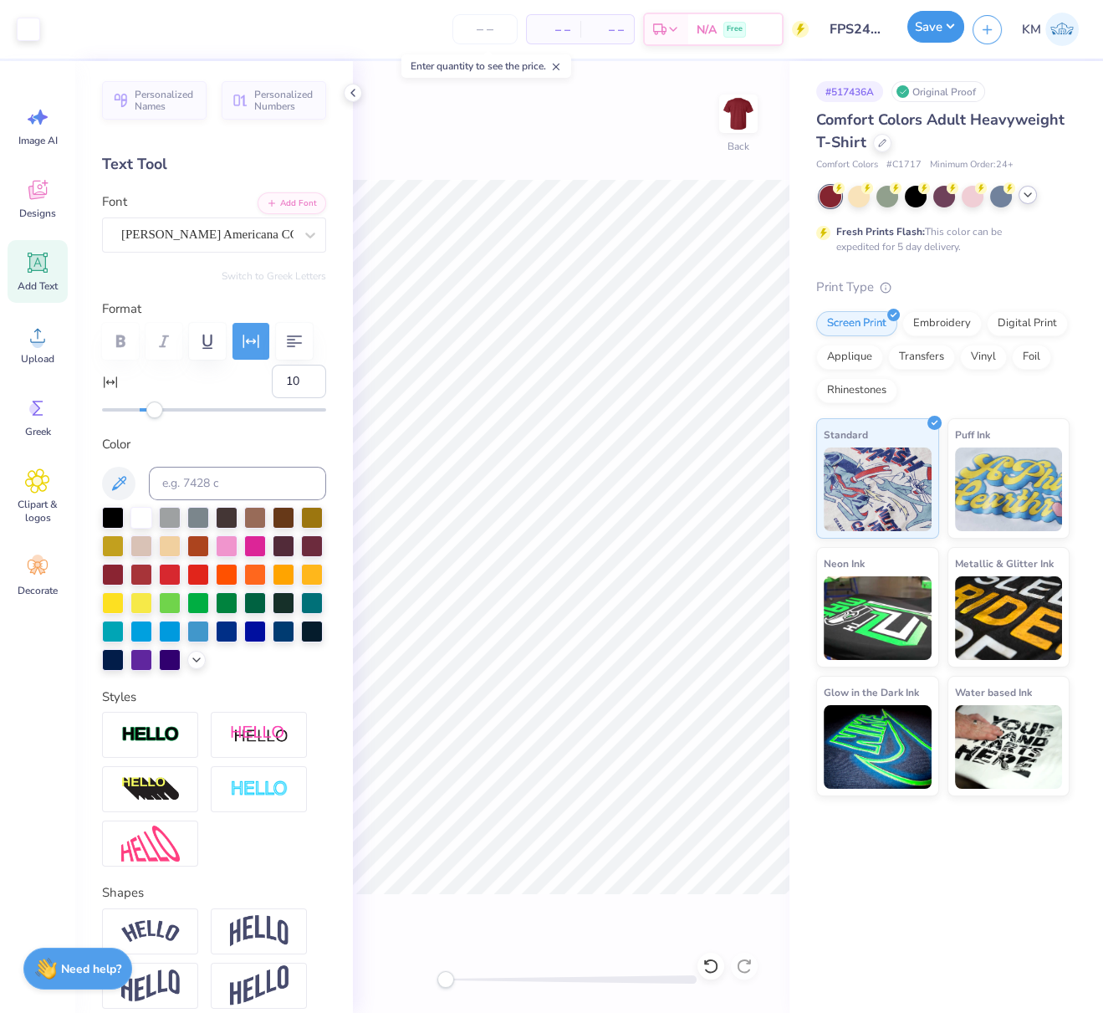
click at [952, 30] on button "Save" at bounding box center [935, 27] width 57 height 32
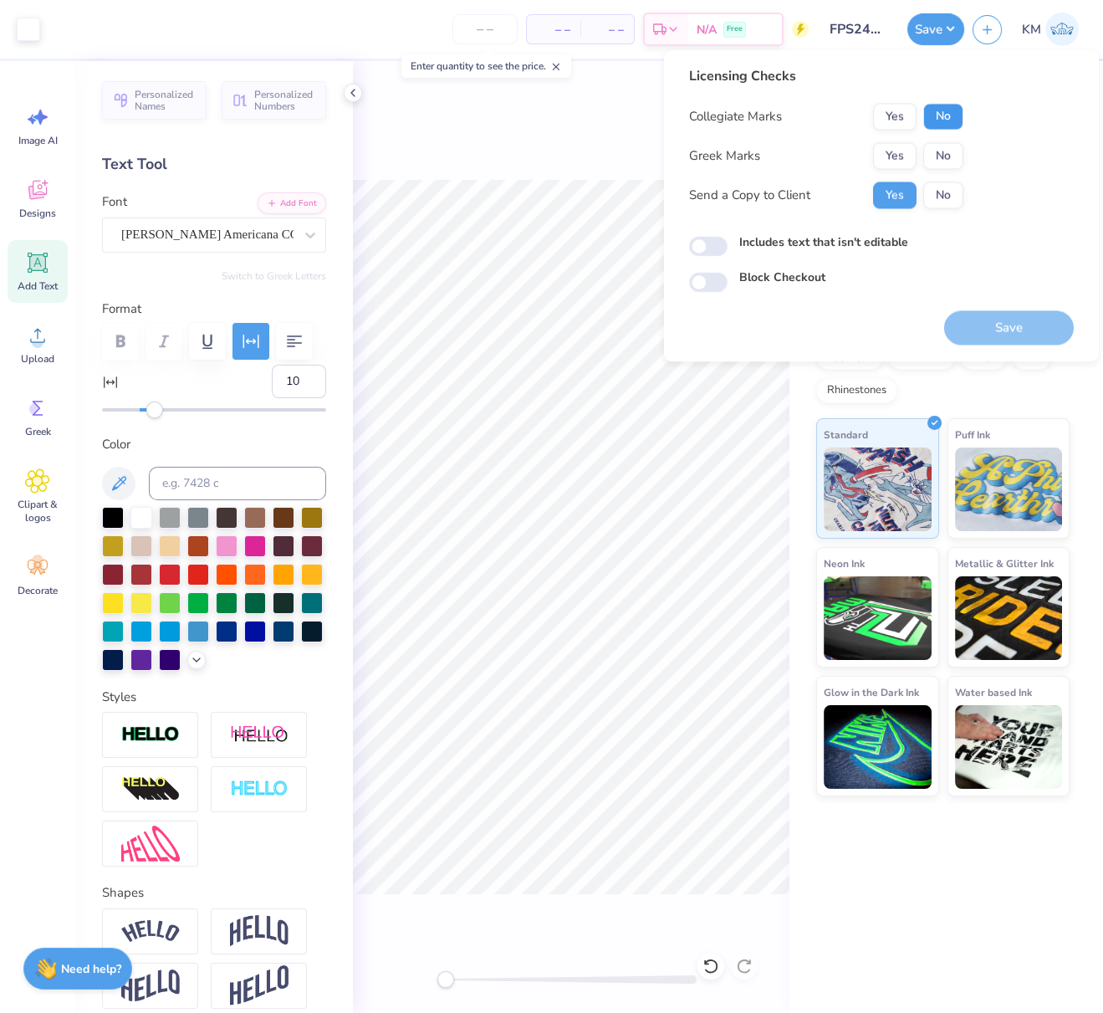
click at [941, 112] on button "No" at bounding box center [943, 116] width 40 height 27
click at [899, 148] on button "Yes" at bounding box center [894, 155] width 43 height 27
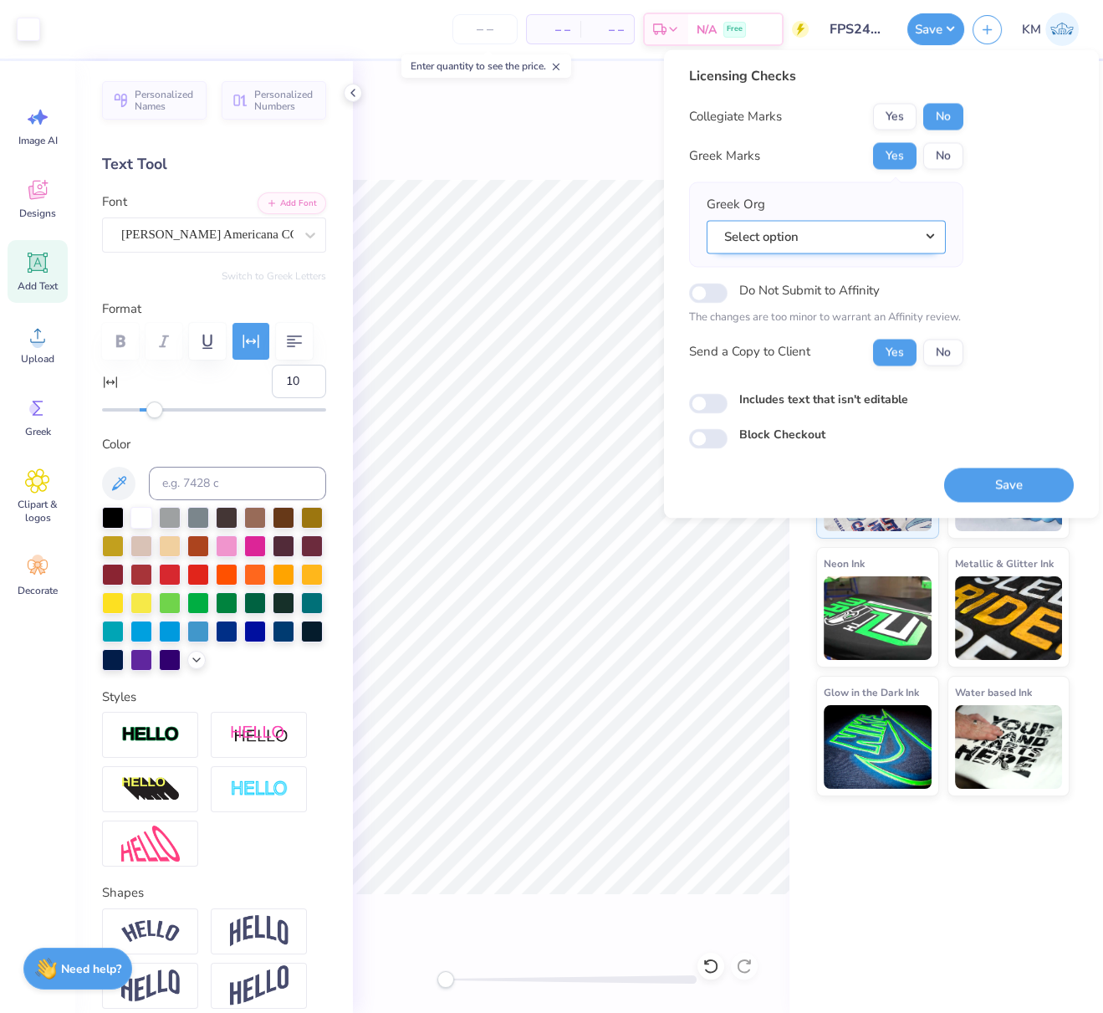
drag, startPoint x: 932, startPoint y: 235, endPoint x: 934, endPoint y: 248, distance: 13.5
click at [932, 235] on button "Select option" at bounding box center [826, 237] width 239 height 34
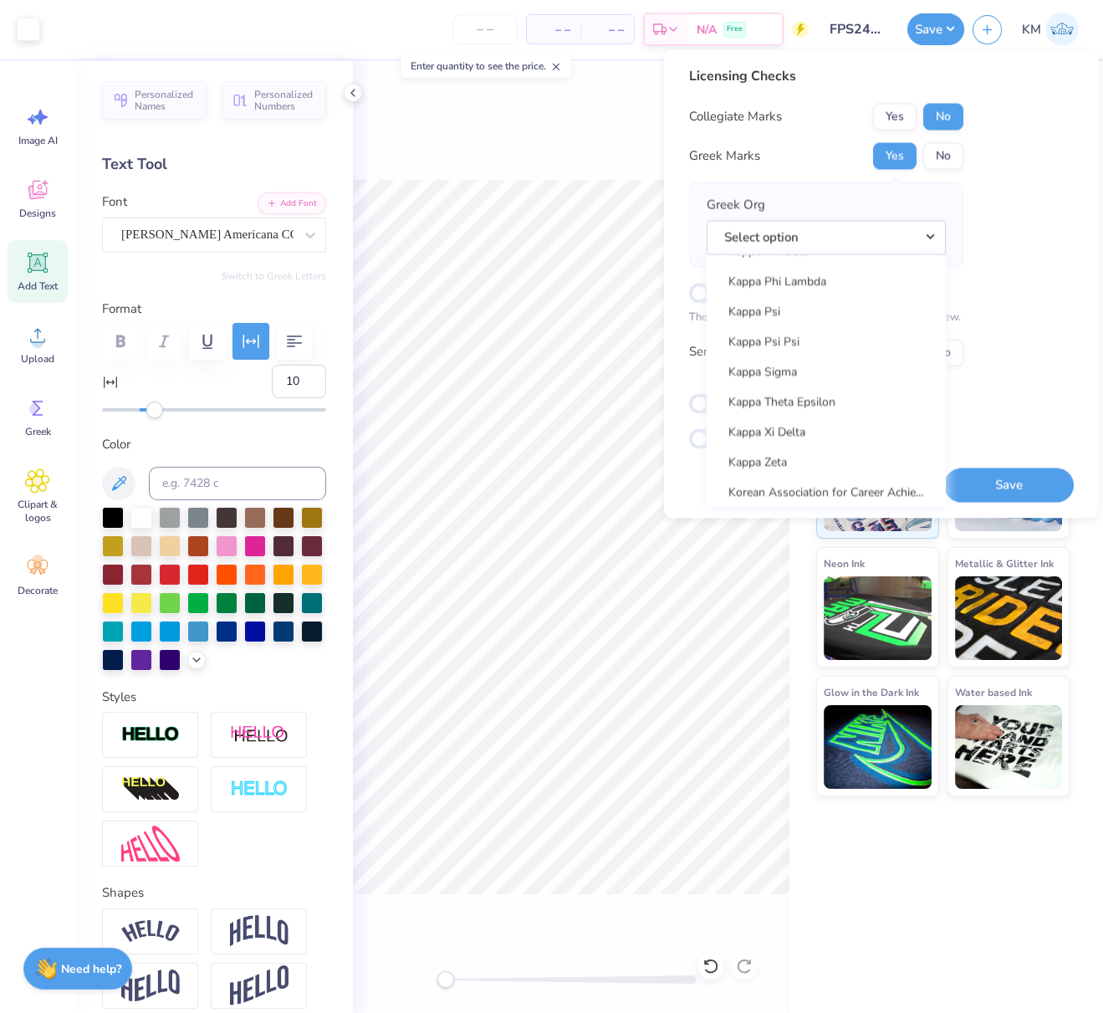
scroll to position [6432, 0]
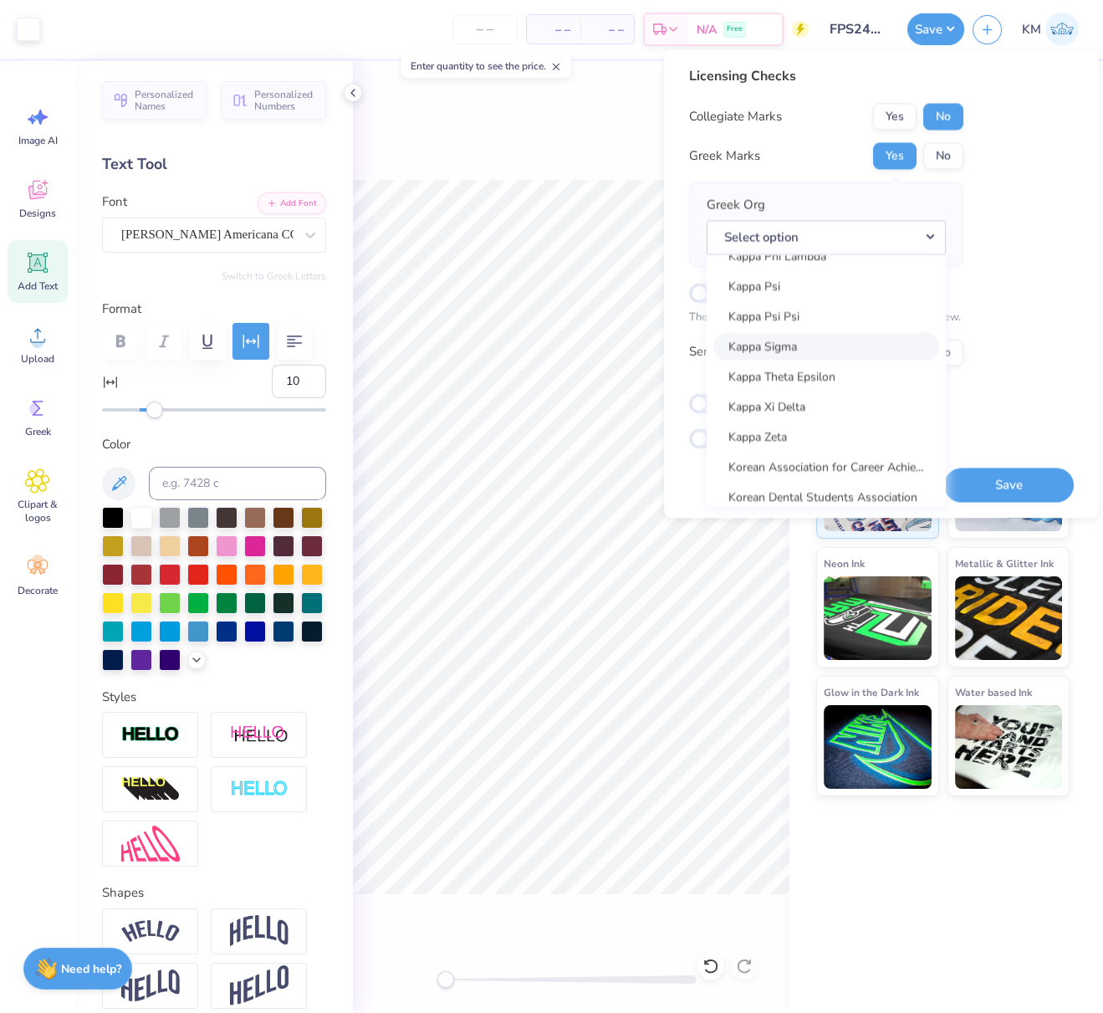
click at [810, 343] on link "Kappa Sigma" at bounding box center [826, 347] width 226 height 28
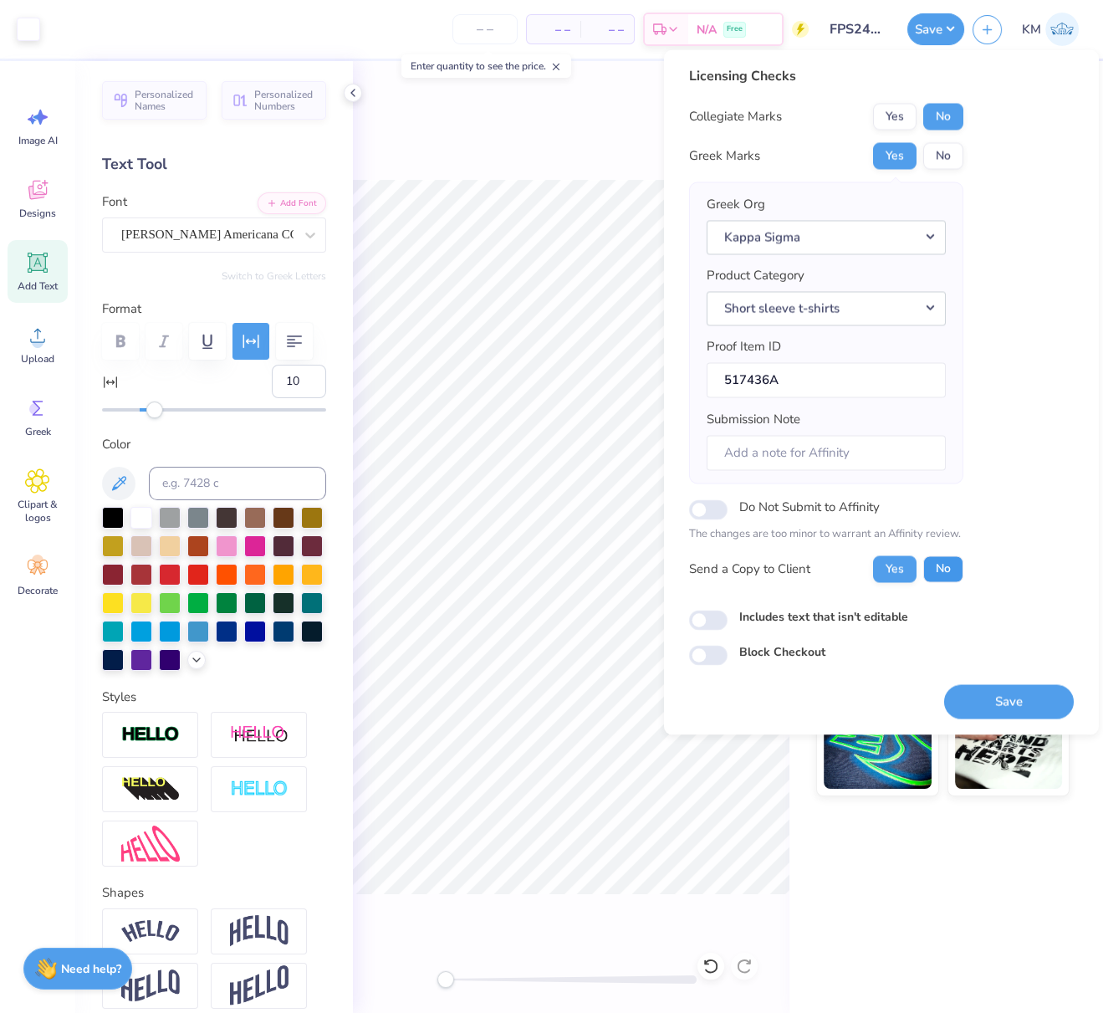
click at [958, 564] on button "No" at bounding box center [943, 568] width 40 height 27
click at [1046, 690] on button "Save" at bounding box center [1009, 701] width 130 height 34
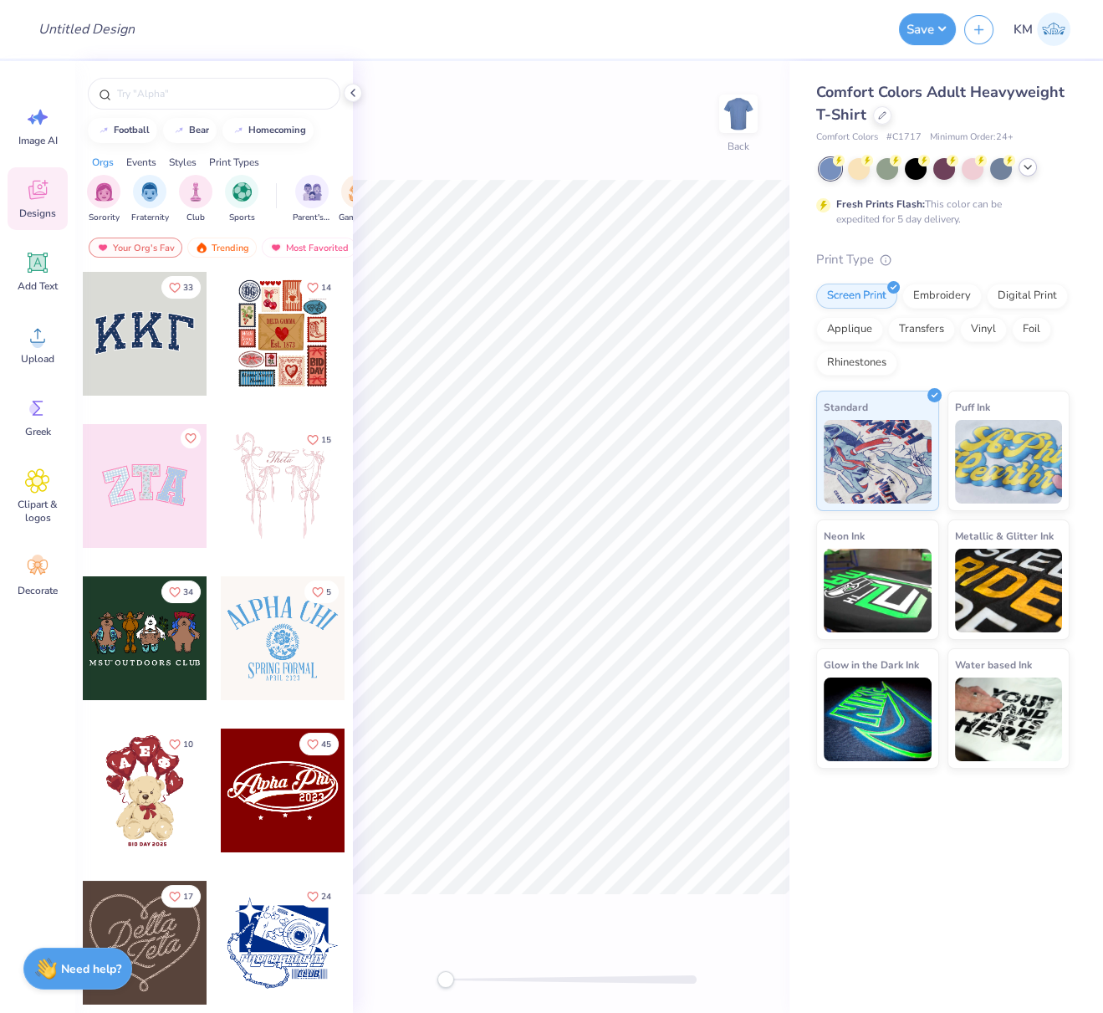
click at [1028, 165] on icon at bounding box center [1027, 167] width 13 height 13
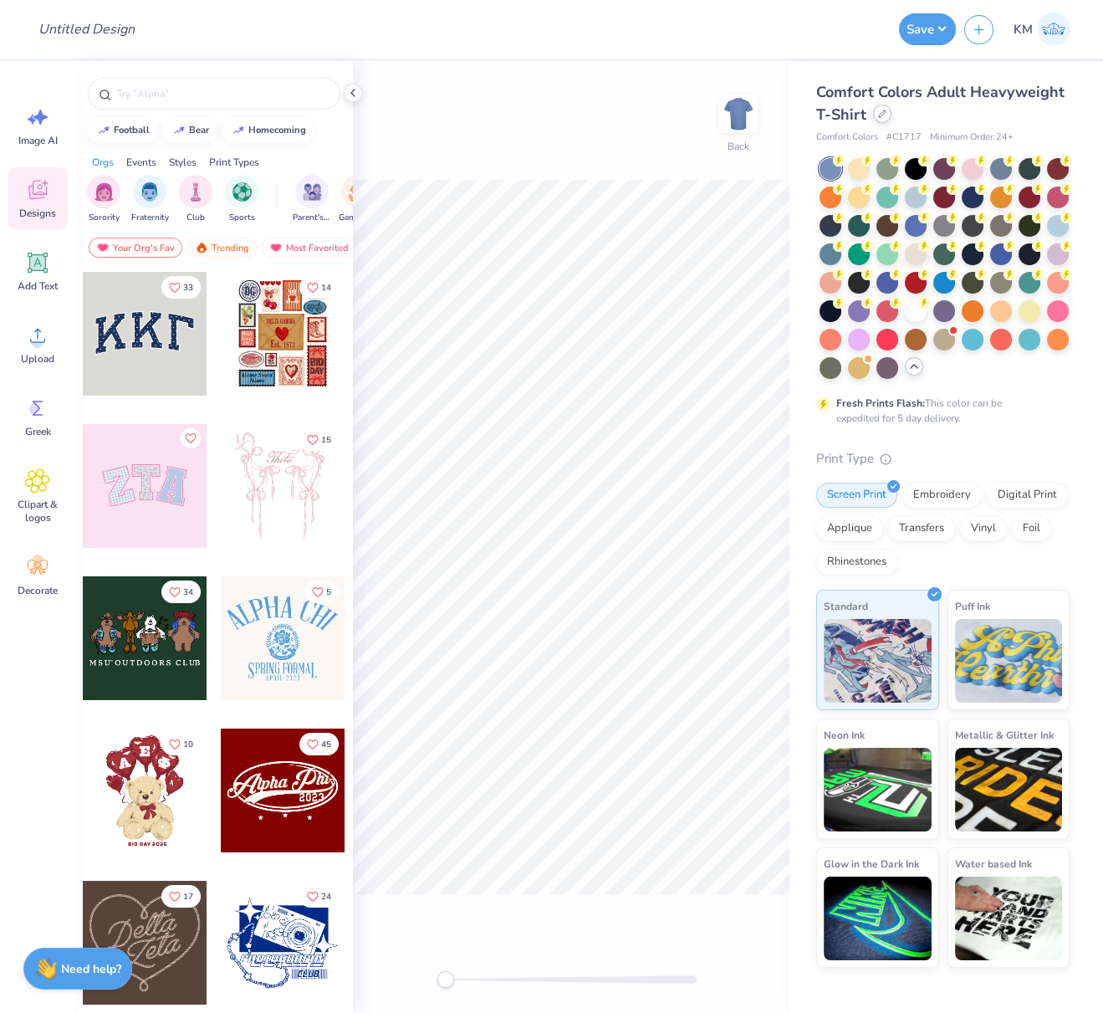
click at [879, 117] on icon at bounding box center [882, 113] width 7 height 7
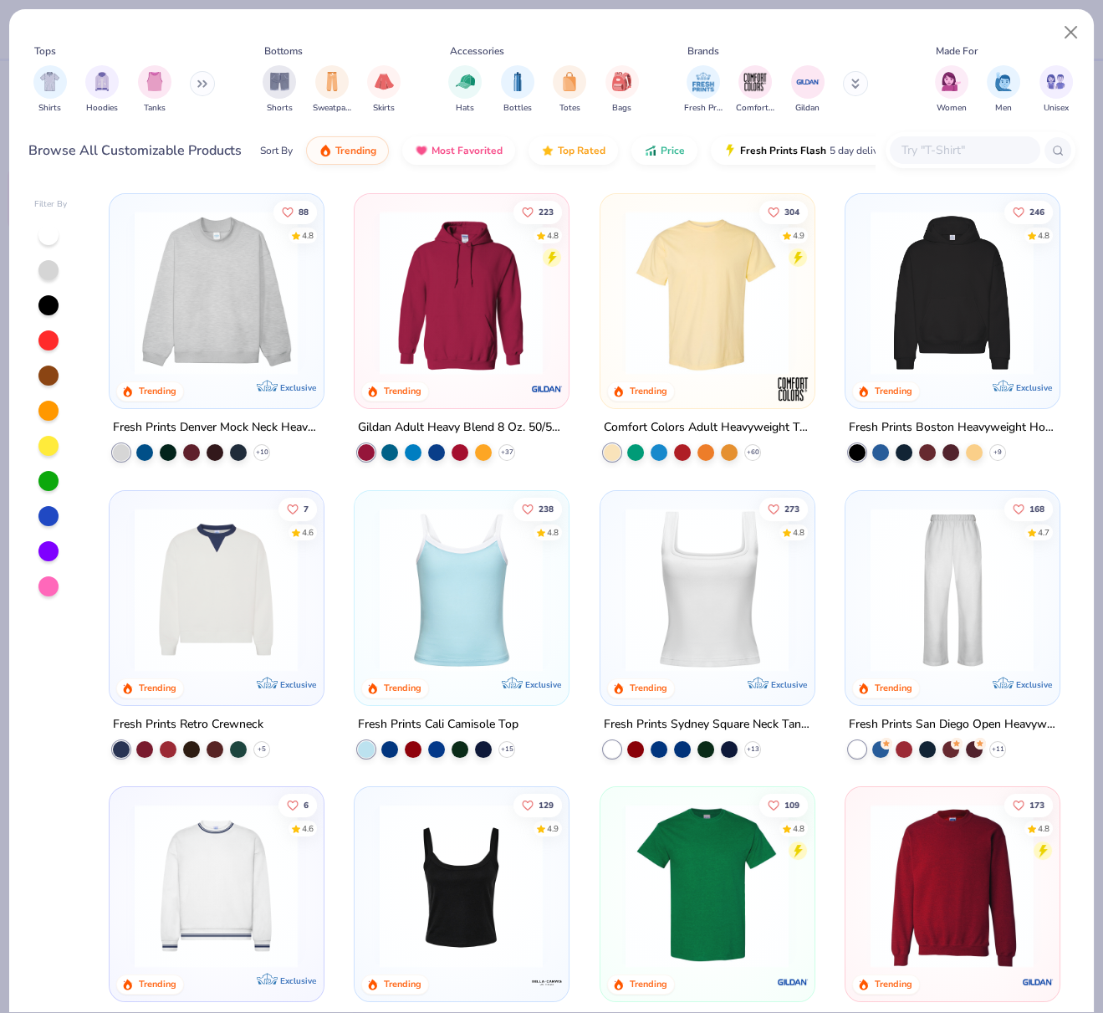
click at [963, 293] on img at bounding box center [952, 293] width 180 height 164
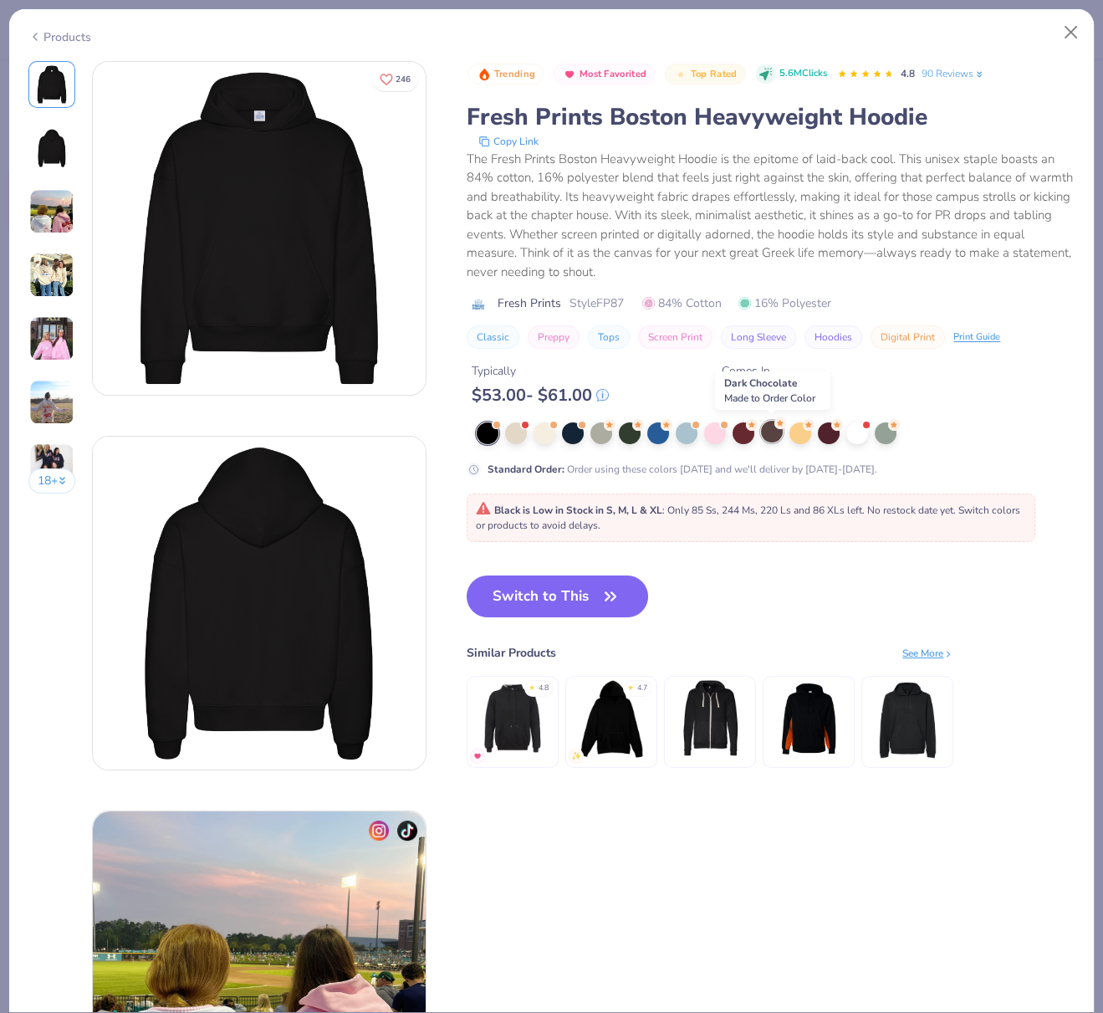
click at [774, 436] on div at bounding box center [772, 432] width 22 height 22
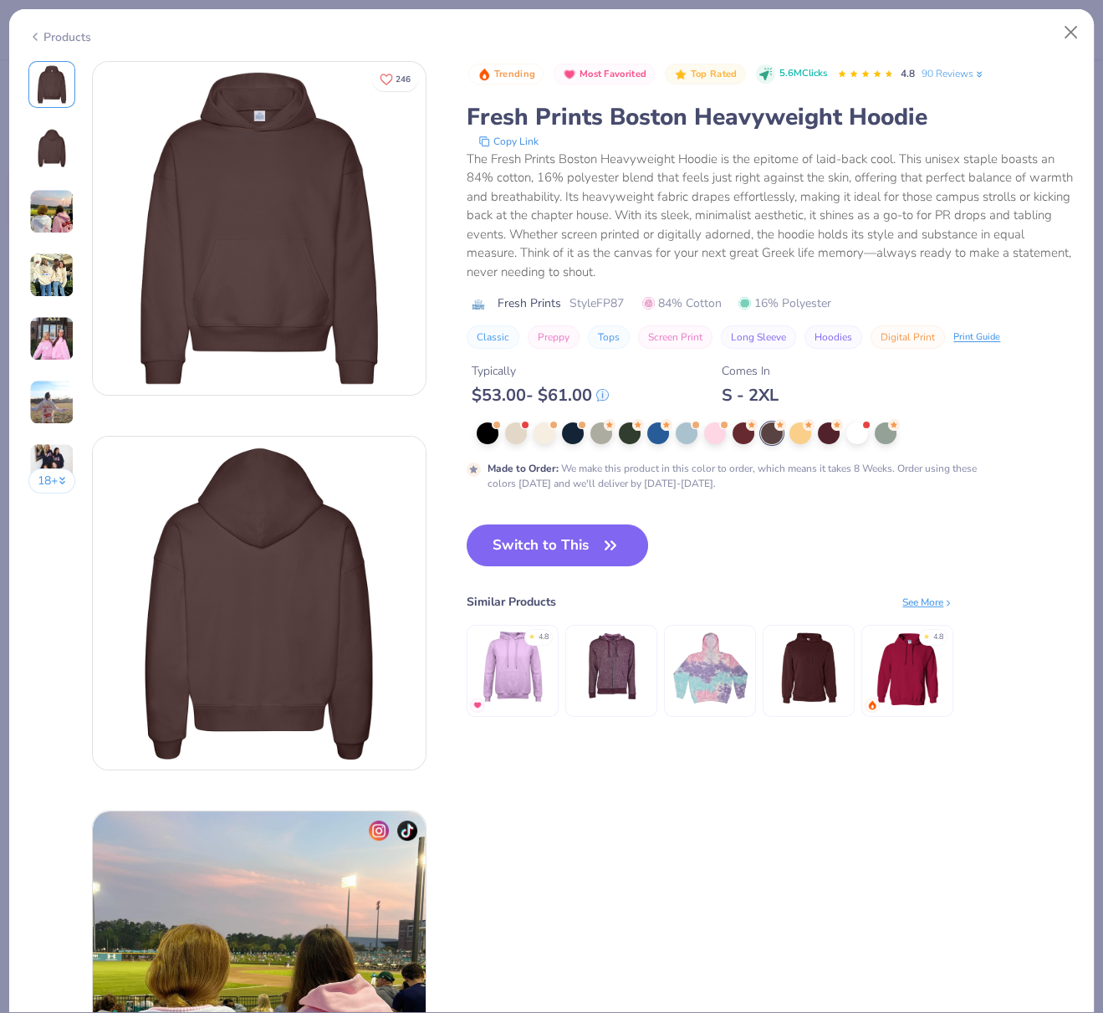
click at [535, 544] on button "Switch to This" at bounding box center [557, 545] width 181 height 42
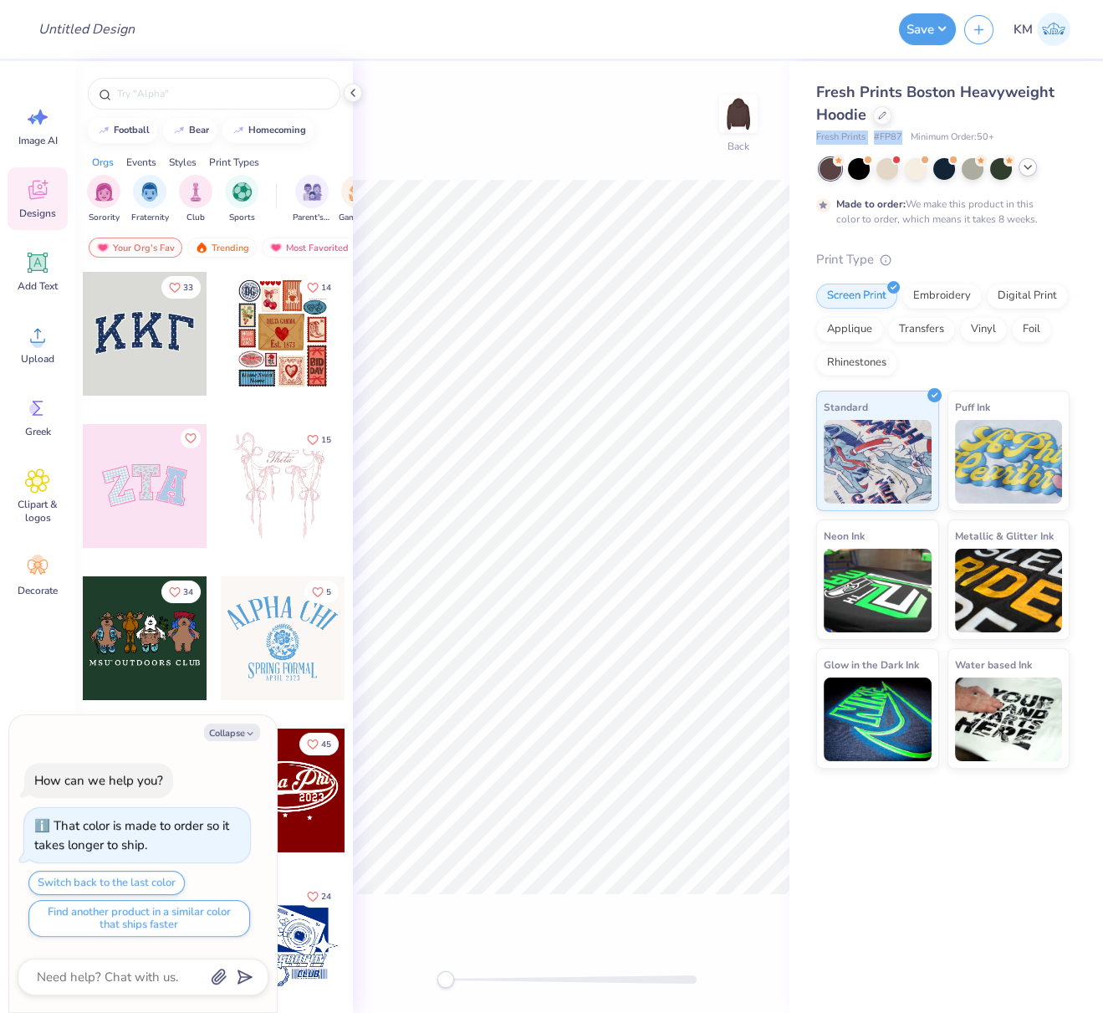
drag, startPoint x: 825, startPoint y: 135, endPoint x: 901, endPoint y: 136, distance: 75.3
click at [901, 136] on div "Fresh Prints # FP87 Minimum Order: 50 +" at bounding box center [942, 137] width 253 height 14
copy div "Fresh Prints # FP87"
type textarea "x"
